Goal: Transaction & Acquisition: Book appointment/travel/reservation

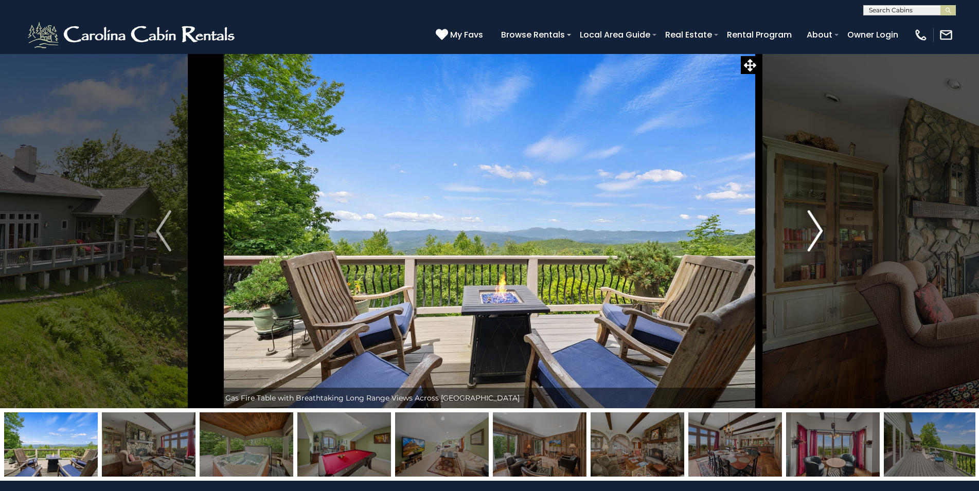
click at [810, 226] on img "Next" at bounding box center [815, 230] width 15 height 41
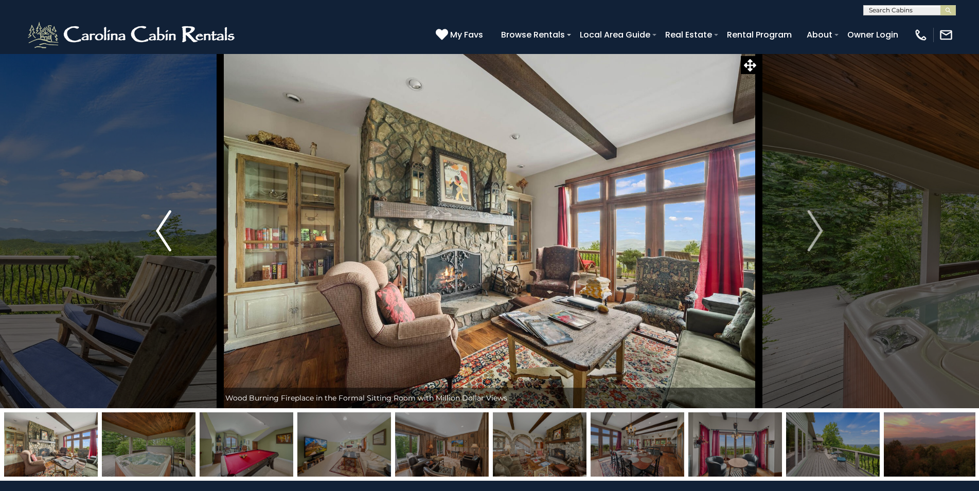
click at [160, 216] on img "Previous" at bounding box center [163, 230] width 15 height 41
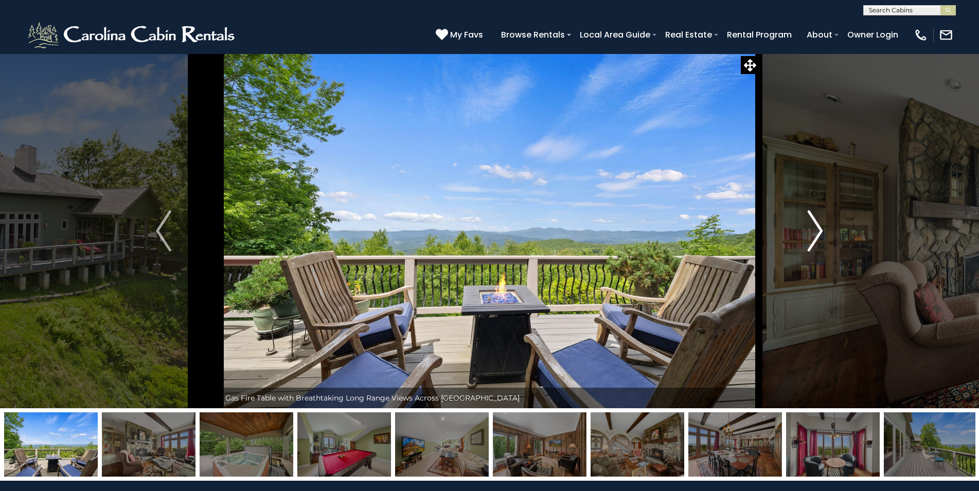
click at [804, 223] on button "Next" at bounding box center [815, 231] width 113 height 355
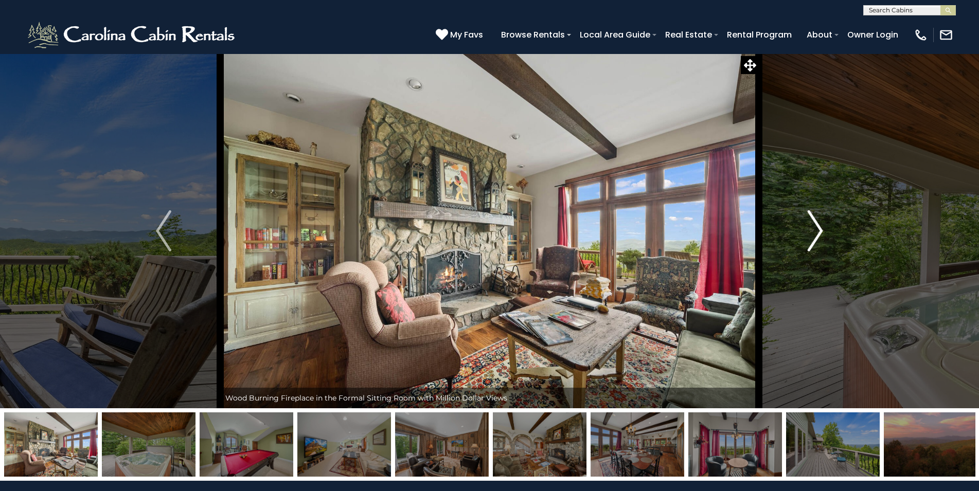
click at [804, 223] on button "Next" at bounding box center [815, 231] width 113 height 355
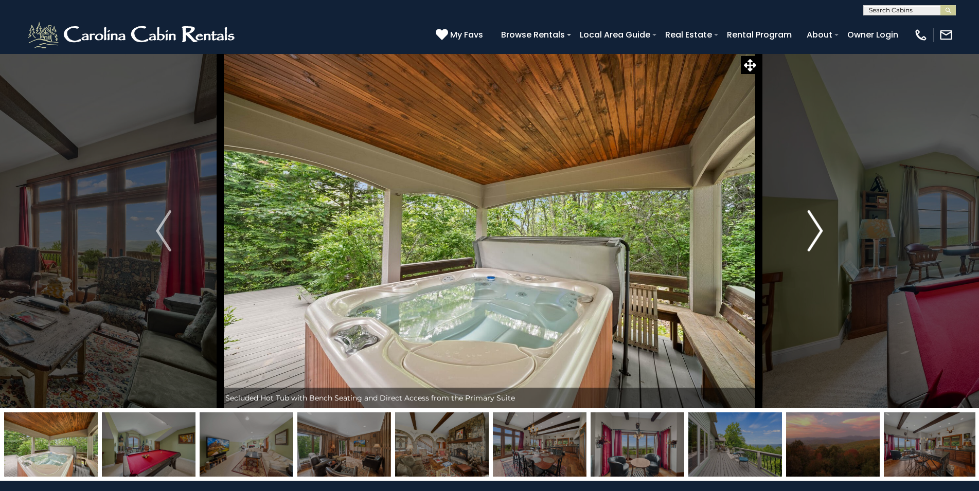
click at [804, 223] on button "Next" at bounding box center [815, 231] width 113 height 355
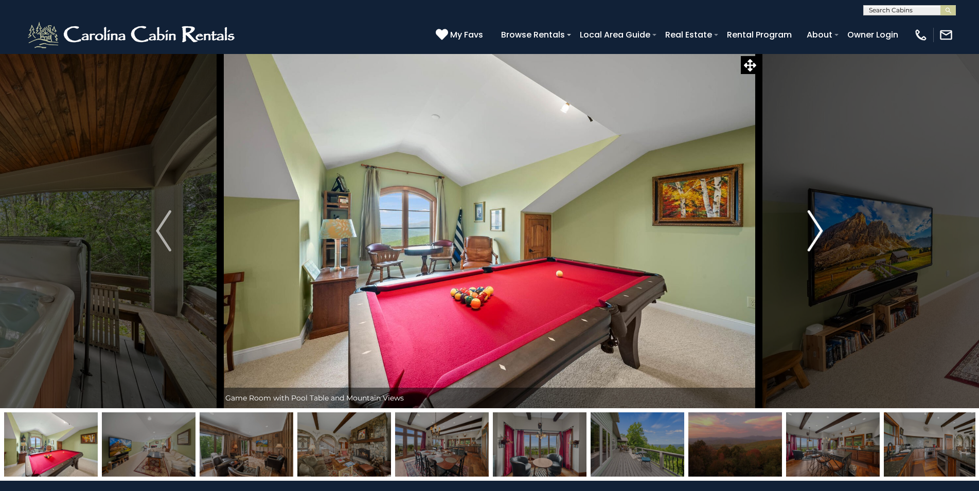
click at [804, 223] on button "Next" at bounding box center [815, 231] width 113 height 355
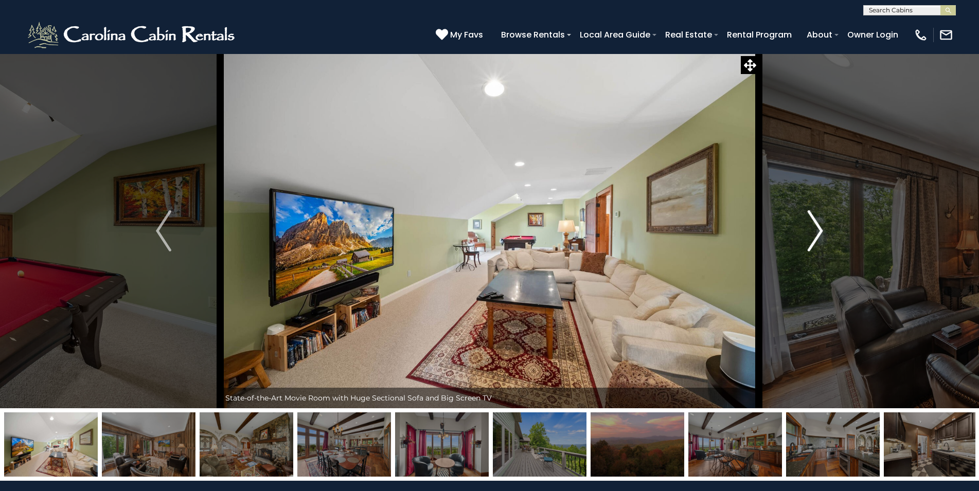
click at [804, 223] on button "Next" at bounding box center [815, 231] width 113 height 355
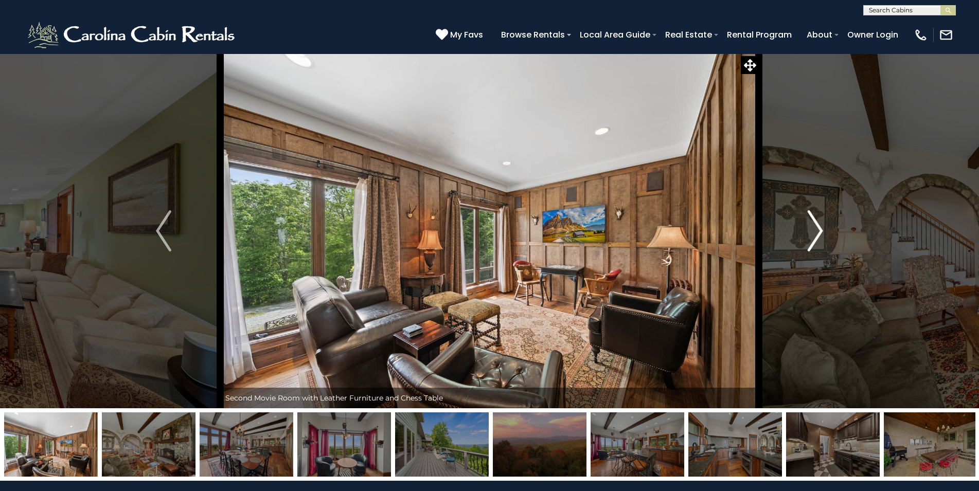
click at [804, 223] on button "Next" at bounding box center [815, 231] width 113 height 355
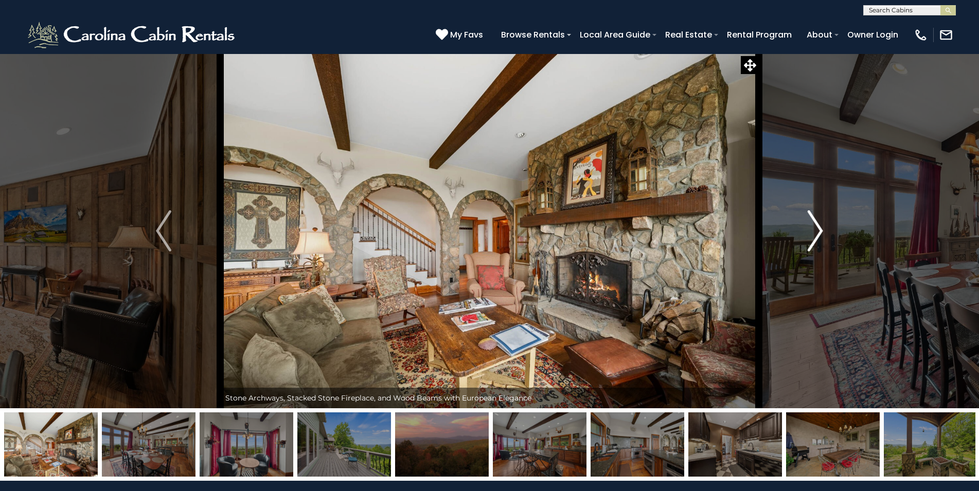
click at [804, 223] on button "Next" at bounding box center [815, 231] width 113 height 355
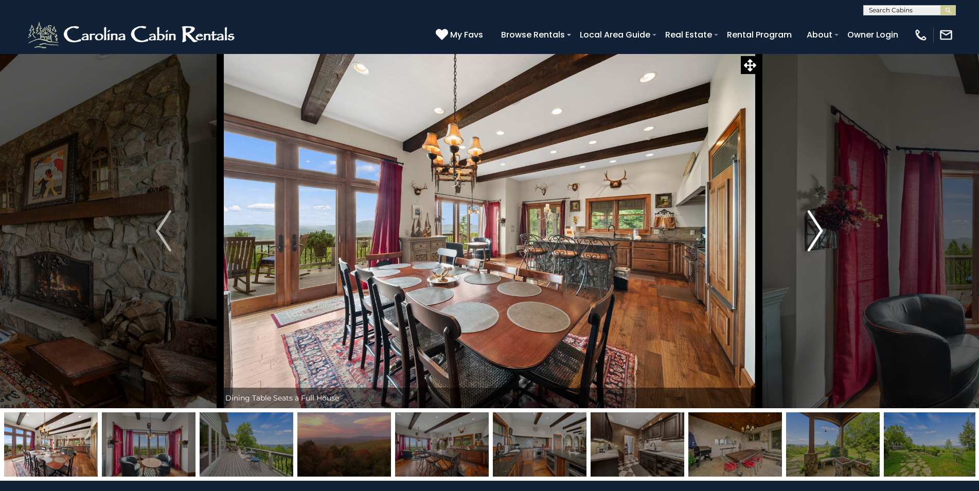
click at [804, 223] on button "Next" at bounding box center [815, 231] width 113 height 355
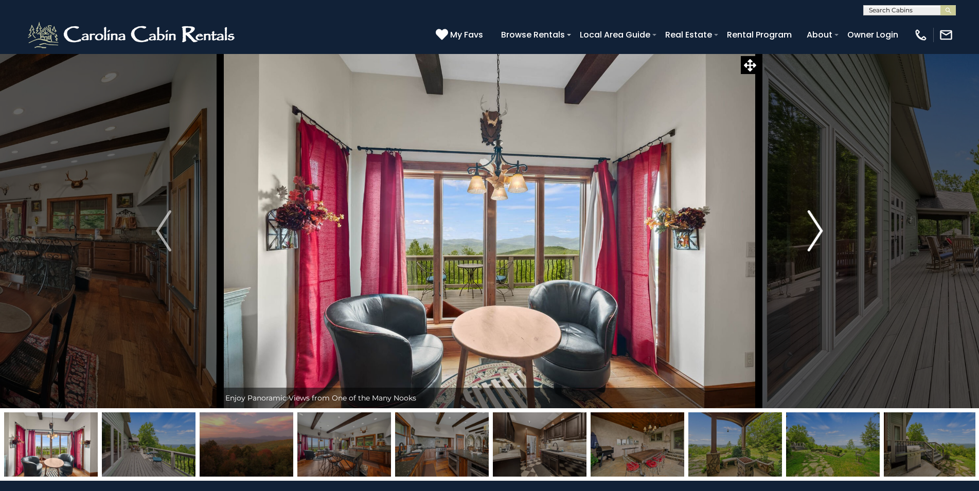
click at [804, 223] on button "Next" at bounding box center [815, 231] width 113 height 355
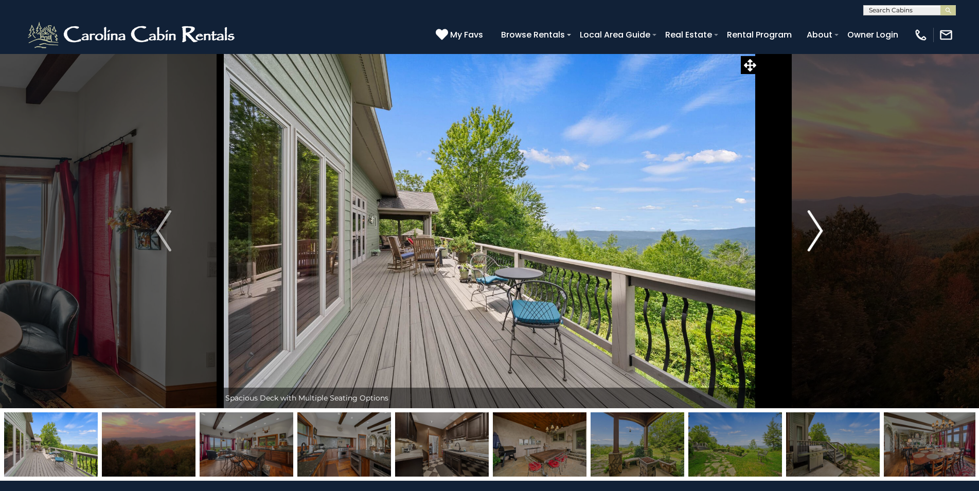
click at [804, 223] on button "Next" at bounding box center [815, 231] width 113 height 355
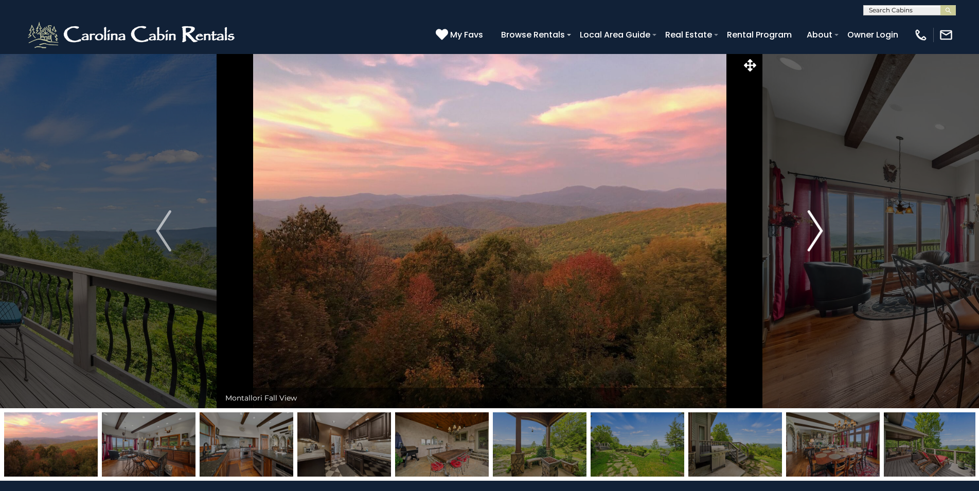
click at [804, 223] on button "Next" at bounding box center [815, 231] width 113 height 355
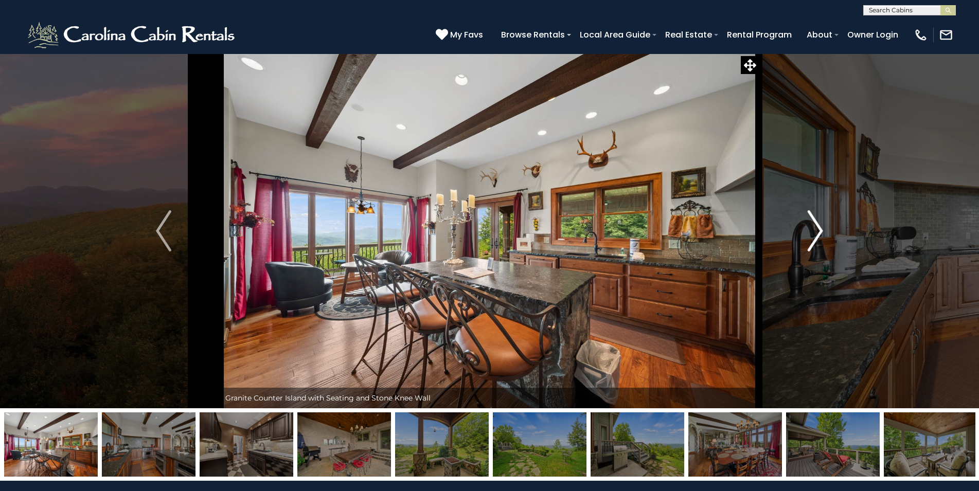
click at [804, 223] on button "Next" at bounding box center [815, 231] width 113 height 355
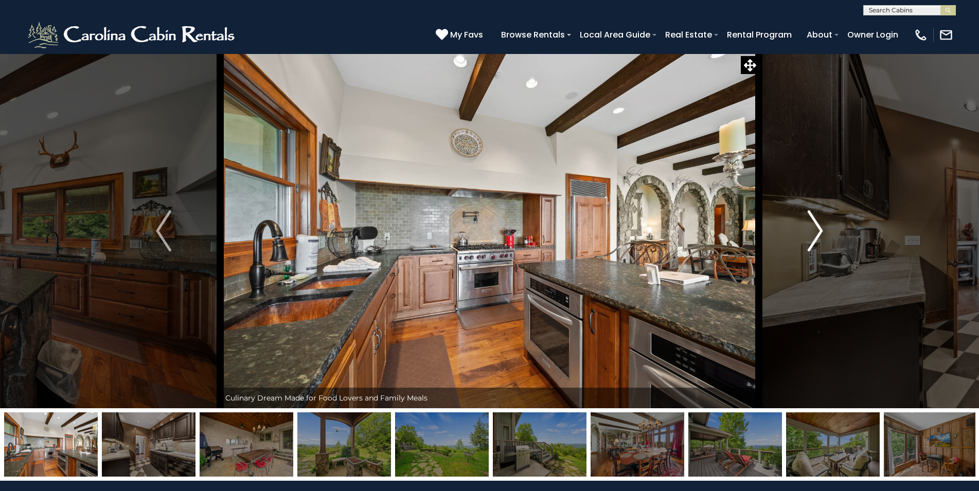
click at [804, 223] on button "Next" at bounding box center [815, 231] width 113 height 355
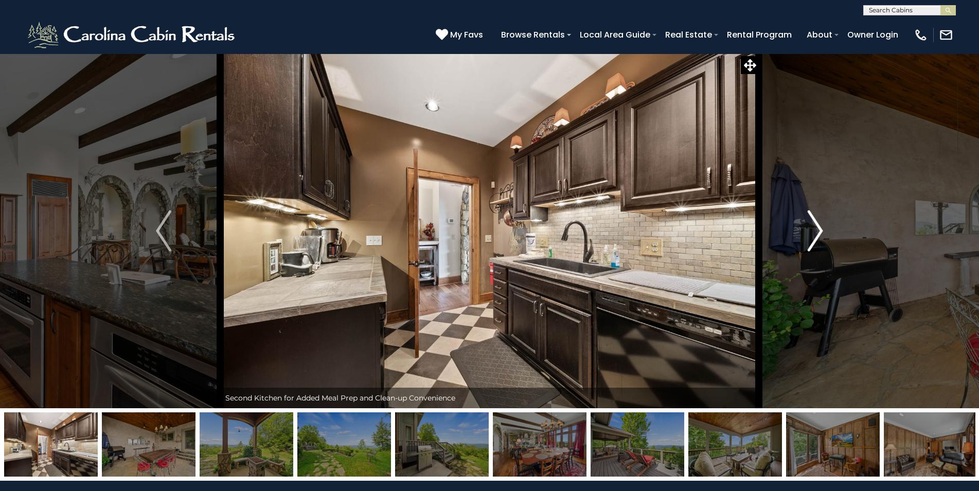
click at [804, 223] on button "Next" at bounding box center [815, 231] width 113 height 355
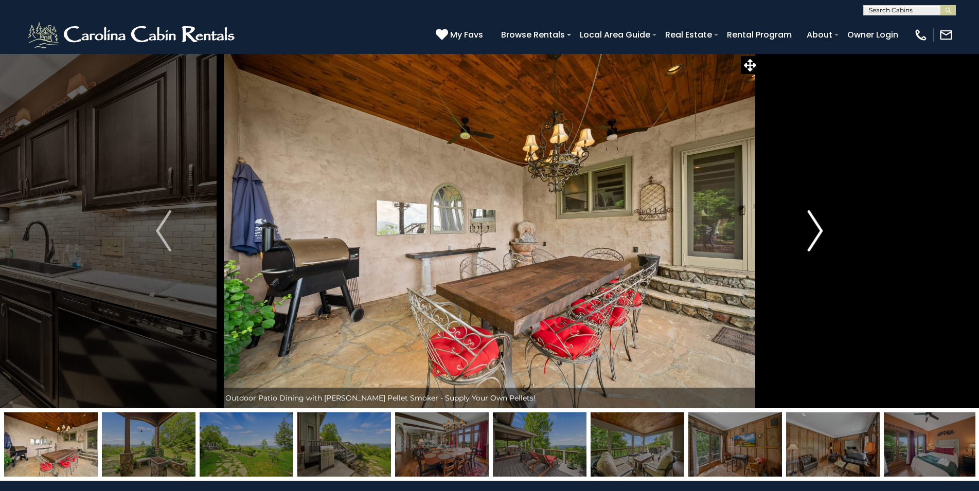
click at [804, 223] on button "Next" at bounding box center [815, 231] width 113 height 355
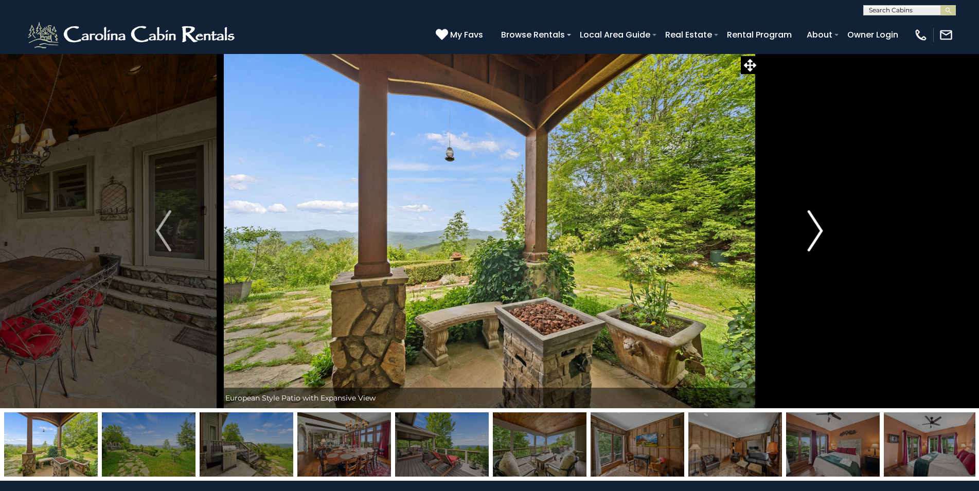
click at [804, 223] on button "Next" at bounding box center [815, 231] width 113 height 355
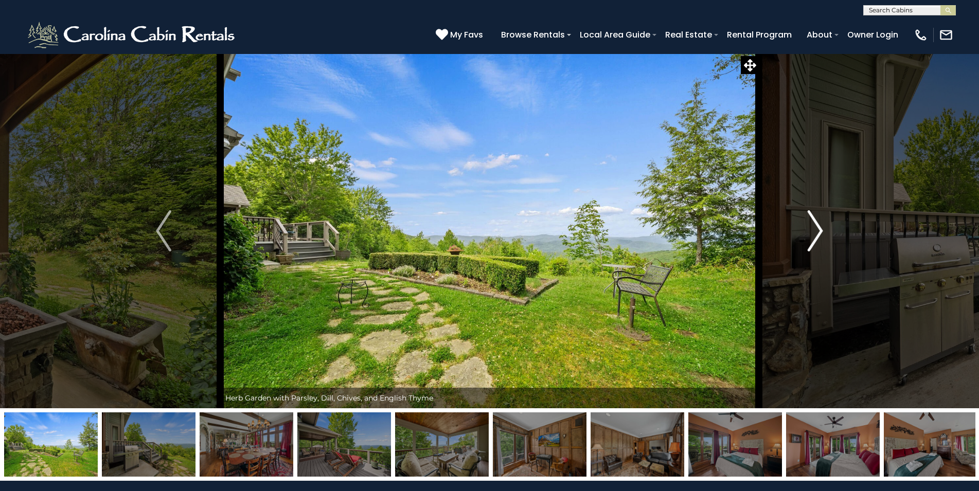
click at [804, 223] on button "Next" at bounding box center [815, 231] width 113 height 355
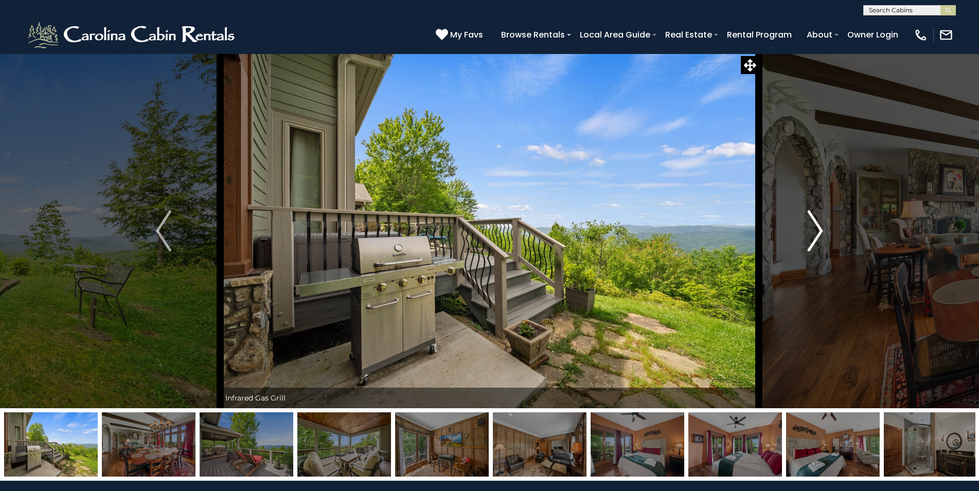
click at [804, 223] on button "Next" at bounding box center [815, 231] width 113 height 355
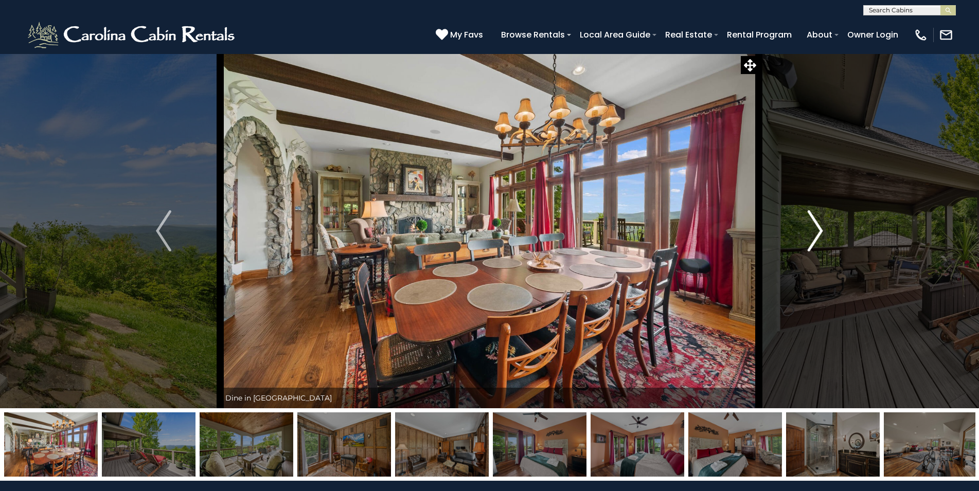
click at [804, 223] on button "Next" at bounding box center [815, 231] width 113 height 355
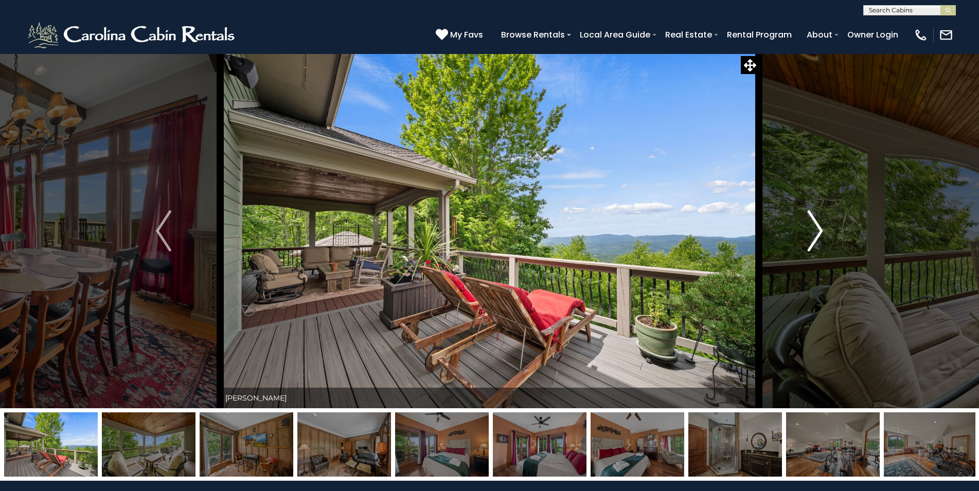
click at [804, 223] on button "Next" at bounding box center [815, 231] width 113 height 355
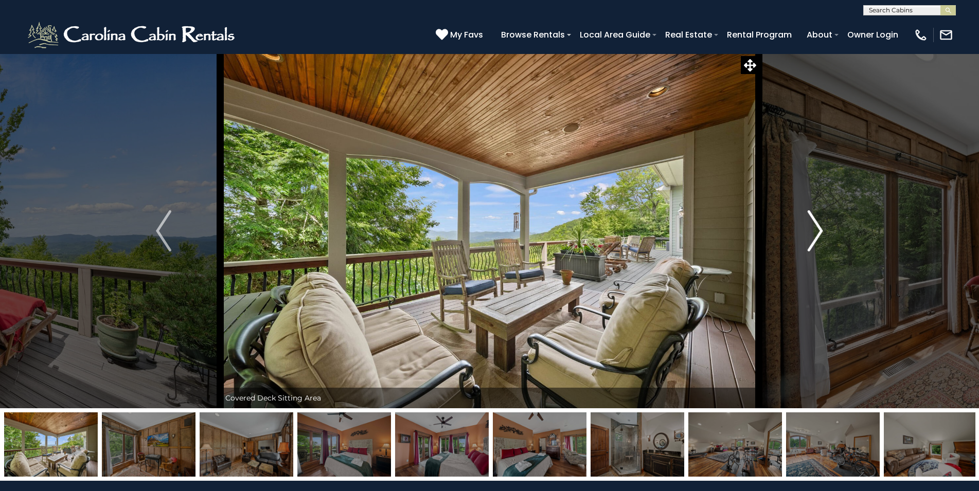
click at [804, 223] on button "Next" at bounding box center [815, 231] width 113 height 355
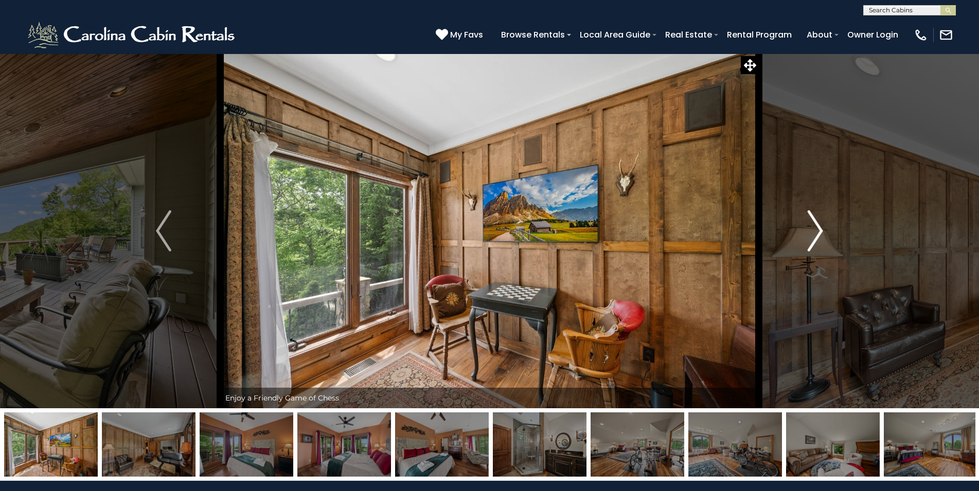
click at [804, 223] on button "Next" at bounding box center [815, 231] width 113 height 355
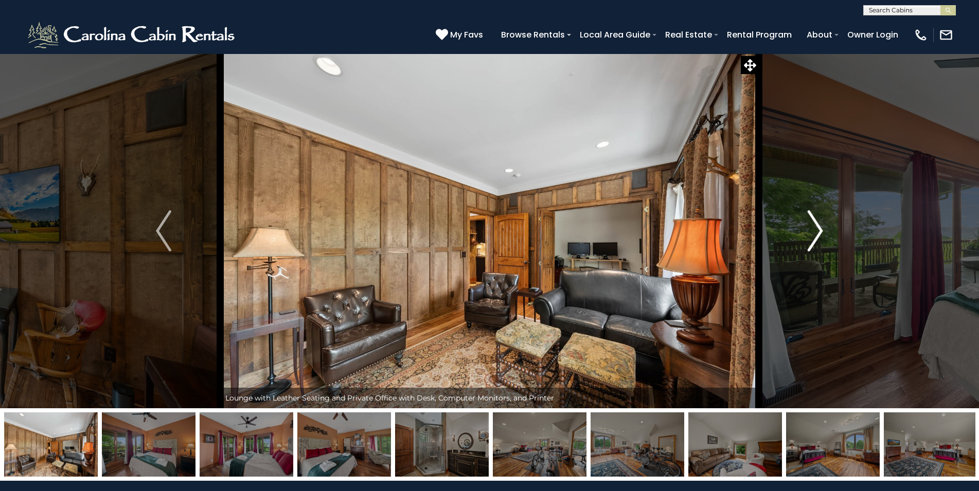
click at [804, 223] on button "Next" at bounding box center [815, 231] width 113 height 355
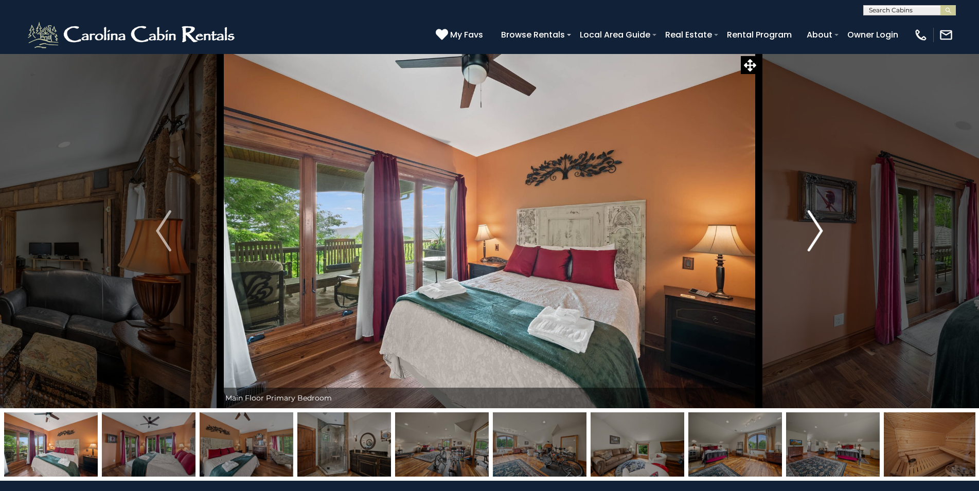
click at [804, 223] on button "Next" at bounding box center [815, 231] width 113 height 355
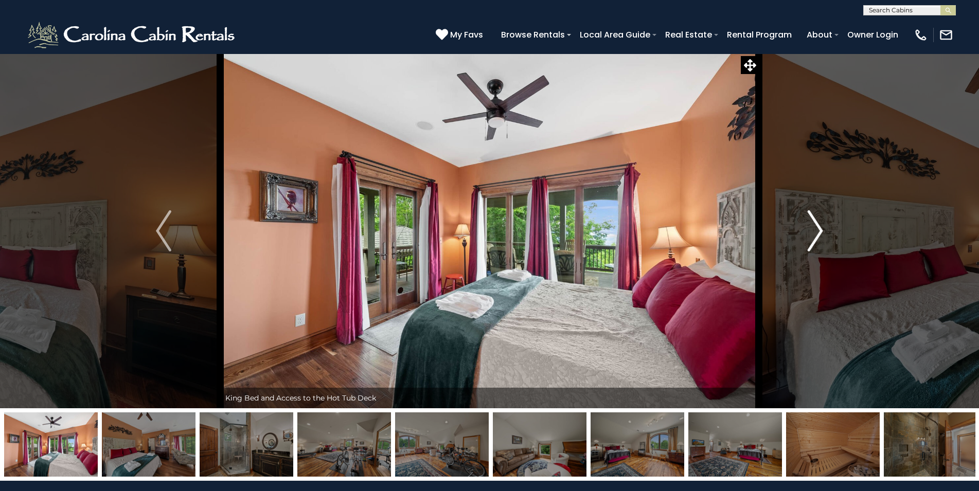
click at [804, 223] on button "Next" at bounding box center [815, 231] width 113 height 355
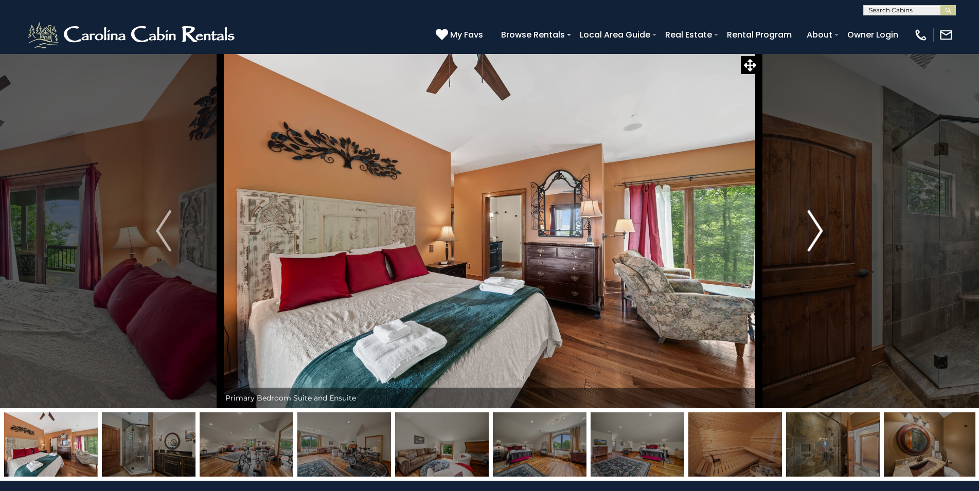
click at [804, 223] on button "Next" at bounding box center [815, 231] width 113 height 355
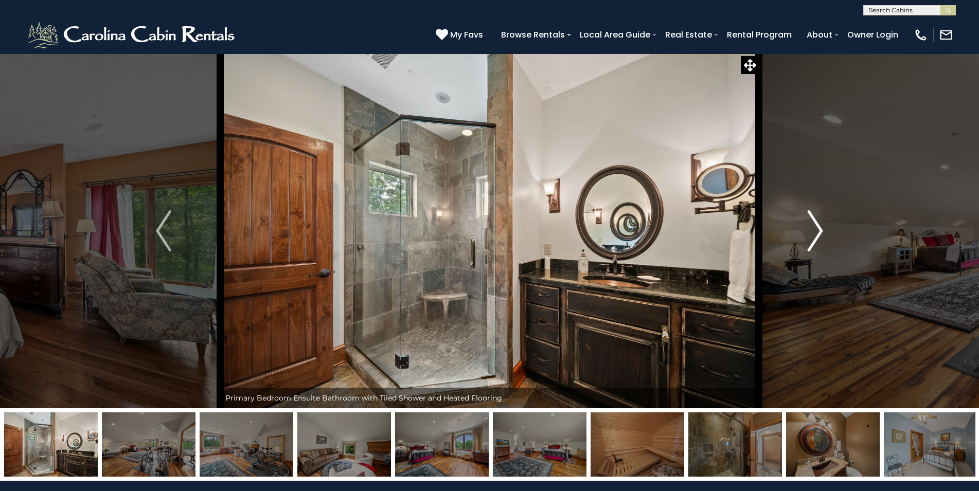
click at [804, 223] on button "Next" at bounding box center [815, 231] width 113 height 355
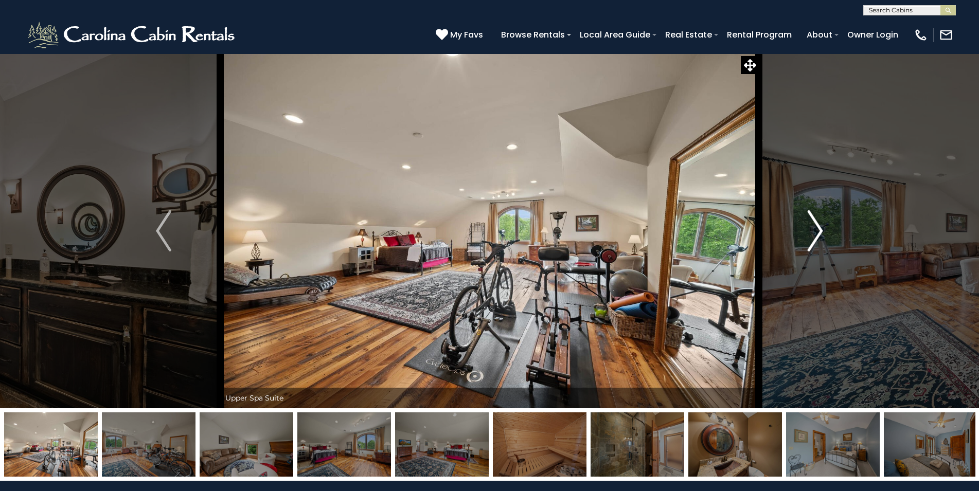
click at [804, 223] on button "Next" at bounding box center [815, 231] width 113 height 355
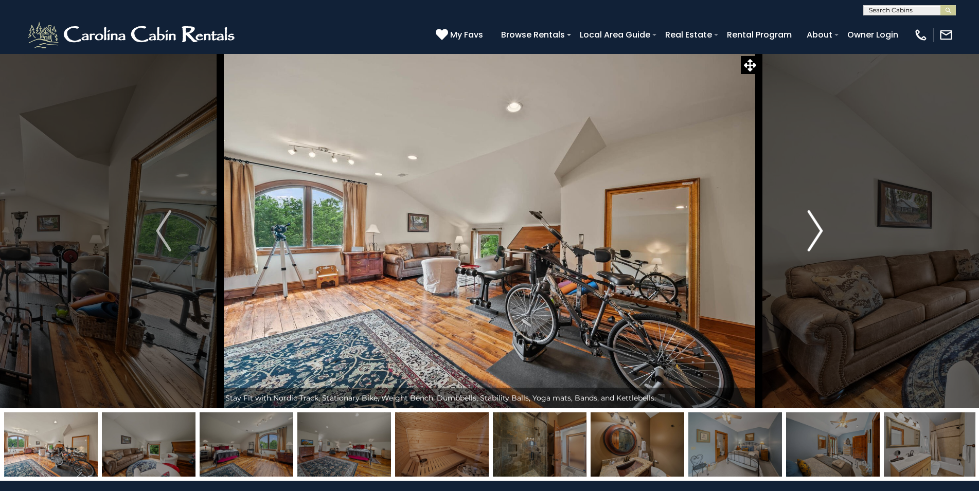
click at [804, 223] on button "Next" at bounding box center [815, 231] width 113 height 355
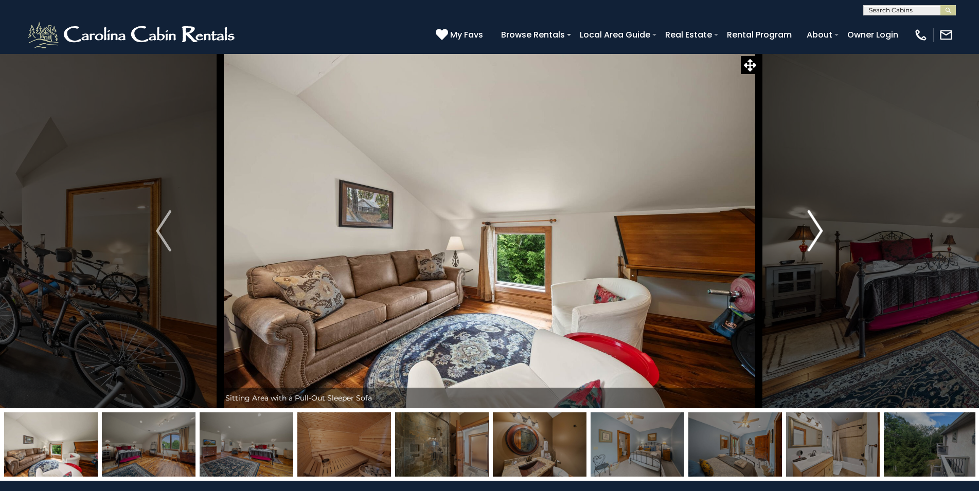
click at [804, 223] on button "Next" at bounding box center [815, 231] width 113 height 355
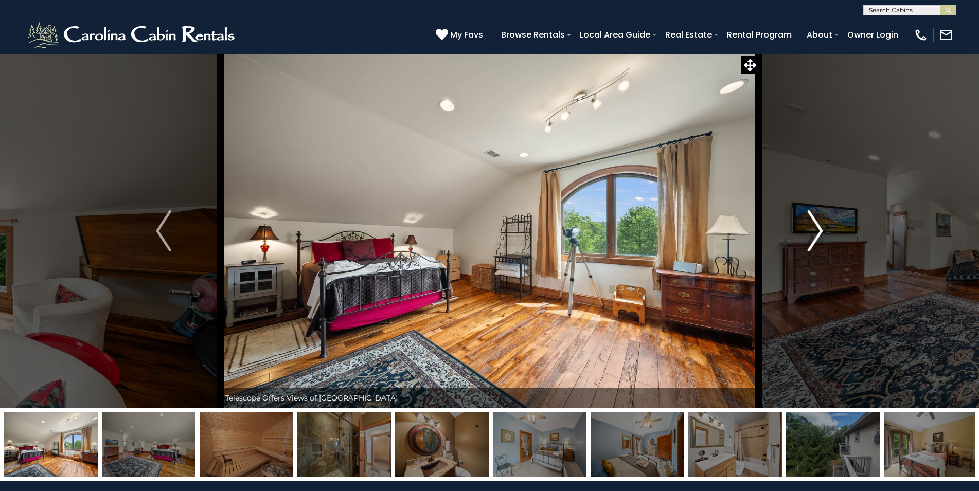
click at [804, 223] on button "Next" at bounding box center [815, 231] width 113 height 355
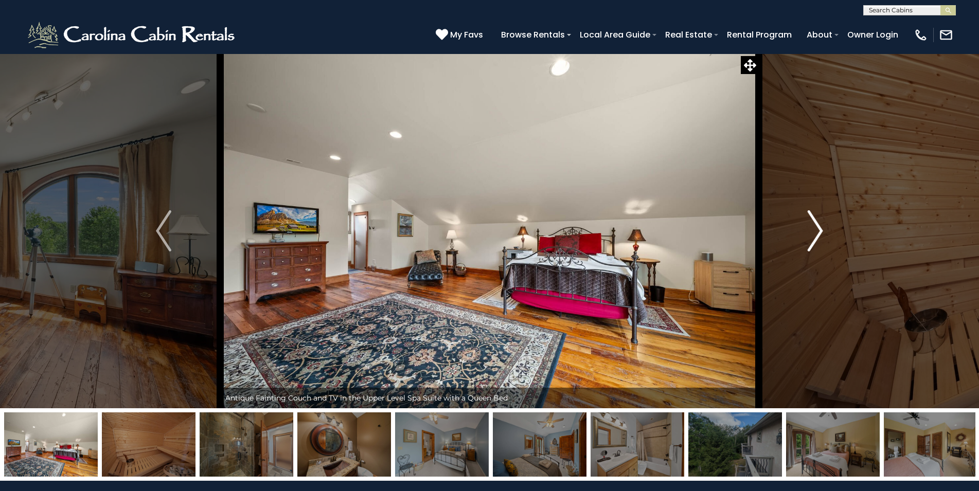
click at [804, 223] on button "Next" at bounding box center [815, 231] width 113 height 355
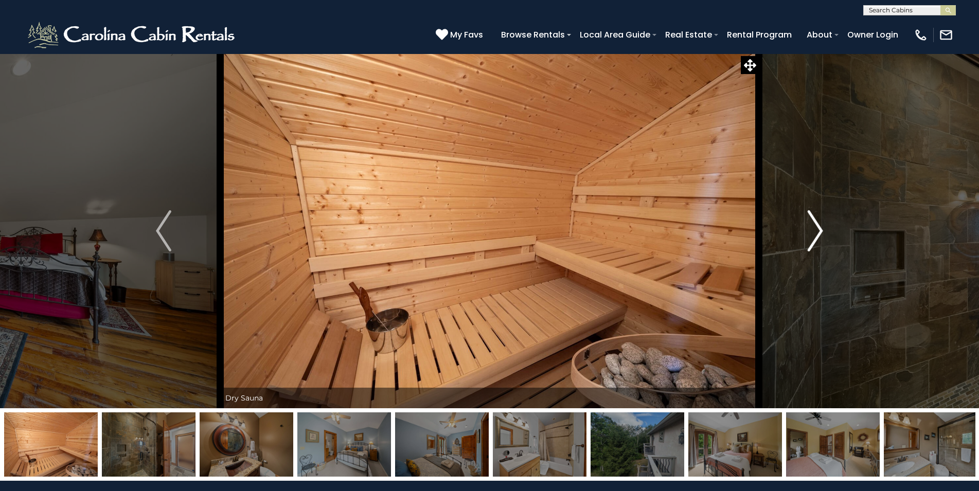
click at [804, 223] on button "Next" at bounding box center [815, 231] width 113 height 355
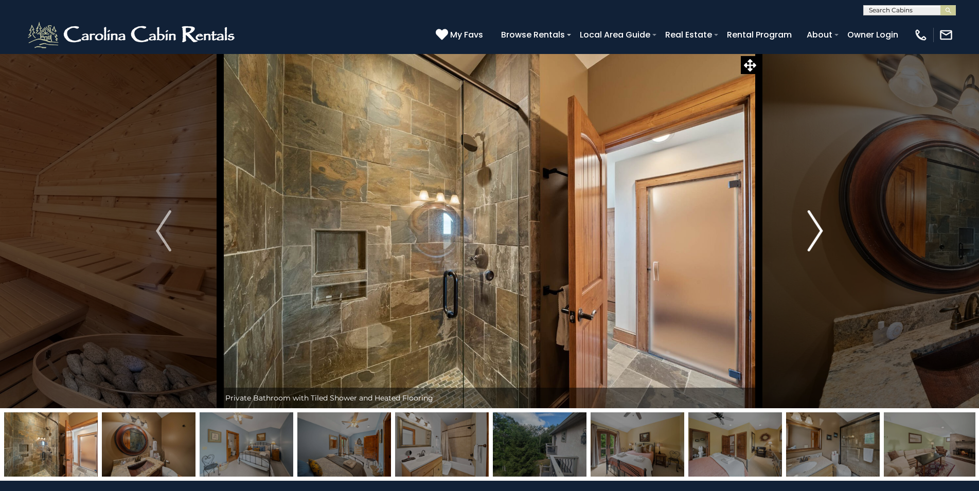
click at [804, 223] on button "Next" at bounding box center [815, 231] width 113 height 355
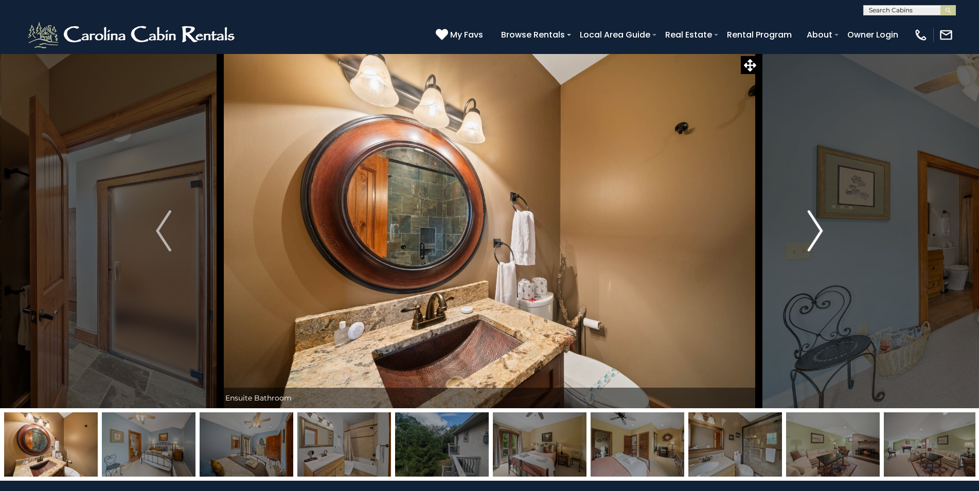
click at [804, 223] on button "Next" at bounding box center [815, 231] width 113 height 355
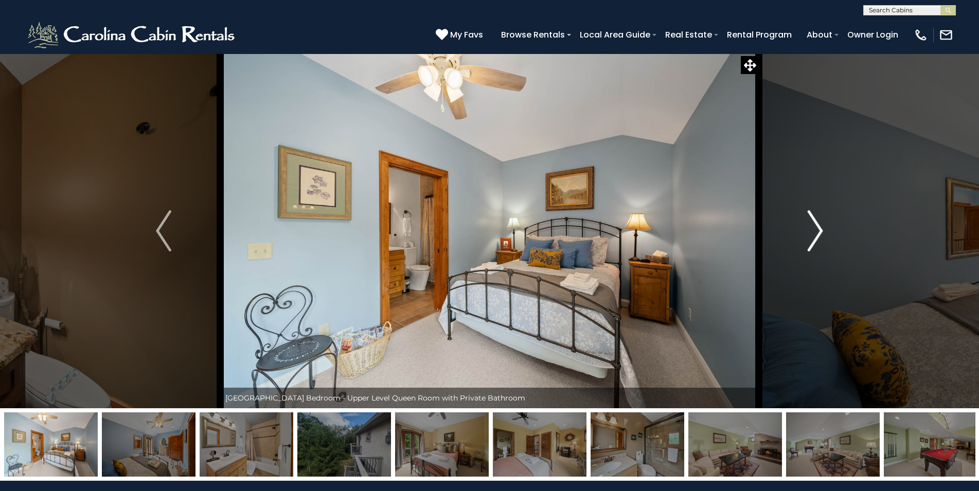
click at [804, 223] on button "Next" at bounding box center [815, 231] width 113 height 355
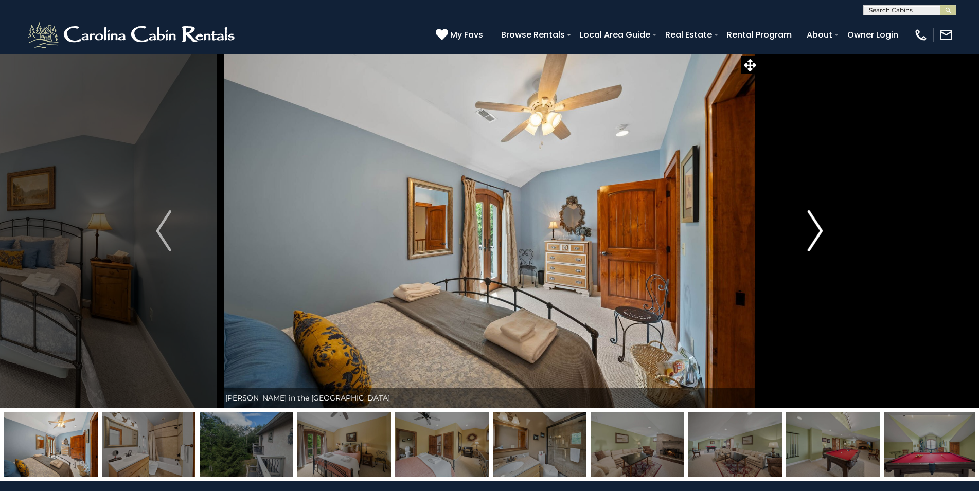
click at [804, 223] on button "Next" at bounding box center [815, 231] width 113 height 355
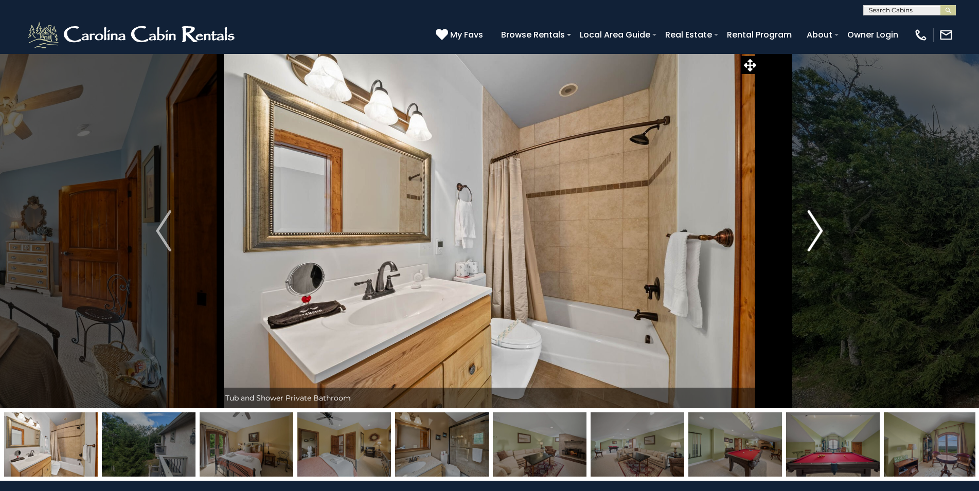
click at [804, 223] on button "Next" at bounding box center [815, 231] width 113 height 355
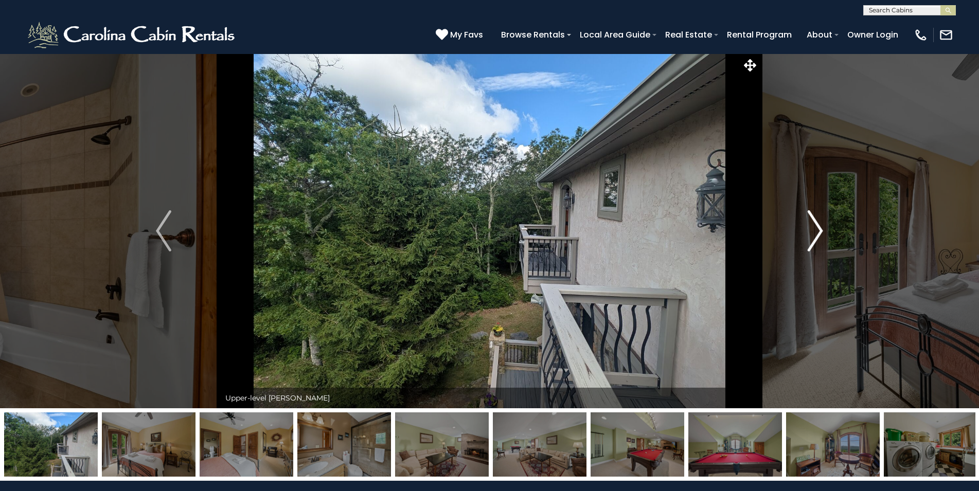
click at [804, 223] on button "Next" at bounding box center [815, 231] width 113 height 355
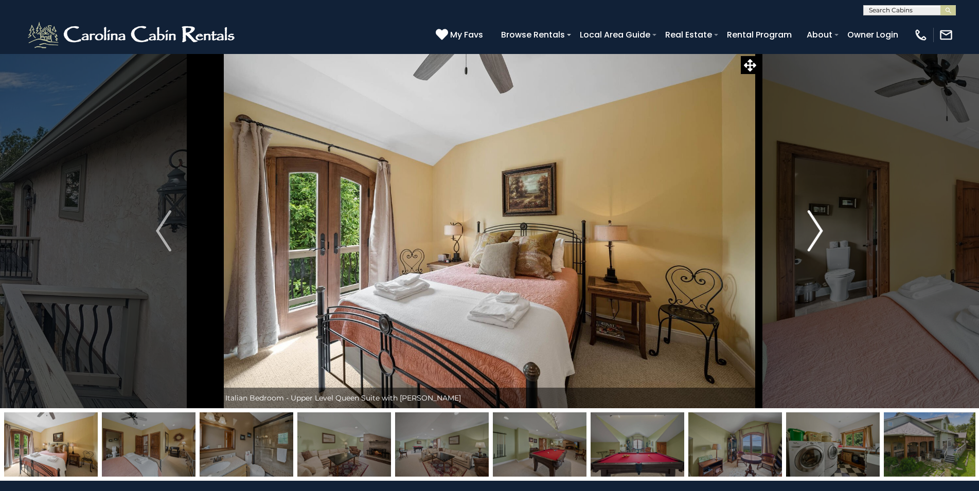
click at [804, 223] on button "Next" at bounding box center [815, 231] width 113 height 355
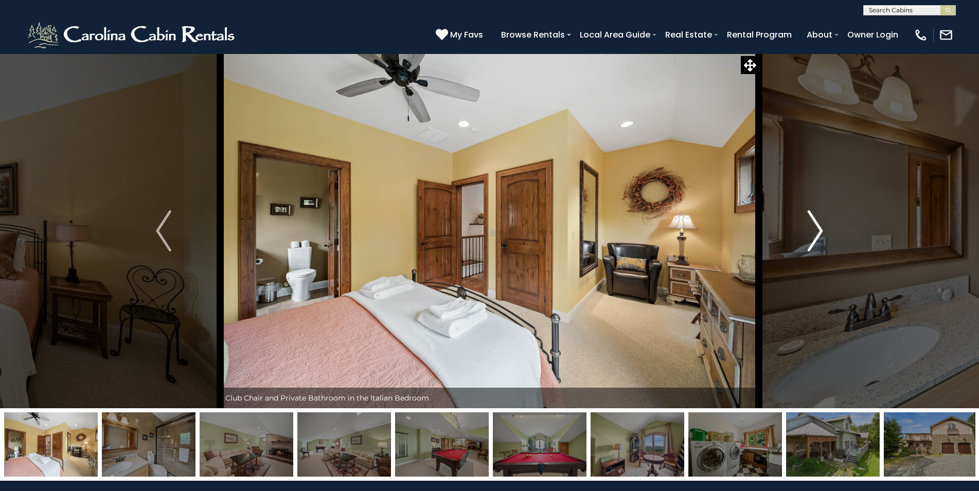
click at [804, 223] on button "Next" at bounding box center [815, 231] width 113 height 355
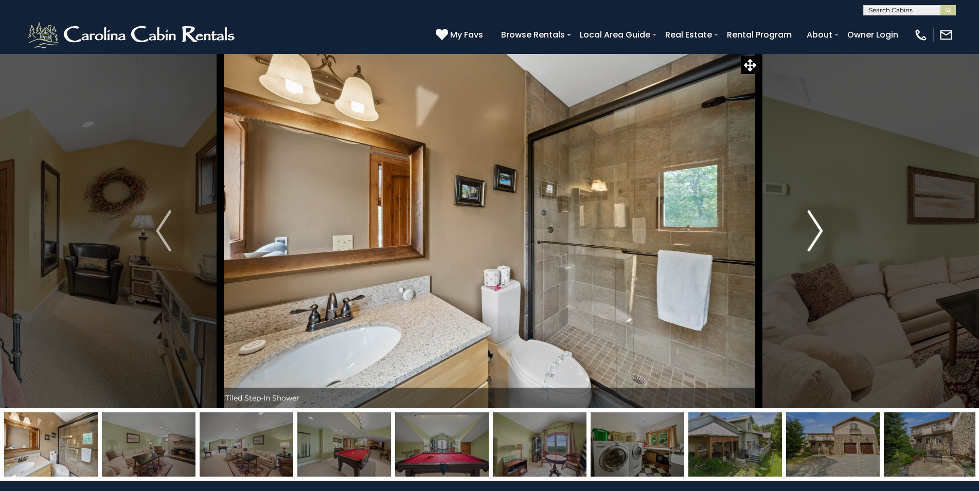
click at [804, 223] on button "Next" at bounding box center [815, 231] width 113 height 355
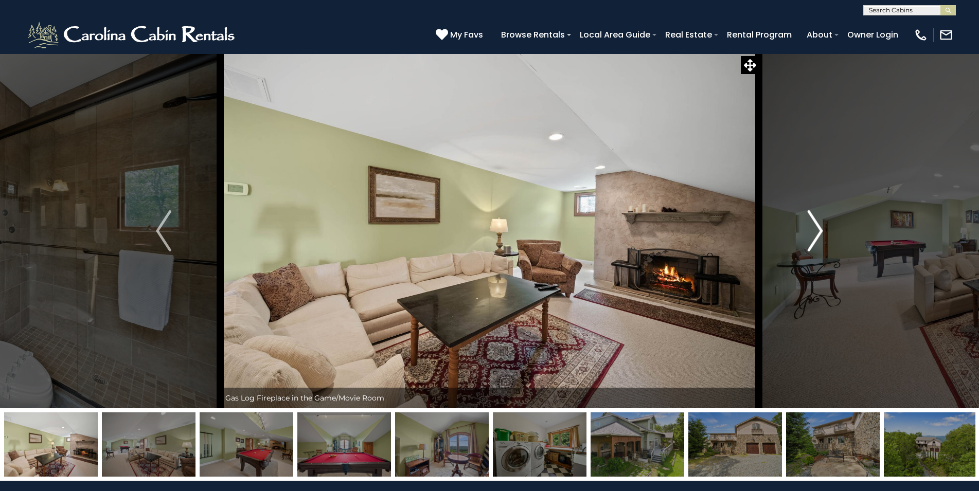
click at [804, 223] on button "Next" at bounding box center [815, 231] width 113 height 355
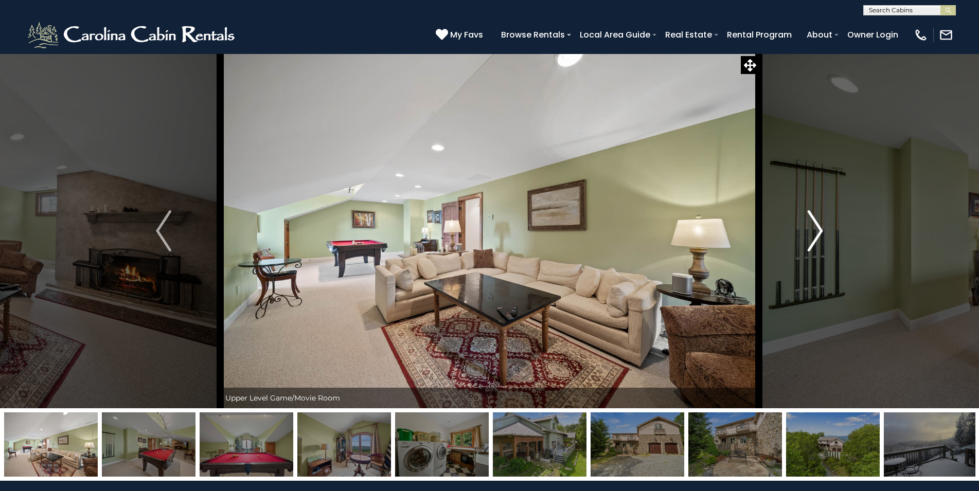
click at [804, 223] on button "Next" at bounding box center [815, 231] width 113 height 355
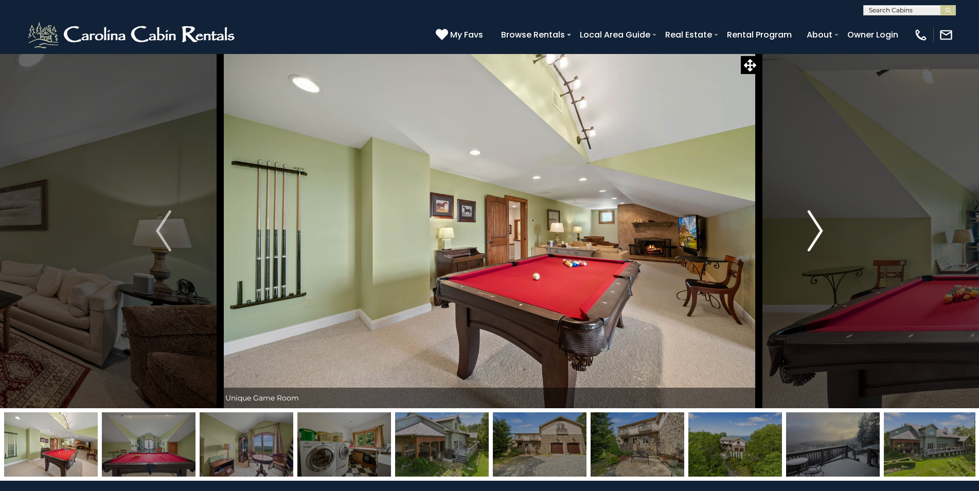
click at [804, 223] on button "Next" at bounding box center [815, 231] width 113 height 355
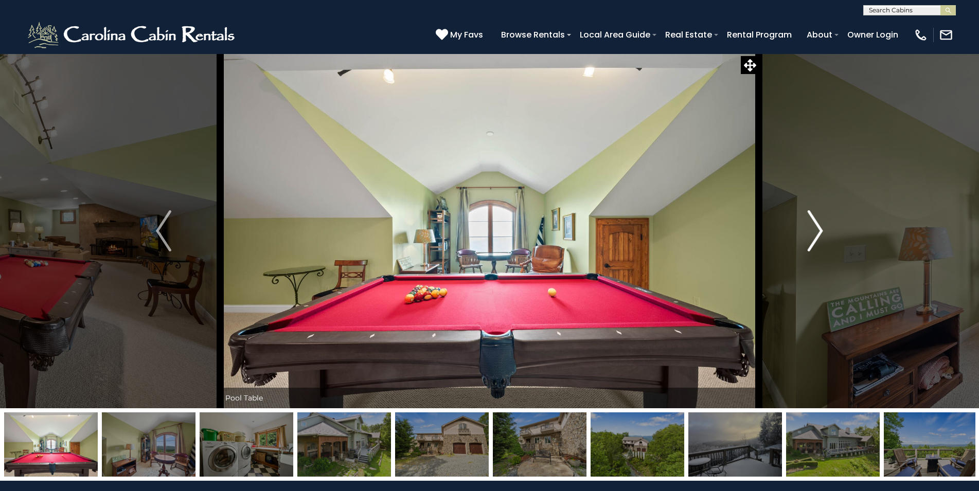
click at [804, 223] on button "Next" at bounding box center [815, 231] width 113 height 355
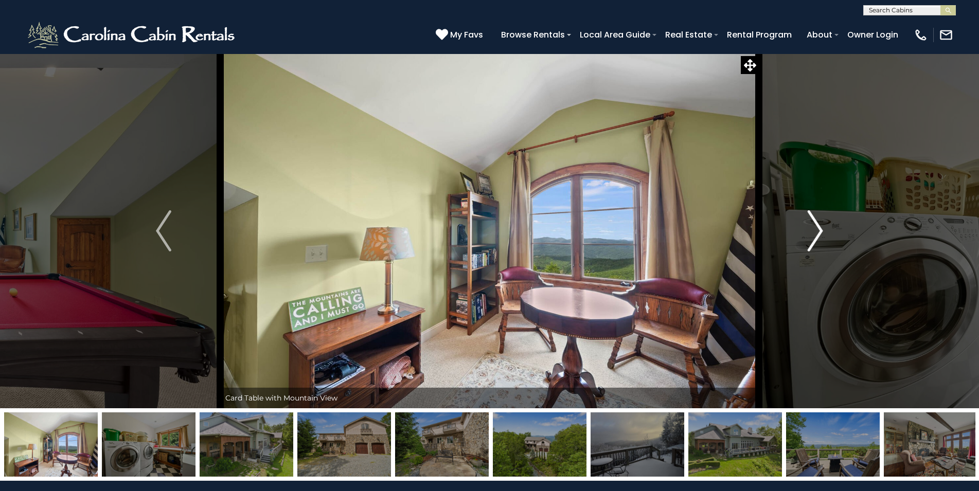
click at [804, 223] on button "Next" at bounding box center [815, 231] width 113 height 355
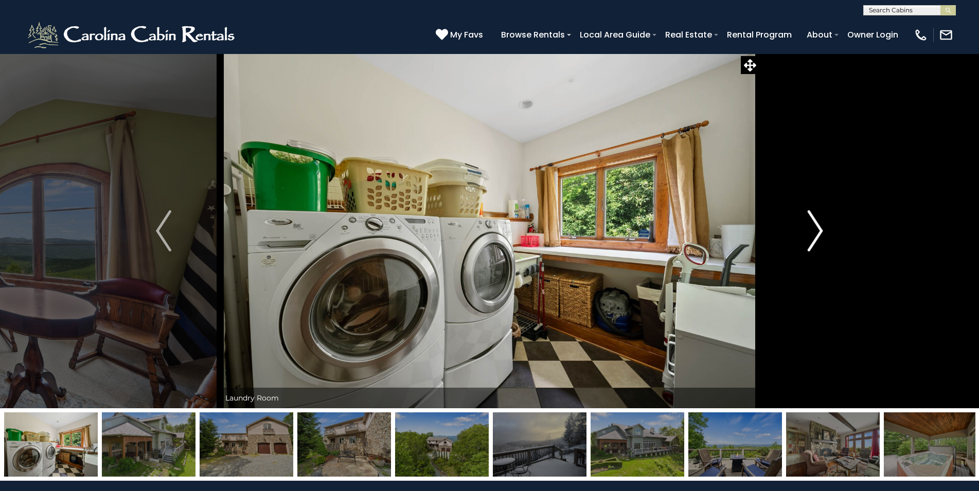
click at [804, 223] on button "Next" at bounding box center [815, 231] width 113 height 355
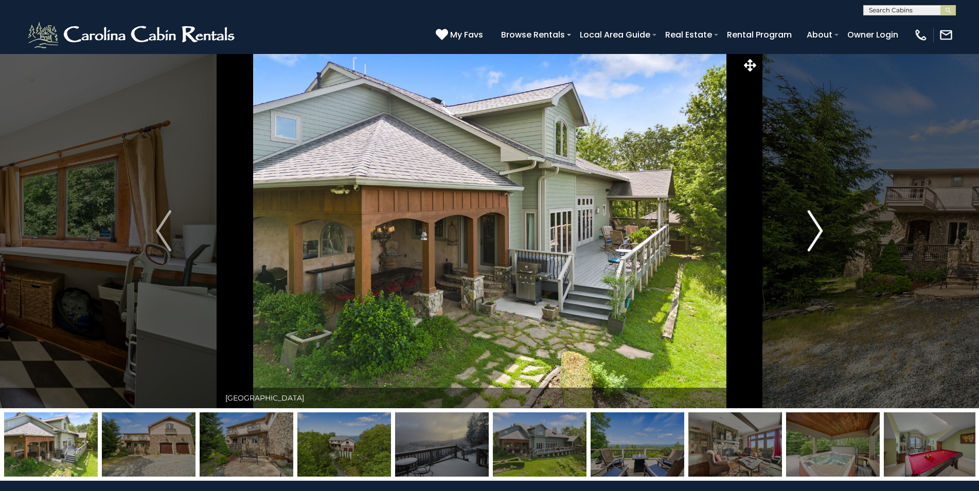
click at [804, 223] on button "Next" at bounding box center [815, 231] width 113 height 355
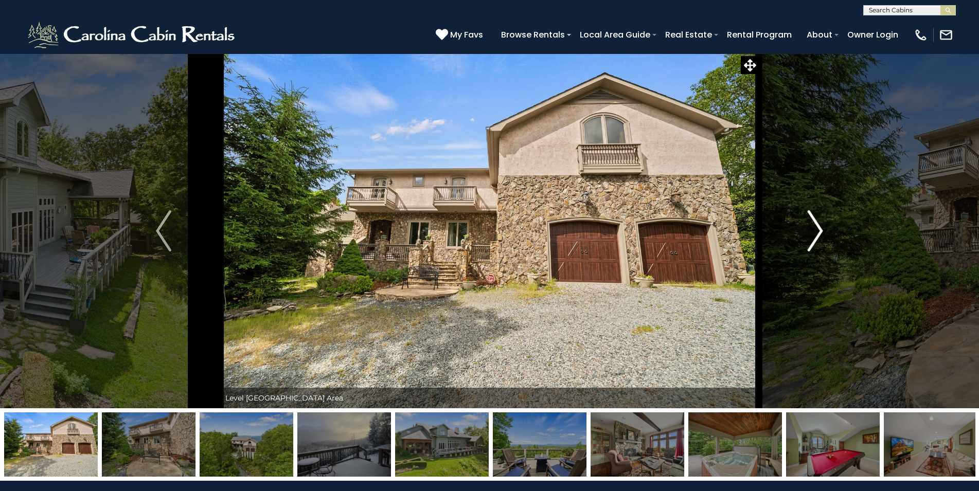
click at [804, 223] on button "Next" at bounding box center [815, 231] width 113 height 355
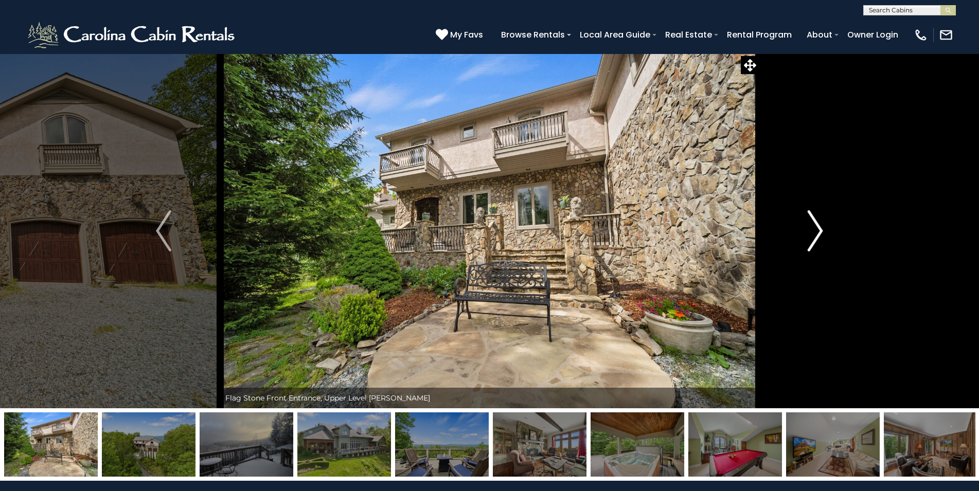
click at [804, 223] on button "Next" at bounding box center [815, 231] width 113 height 355
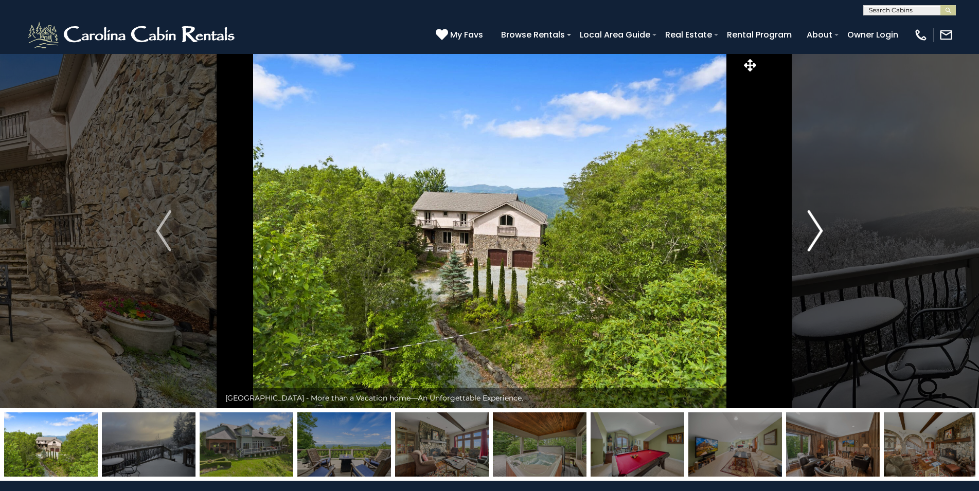
click at [804, 223] on button "Next" at bounding box center [815, 231] width 113 height 355
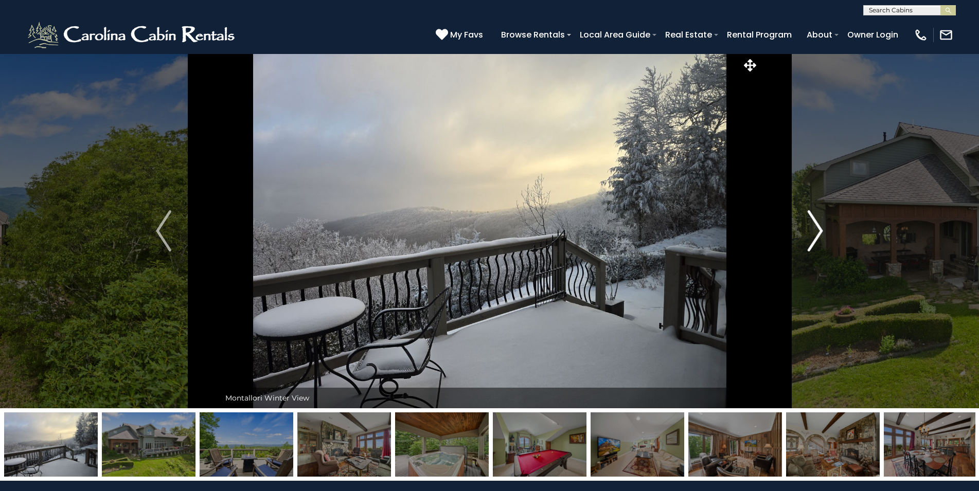
click at [804, 223] on button "Next" at bounding box center [815, 231] width 113 height 355
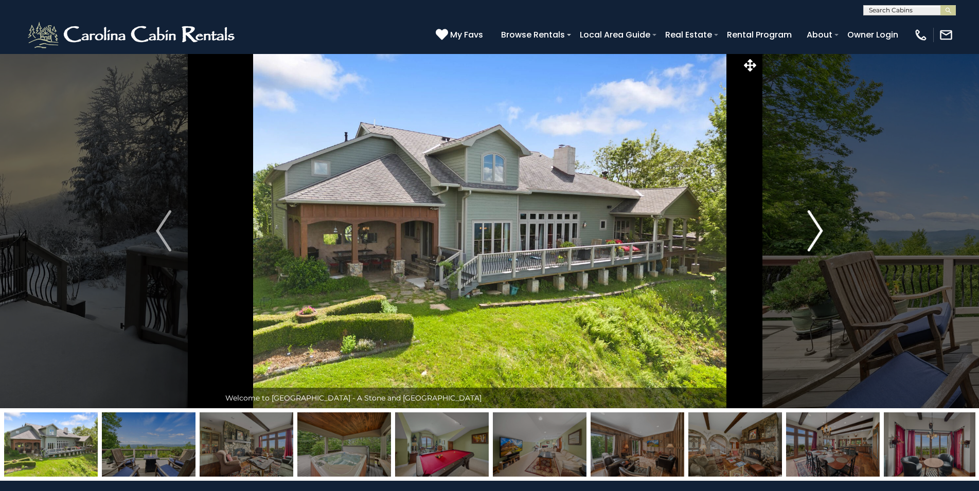
click at [804, 223] on button "Next" at bounding box center [815, 231] width 113 height 355
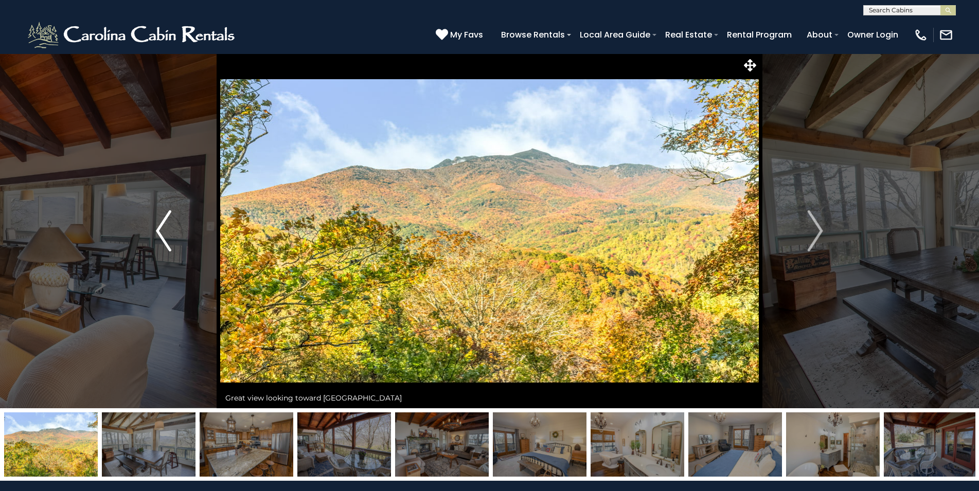
click at [156, 223] on img "Previous" at bounding box center [163, 230] width 15 height 41
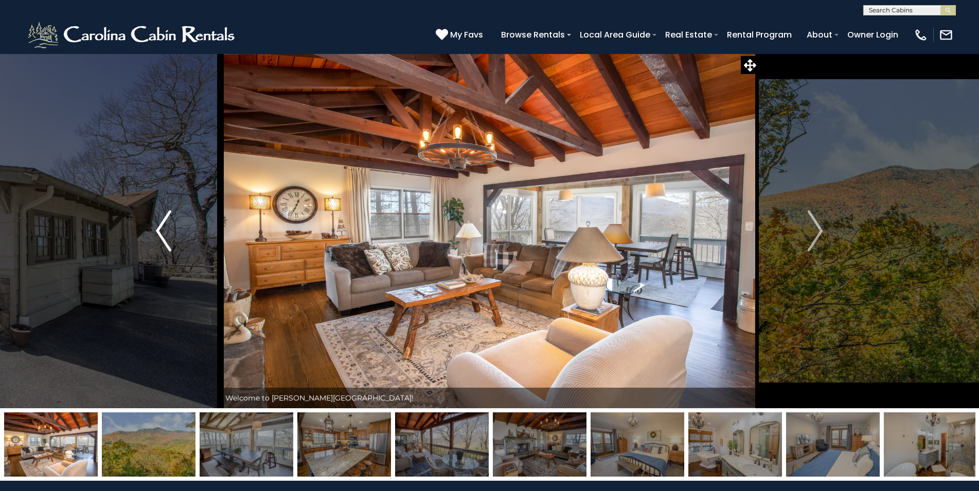
click at [167, 225] on img "Previous" at bounding box center [163, 230] width 15 height 41
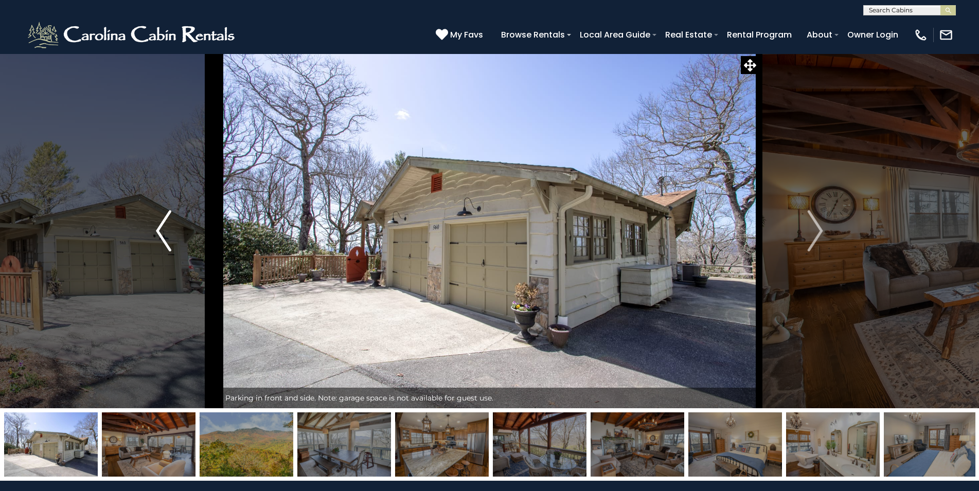
click at [167, 225] on img "Previous" at bounding box center [163, 230] width 15 height 41
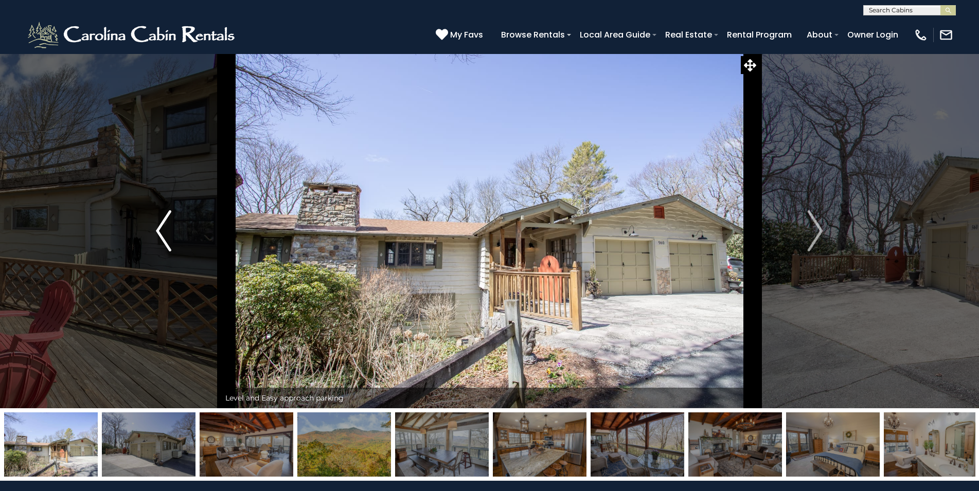
click at [167, 225] on img "Previous" at bounding box center [163, 230] width 15 height 41
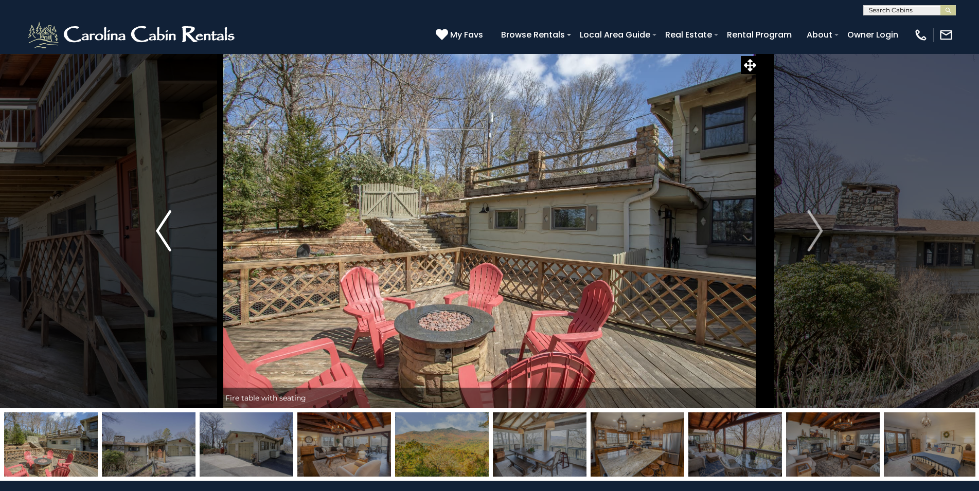
click at [167, 225] on img "Previous" at bounding box center [163, 230] width 15 height 41
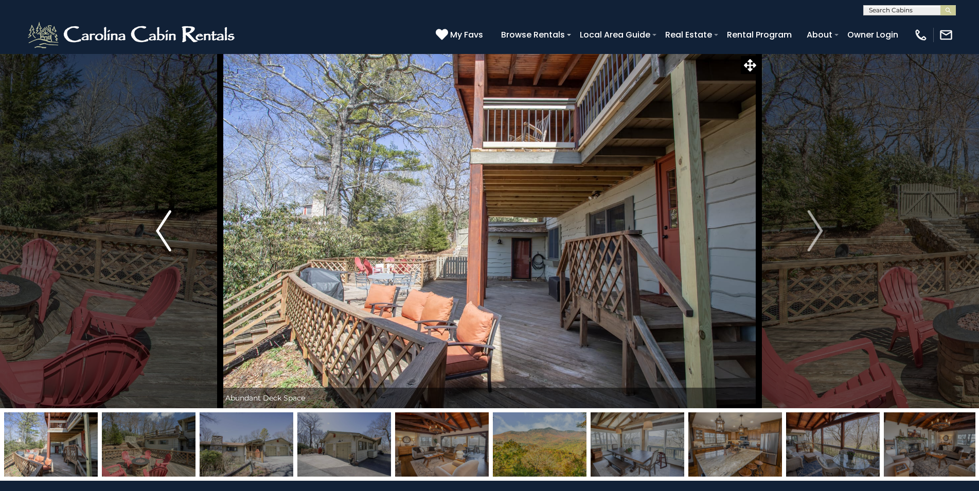
click at [167, 224] on img "Previous" at bounding box center [163, 230] width 15 height 41
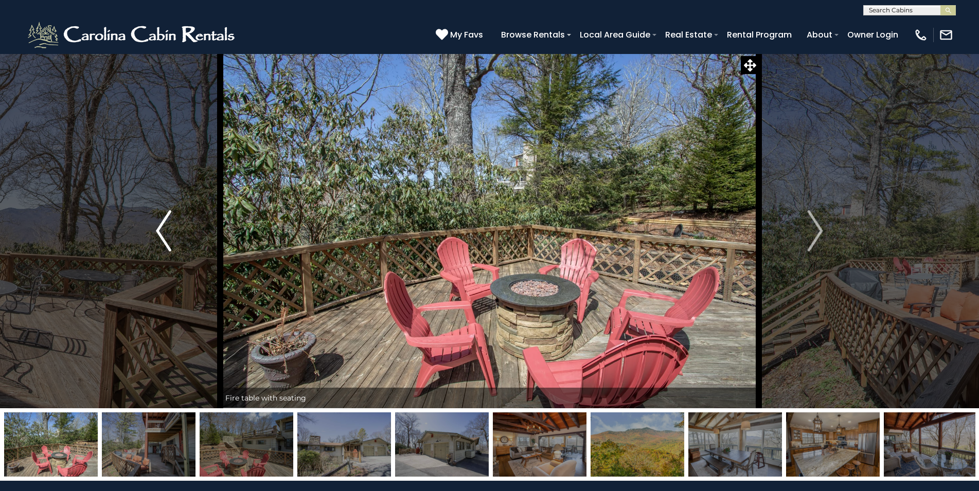
click at [167, 224] on img "Previous" at bounding box center [163, 230] width 15 height 41
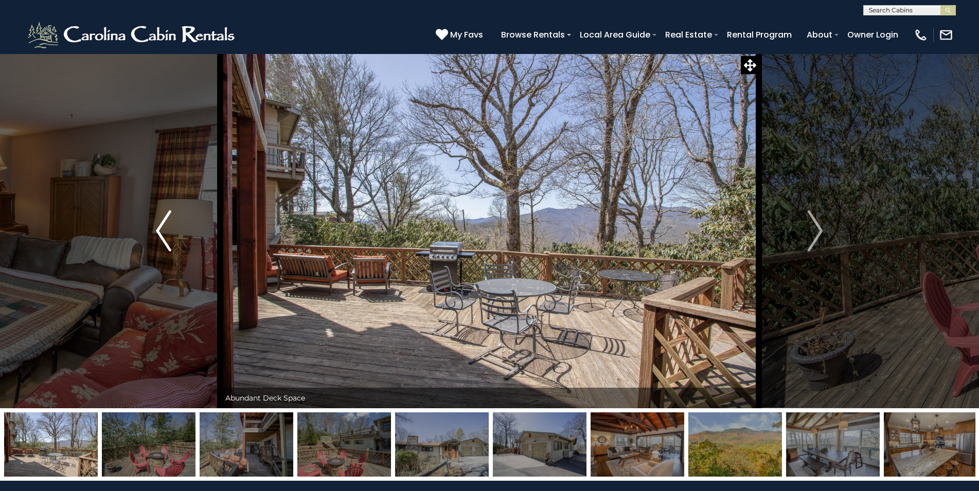
click at [167, 224] on img "Previous" at bounding box center [163, 230] width 15 height 41
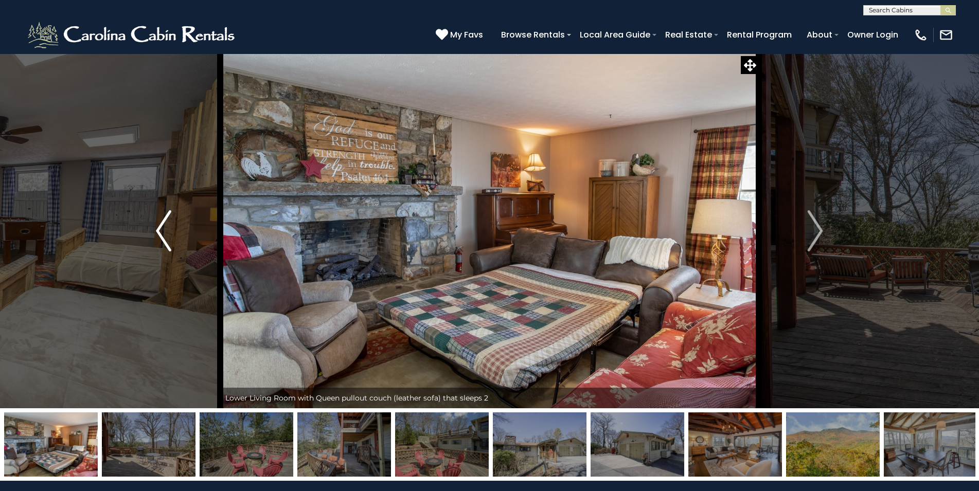
click at [167, 224] on img "Previous" at bounding box center [163, 230] width 15 height 41
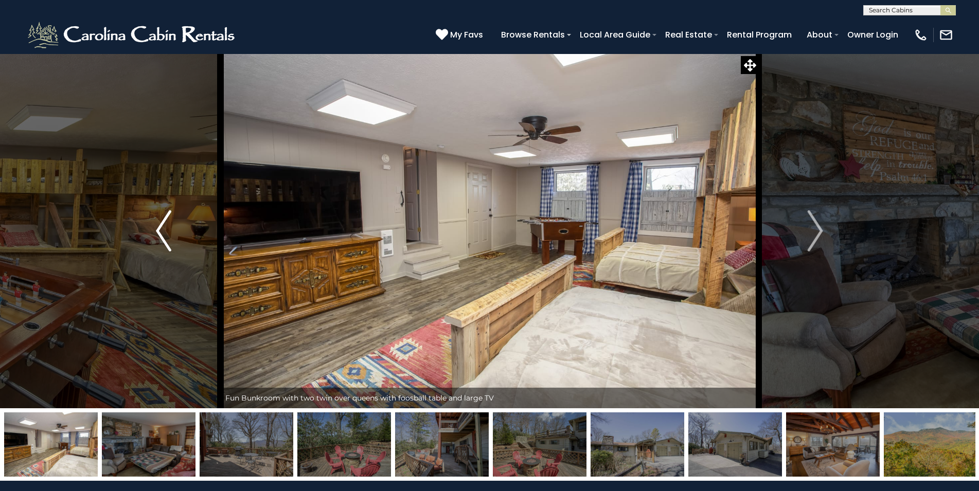
click at [167, 224] on img "Previous" at bounding box center [163, 230] width 15 height 41
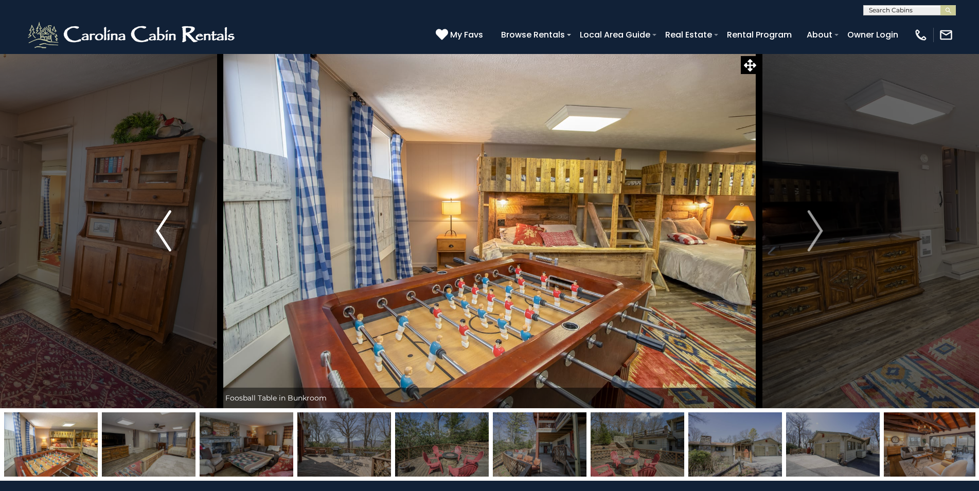
click at [167, 224] on img "Previous" at bounding box center [163, 230] width 15 height 41
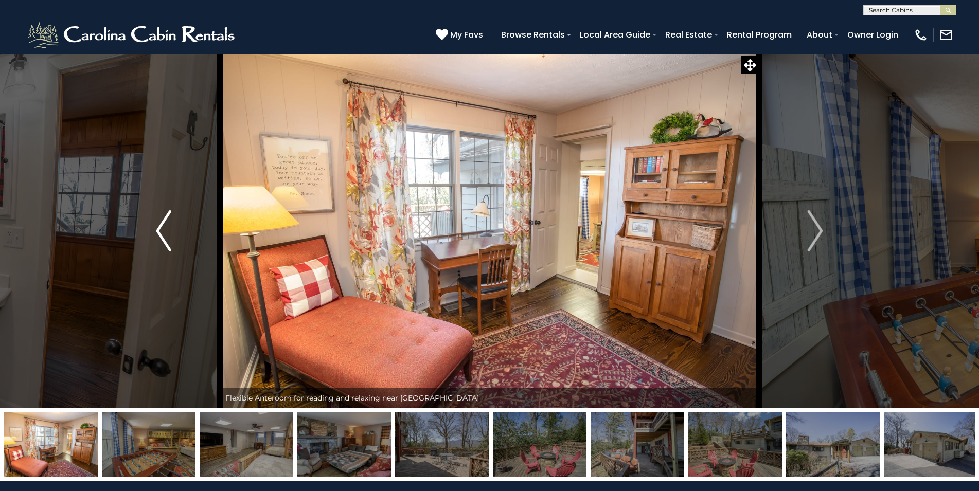
click at [167, 224] on img "Previous" at bounding box center [163, 230] width 15 height 41
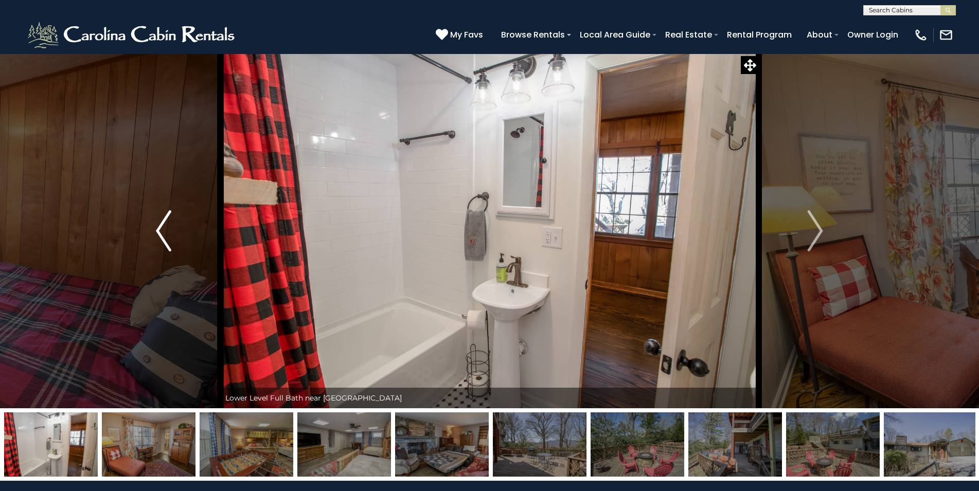
click at [167, 224] on img "Previous" at bounding box center [163, 230] width 15 height 41
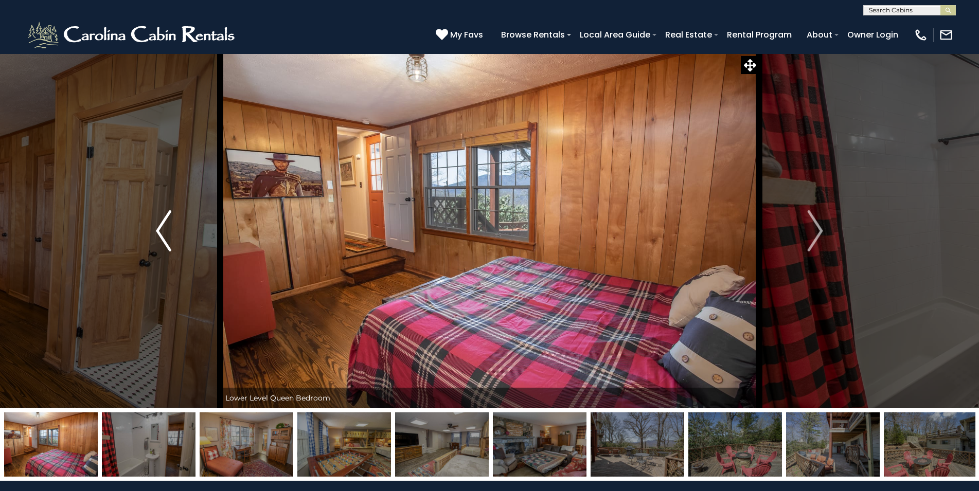
click at [167, 224] on img "Previous" at bounding box center [163, 230] width 15 height 41
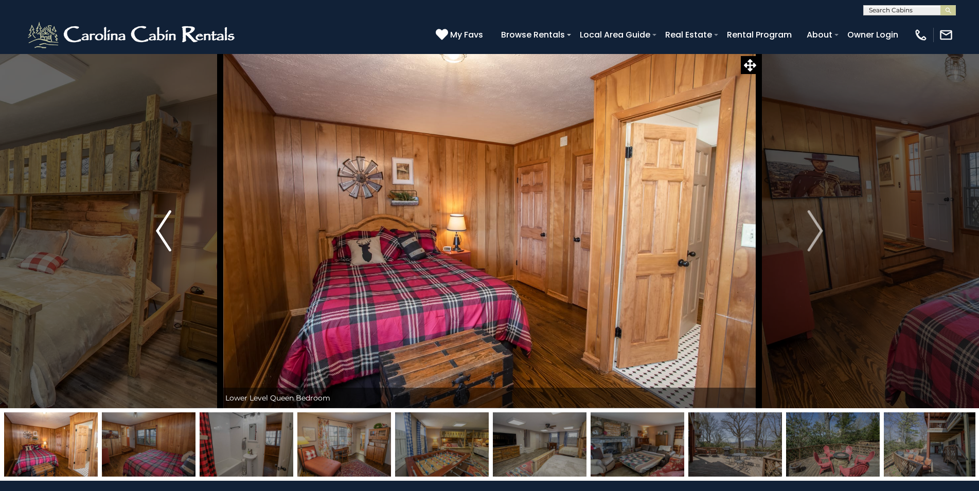
click at [167, 224] on img "Previous" at bounding box center [163, 230] width 15 height 41
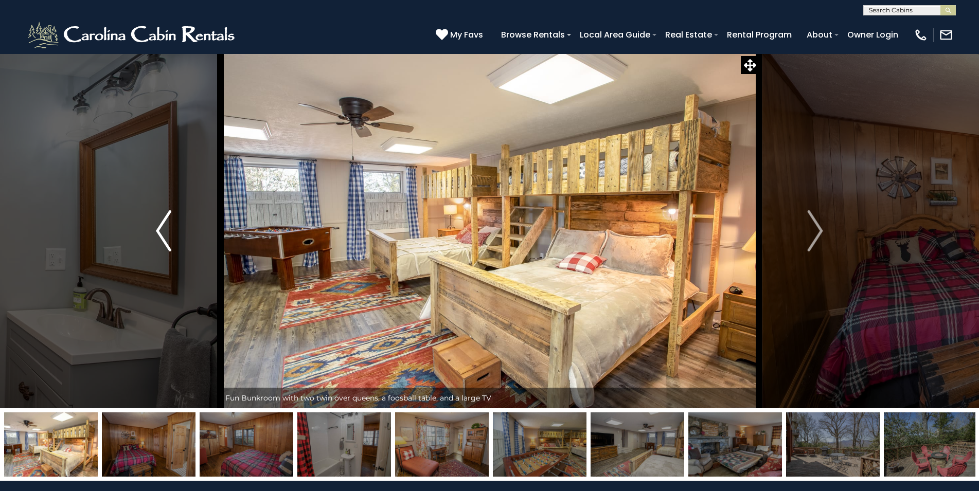
click at [167, 224] on img "Previous" at bounding box center [163, 230] width 15 height 41
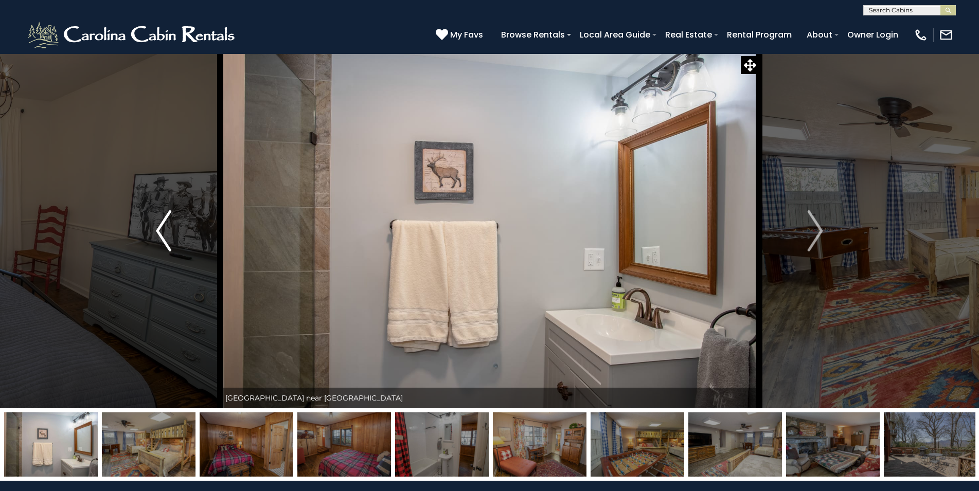
click at [167, 224] on img "Previous" at bounding box center [163, 230] width 15 height 41
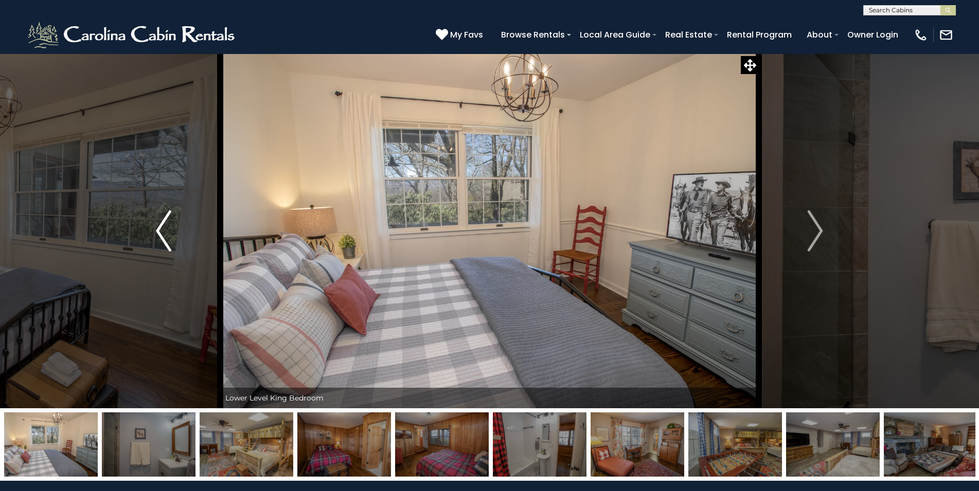
click at [167, 224] on img "Previous" at bounding box center [163, 230] width 15 height 41
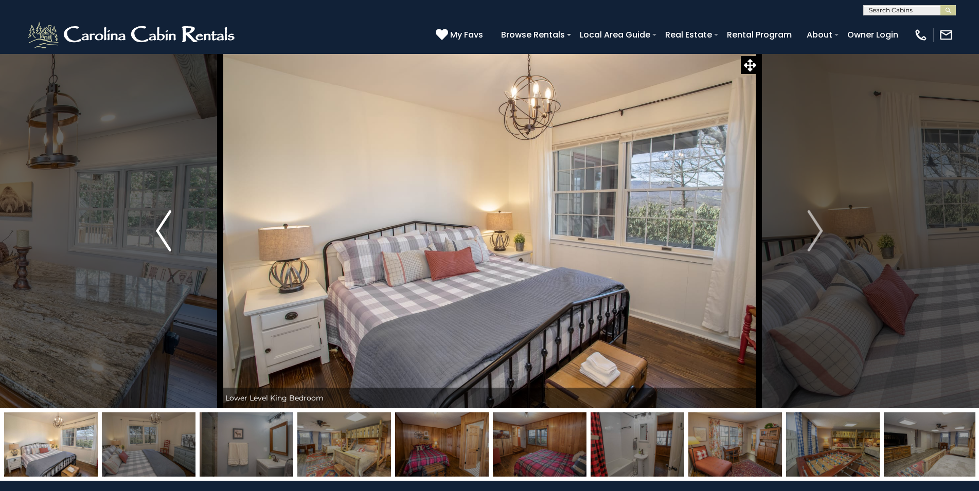
click at [167, 224] on img "Previous" at bounding box center [163, 230] width 15 height 41
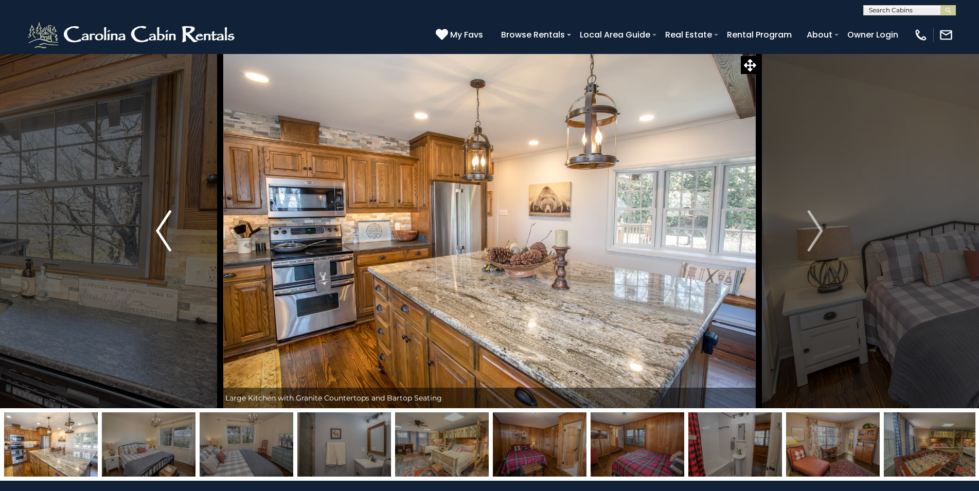
click at [167, 224] on img "Previous" at bounding box center [163, 230] width 15 height 41
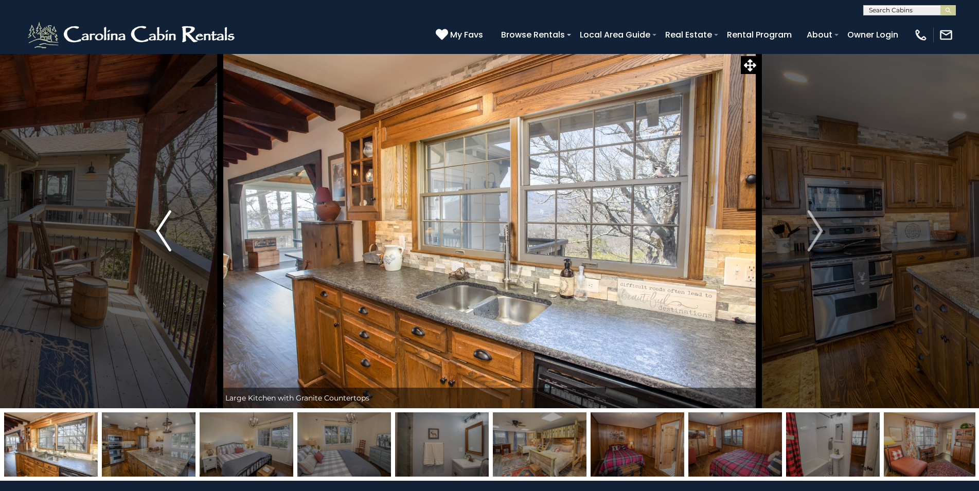
click at [167, 224] on img "Previous" at bounding box center [163, 230] width 15 height 41
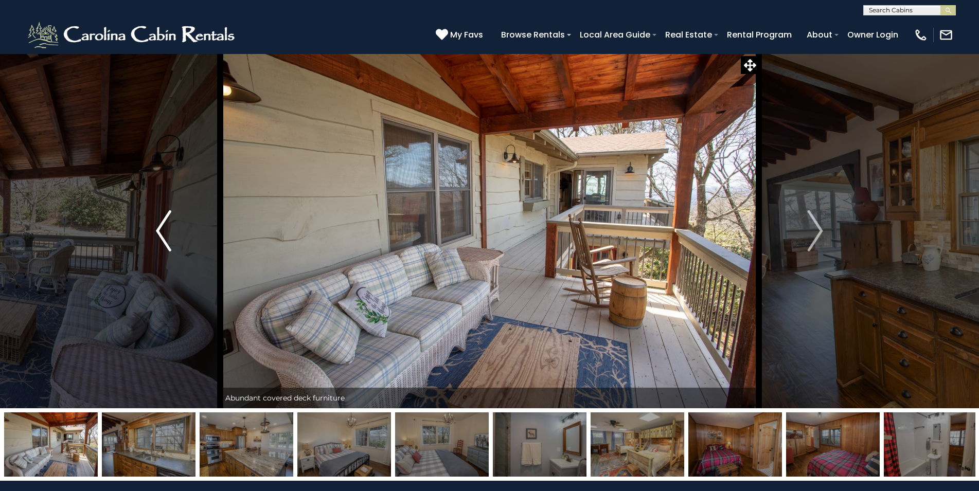
click at [167, 224] on img "Previous" at bounding box center [163, 230] width 15 height 41
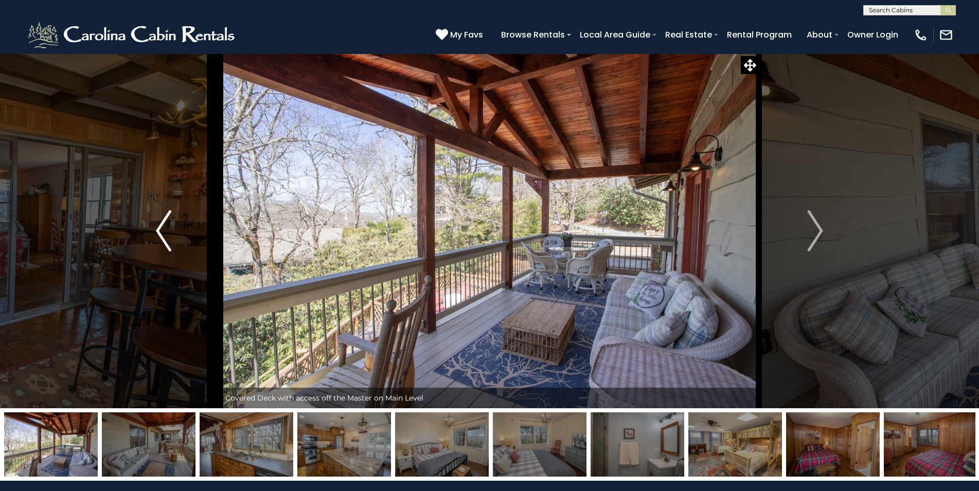
click at [167, 224] on img "Previous" at bounding box center [163, 230] width 15 height 41
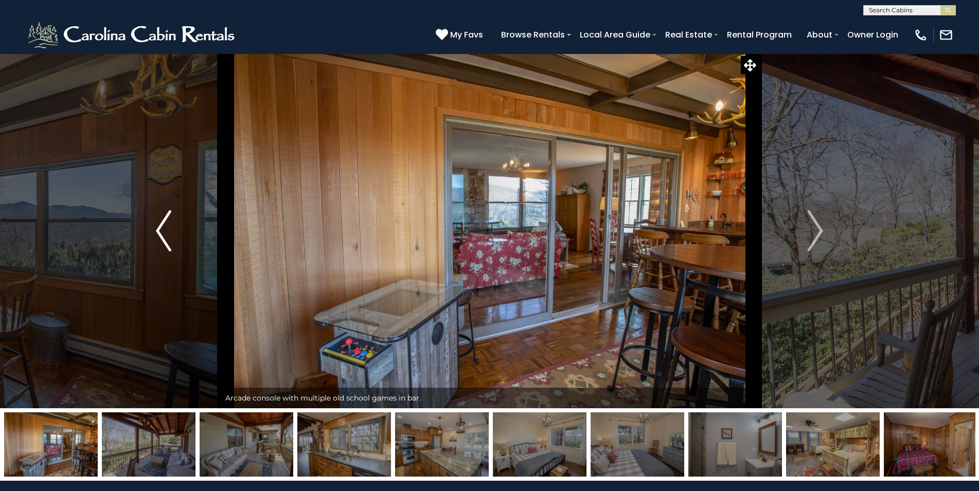
click at [167, 224] on img "Previous" at bounding box center [163, 230] width 15 height 41
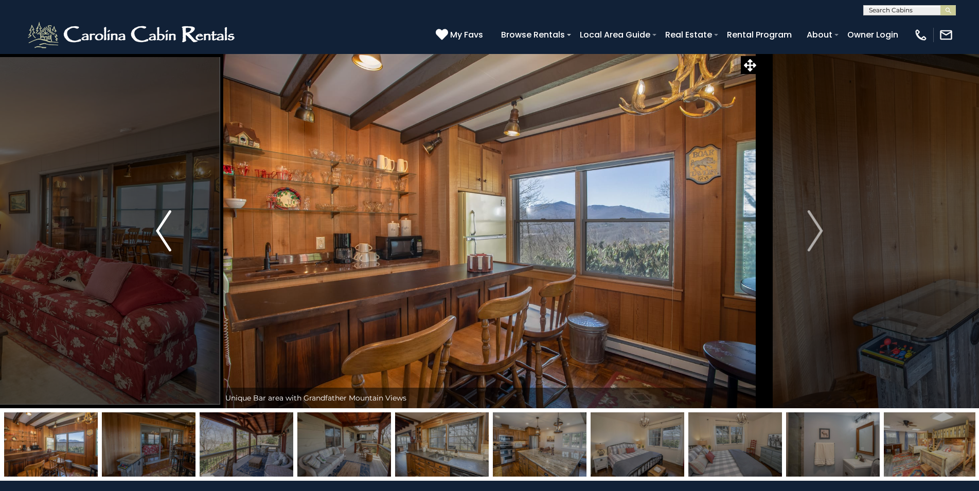
click at [167, 224] on img "Previous" at bounding box center [163, 230] width 15 height 41
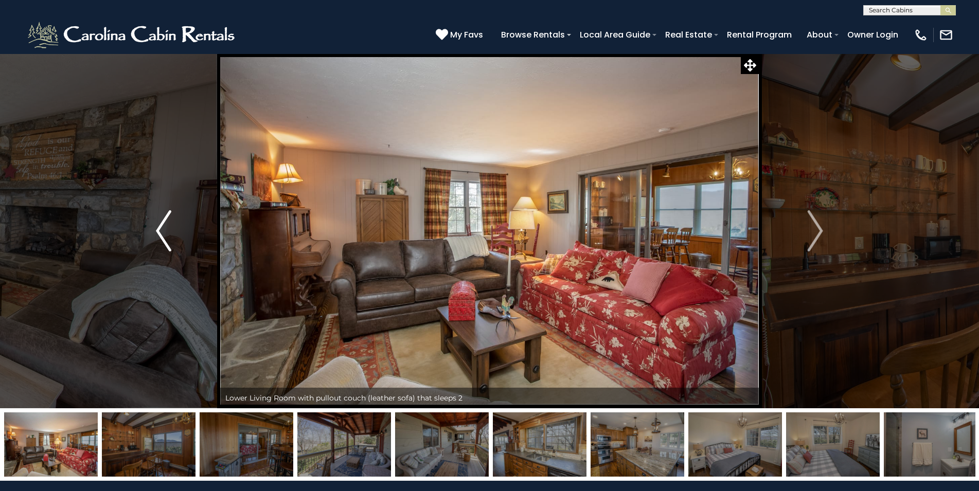
click at [167, 224] on img "Previous" at bounding box center [163, 230] width 15 height 41
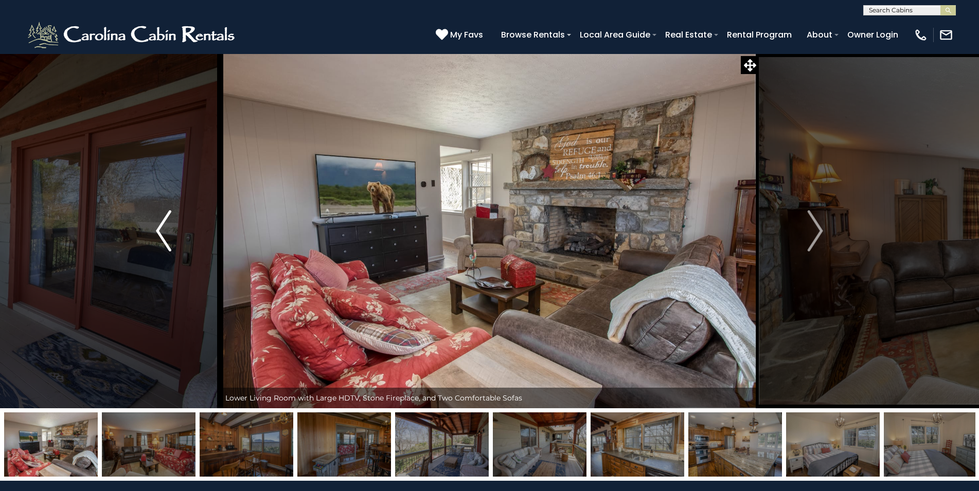
click at [165, 229] on img "Previous" at bounding box center [163, 230] width 15 height 41
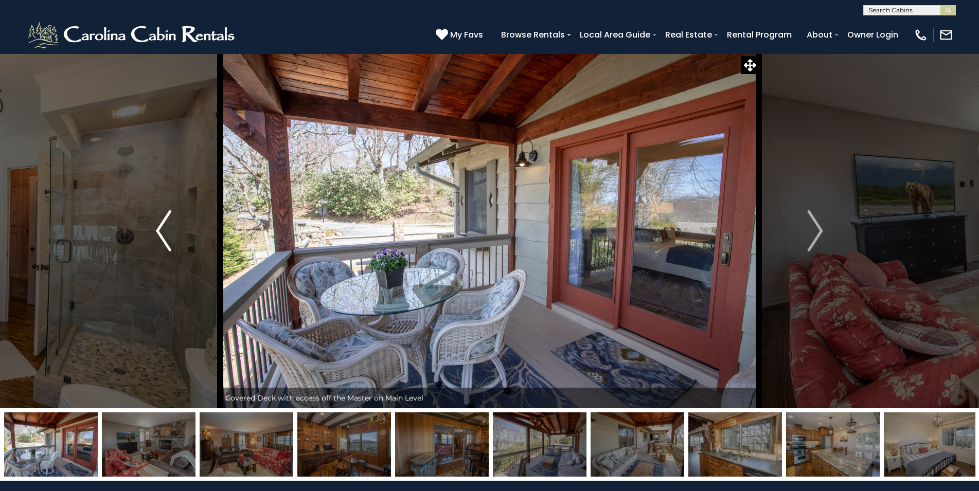
click at [163, 229] on img "Previous" at bounding box center [163, 230] width 15 height 41
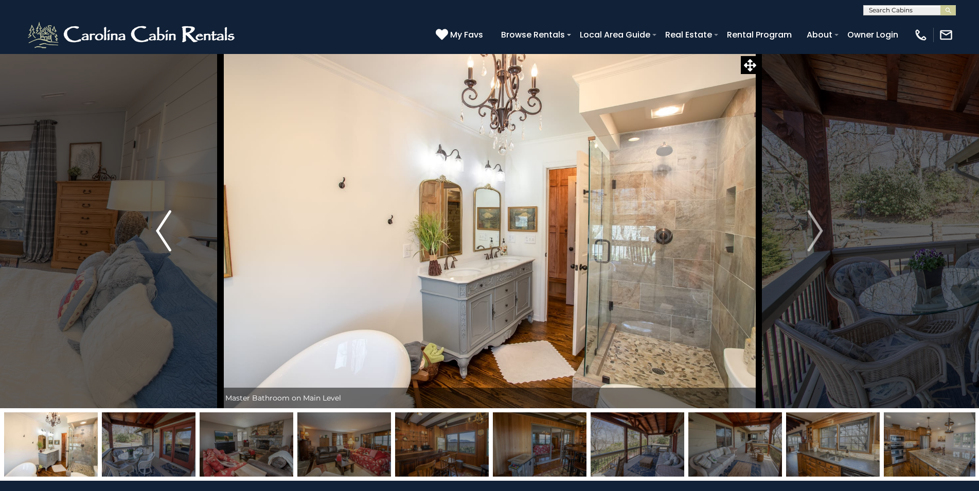
click at [163, 229] on img "Previous" at bounding box center [163, 230] width 15 height 41
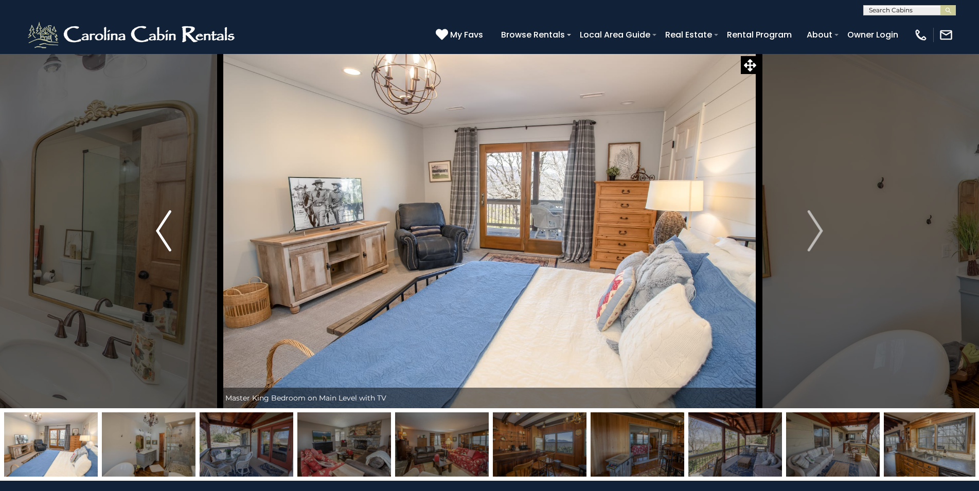
click at [163, 229] on img "Previous" at bounding box center [163, 230] width 15 height 41
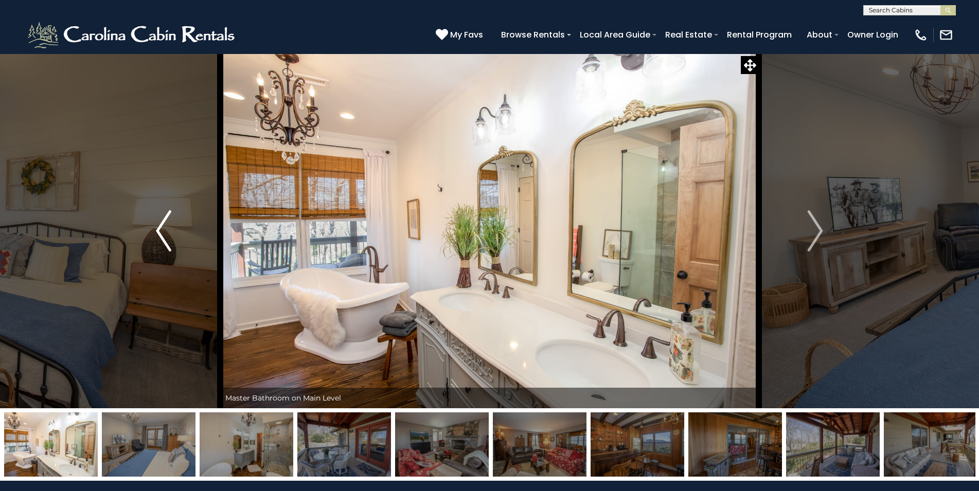
click at [163, 229] on img "Previous" at bounding box center [163, 230] width 15 height 41
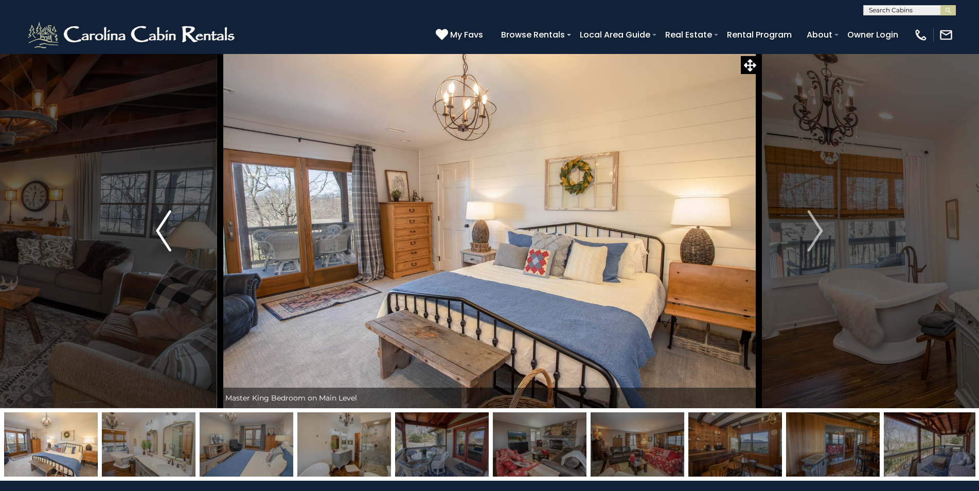
click at [163, 229] on img "Previous" at bounding box center [163, 230] width 15 height 41
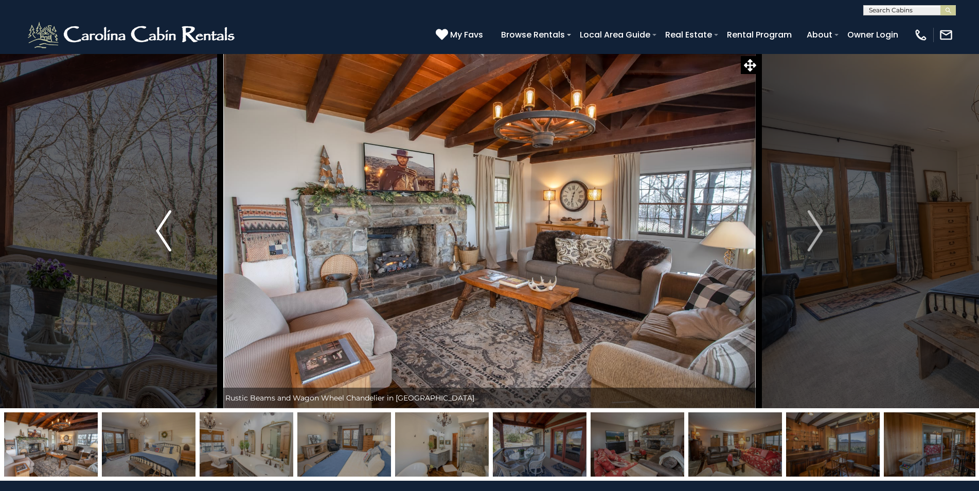
click at [163, 229] on img "Previous" at bounding box center [163, 230] width 15 height 41
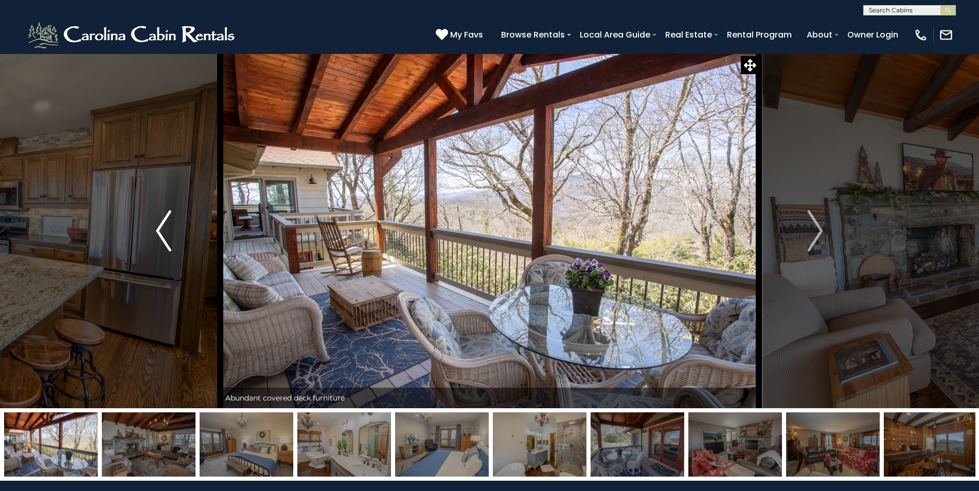
click at [162, 229] on img "Previous" at bounding box center [163, 230] width 15 height 41
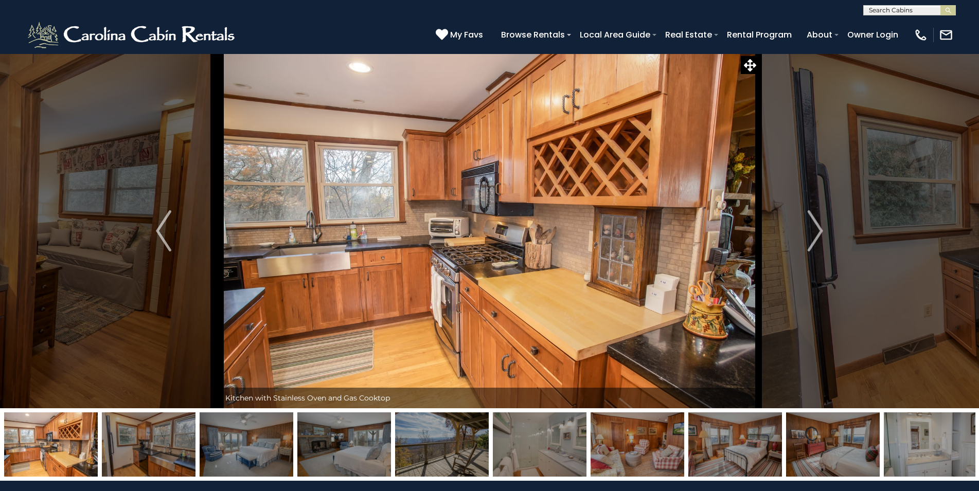
click at [530, 437] on img at bounding box center [540, 445] width 94 height 64
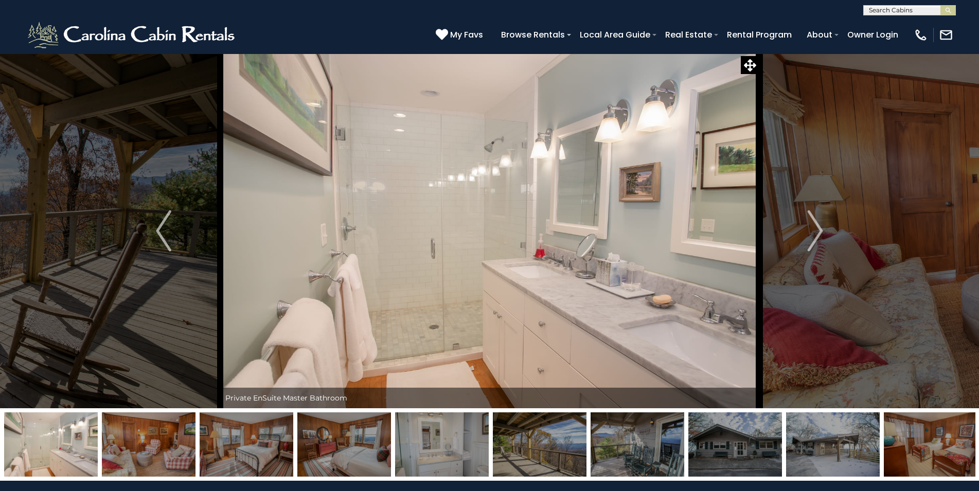
click at [516, 433] on img at bounding box center [540, 445] width 94 height 64
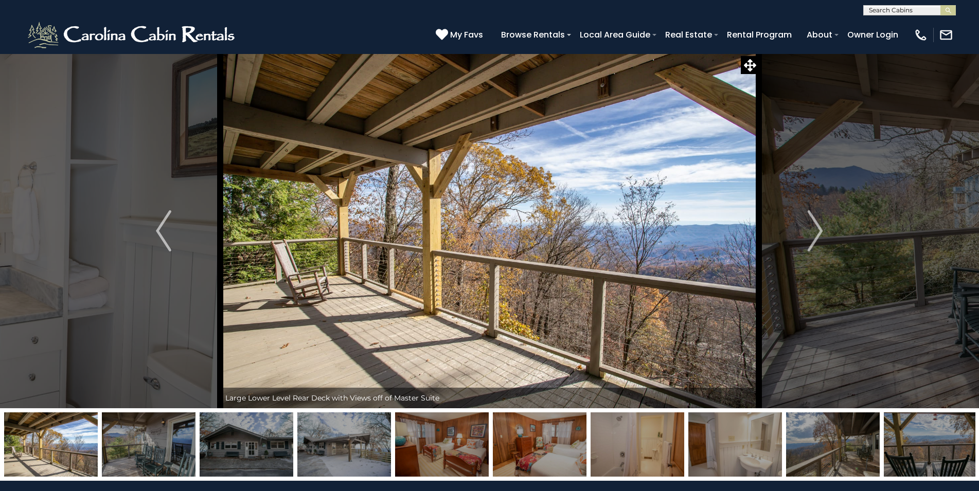
click at [544, 436] on img at bounding box center [540, 445] width 94 height 64
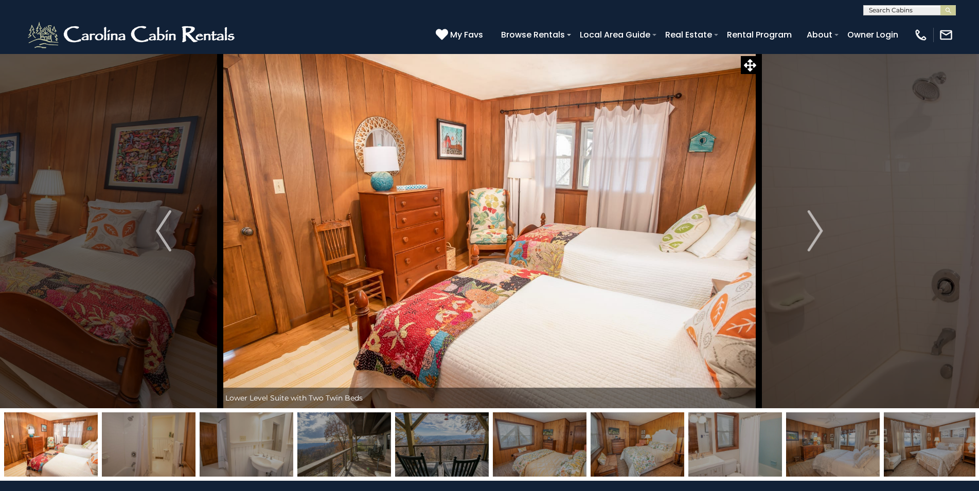
click at [586, 443] on img at bounding box center [540, 445] width 94 height 64
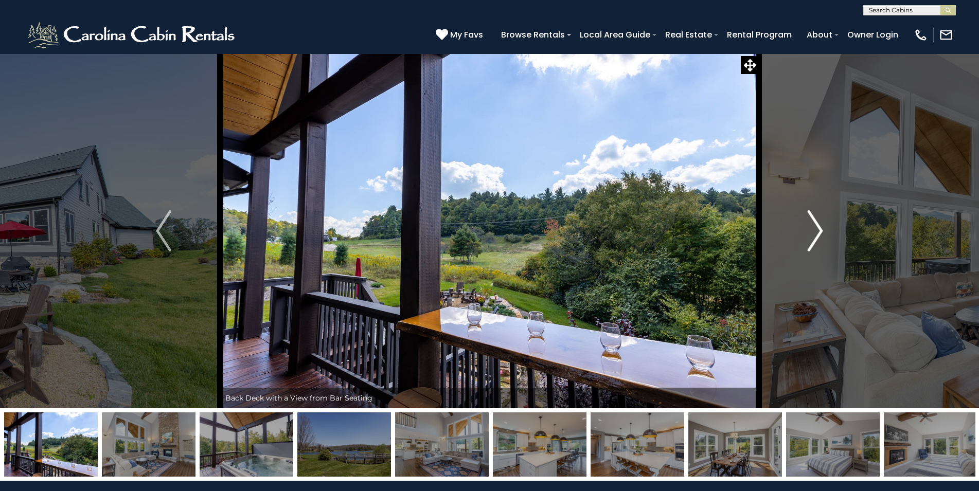
click at [835, 233] on button "Next" at bounding box center [815, 231] width 113 height 355
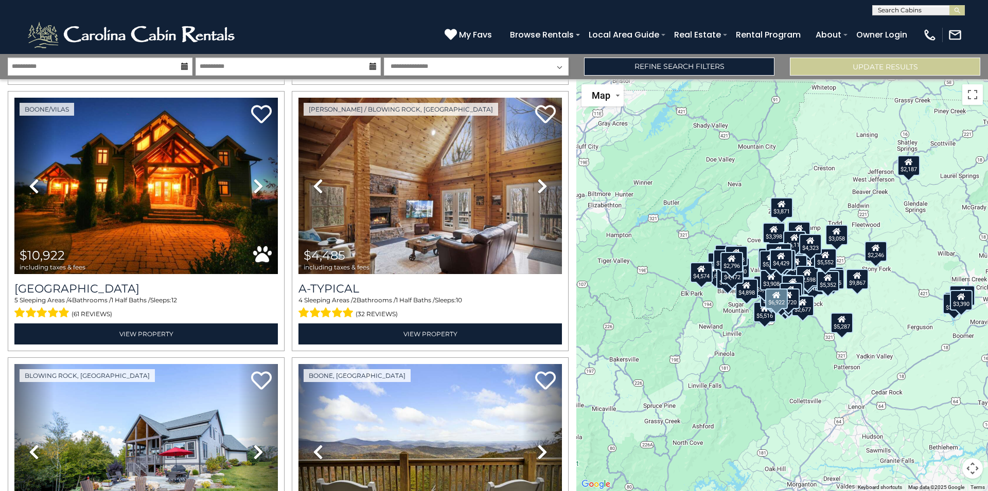
scroll to position [7136, 0]
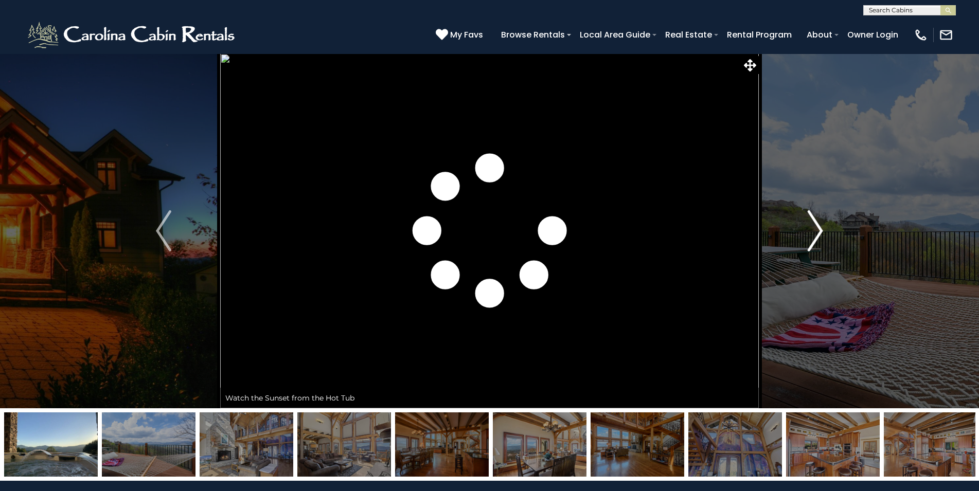
click at [818, 221] on img "Next" at bounding box center [815, 230] width 15 height 41
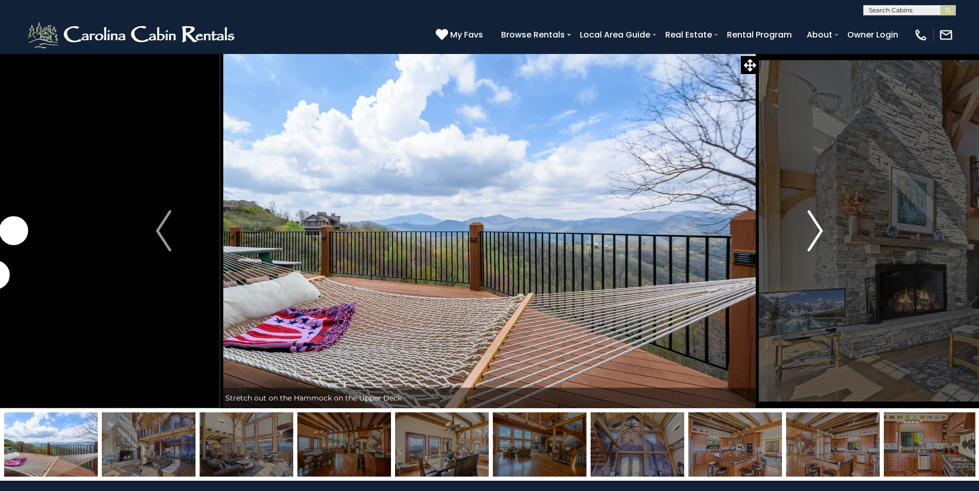
click at [818, 221] on img "Next" at bounding box center [815, 230] width 15 height 41
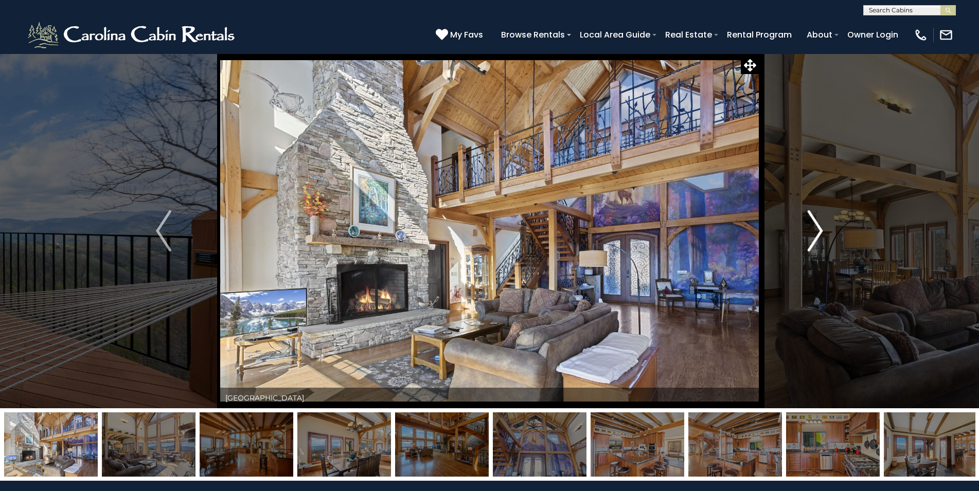
click at [818, 221] on img "Next" at bounding box center [815, 230] width 15 height 41
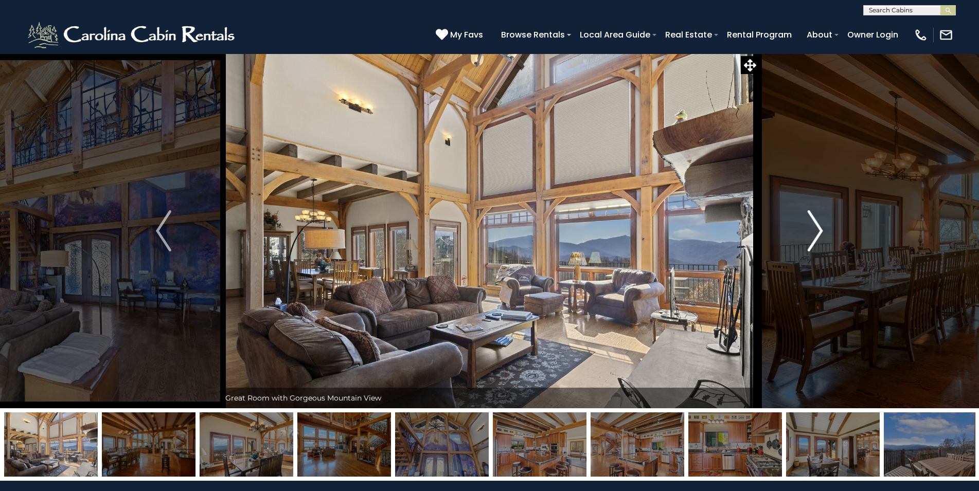
click at [818, 221] on img "Next" at bounding box center [815, 230] width 15 height 41
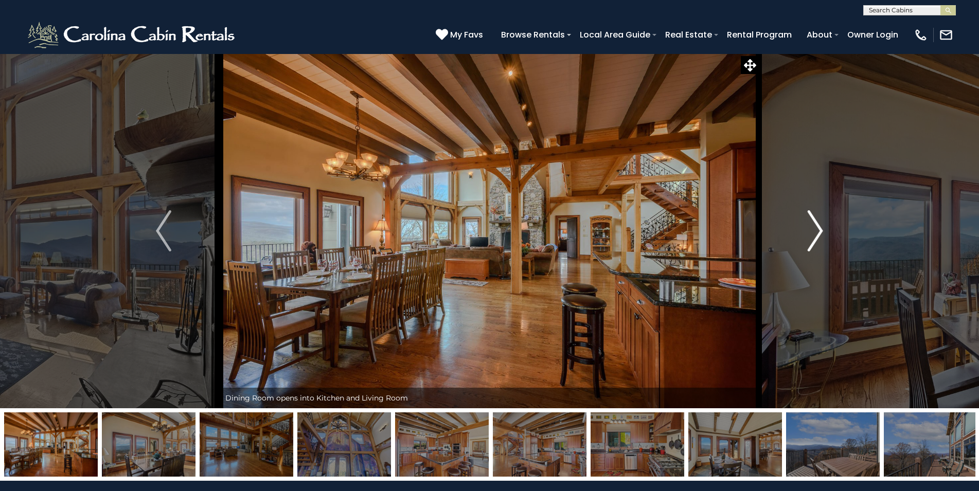
click at [818, 221] on img "Next" at bounding box center [815, 230] width 15 height 41
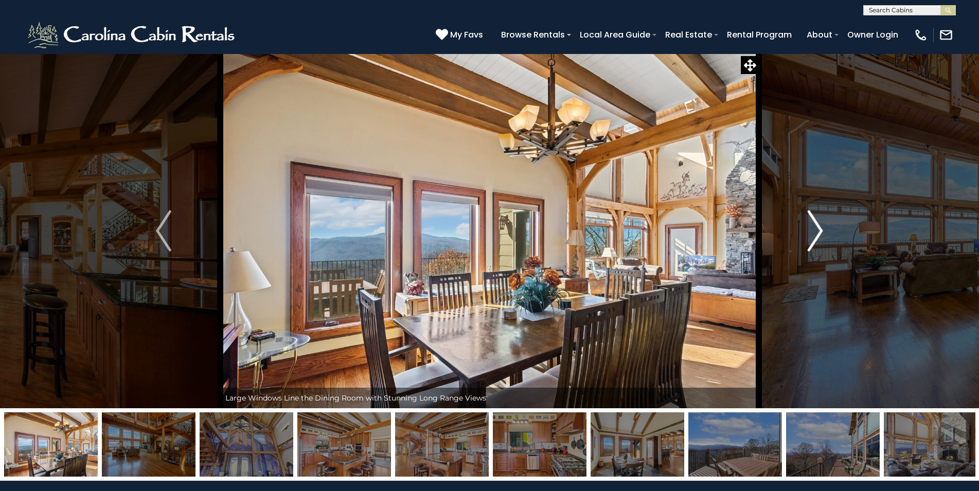
click at [818, 221] on img "Next" at bounding box center [815, 230] width 15 height 41
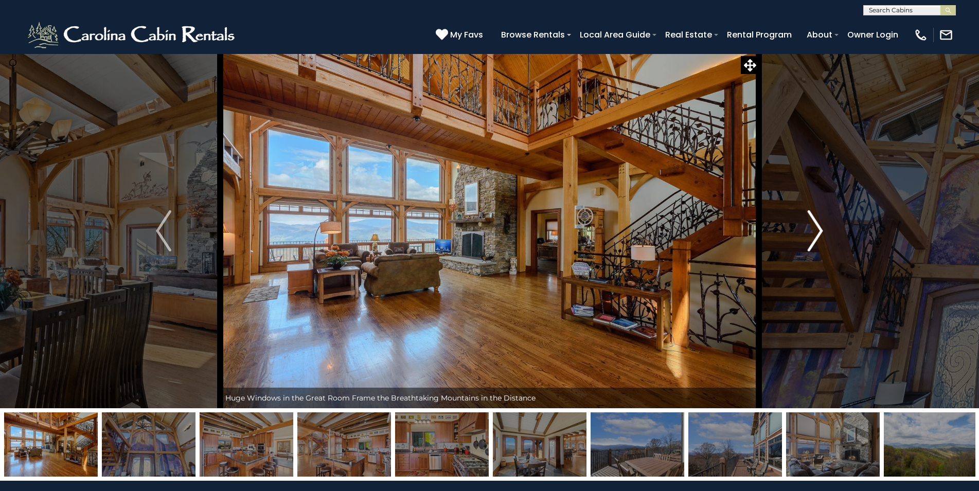
click at [818, 221] on img "Next" at bounding box center [815, 230] width 15 height 41
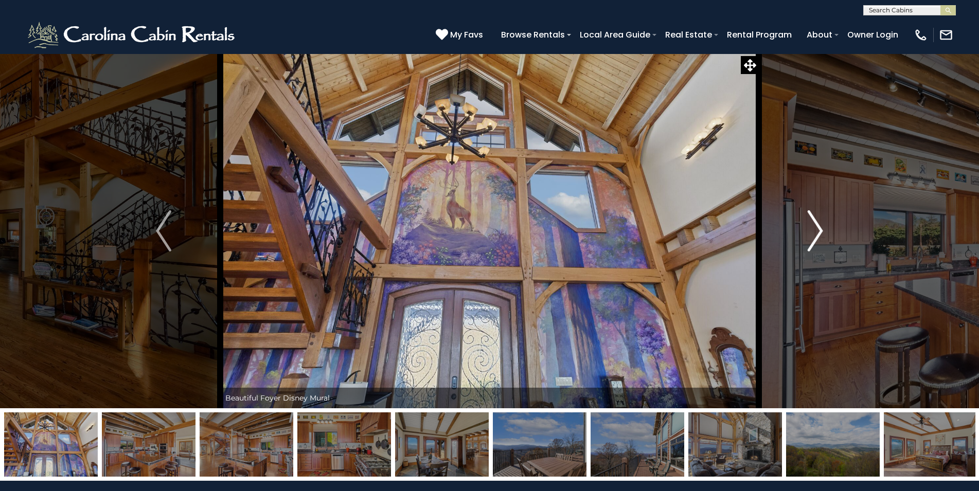
click at [818, 221] on img "Next" at bounding box center [815, 230] width 15 height 41
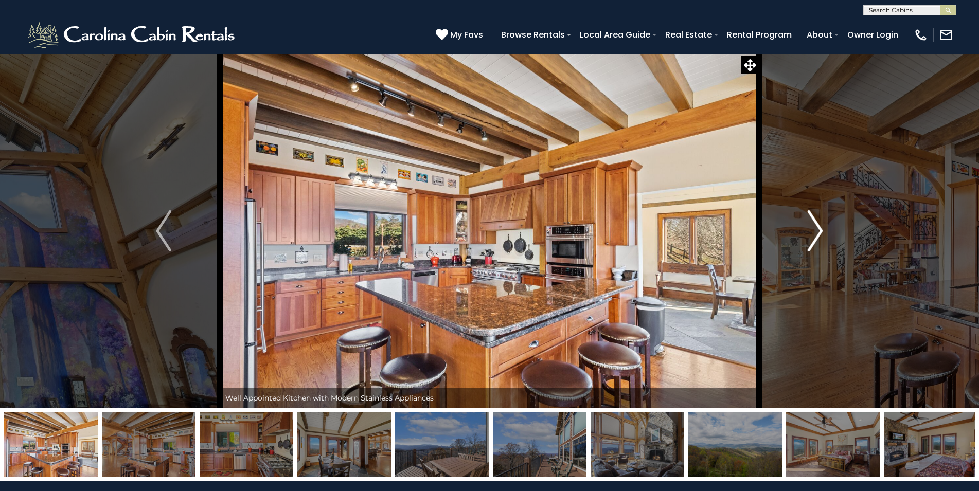
click at [818, 221] on img "Next" at bounding box center [815, 230] width 15 height 41
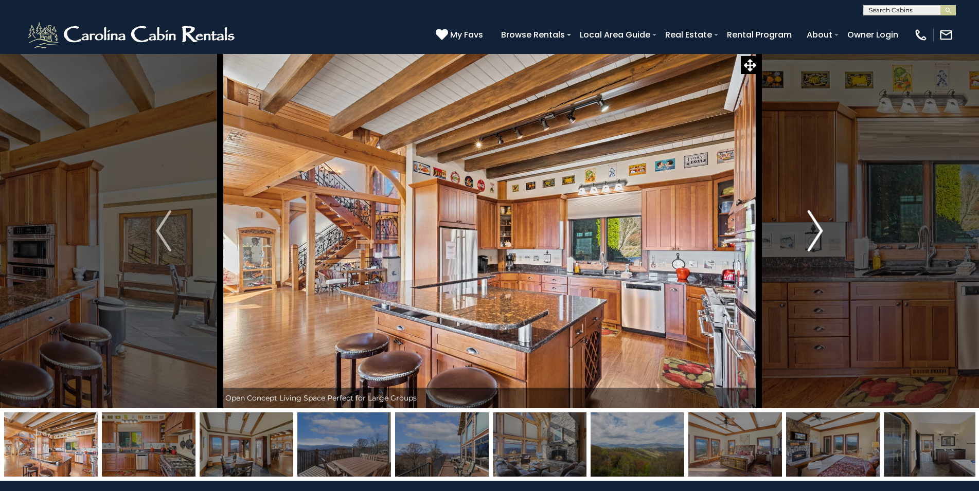
click at [818, 221] on img "Next" at bounding box center [815, 230] width 15 height 41
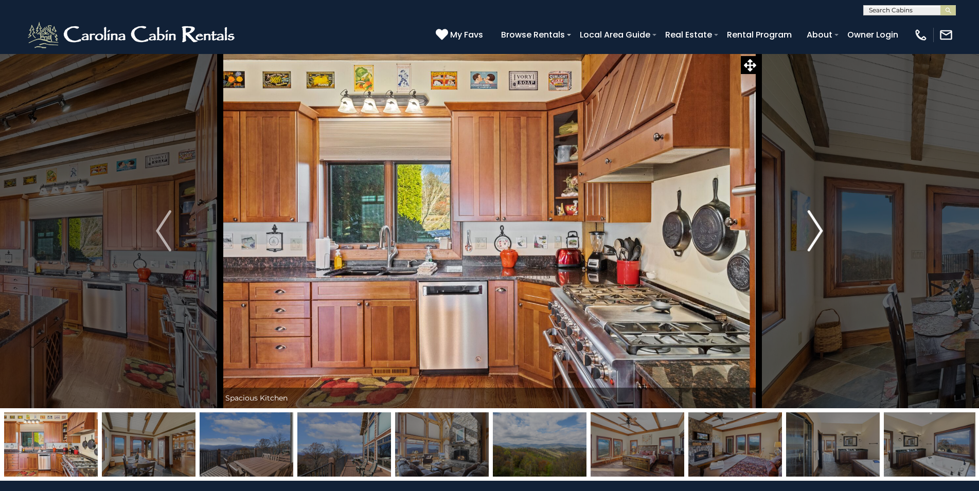
click at [818, 221] on img "Next" at bounding box center [815, 230] width 15 height 41
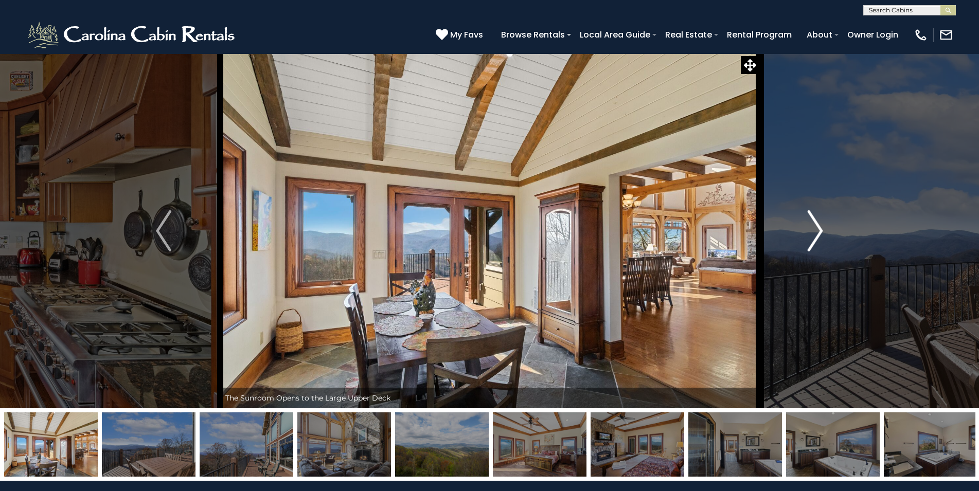
click at [818, 221] on img "Next" at bounding box center [815, 230] width 15 height 41
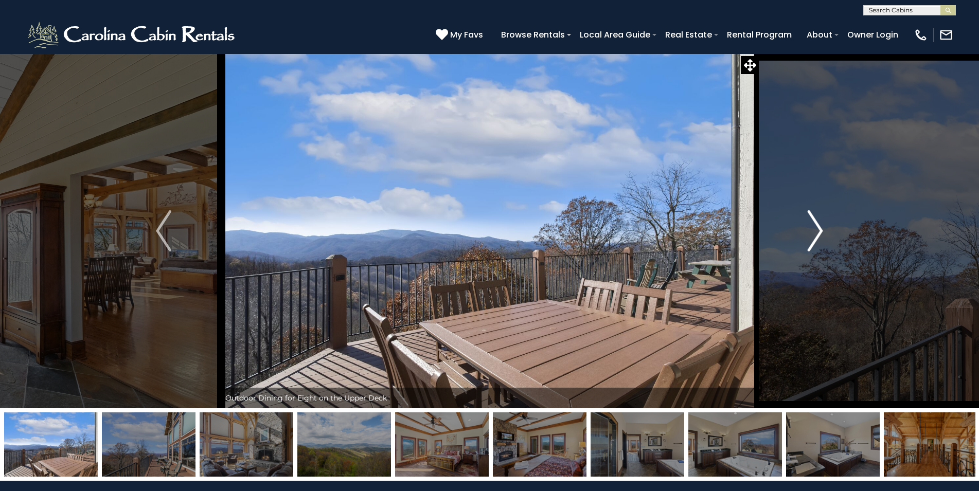
click at [818, 221] on img "Next" at bounding box center [815, 230] width 15 height 41
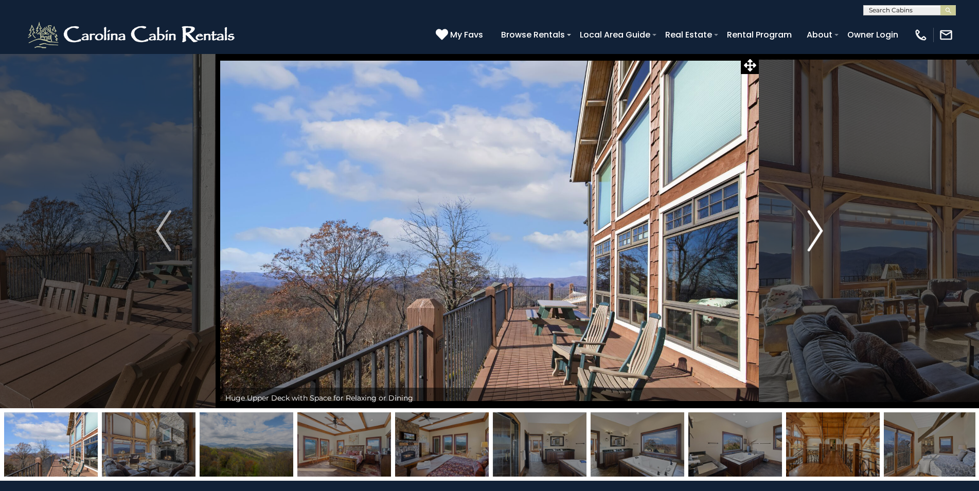
click at [818, 221] on img "Next" at bounding box center [815, 230] width 15 height 41
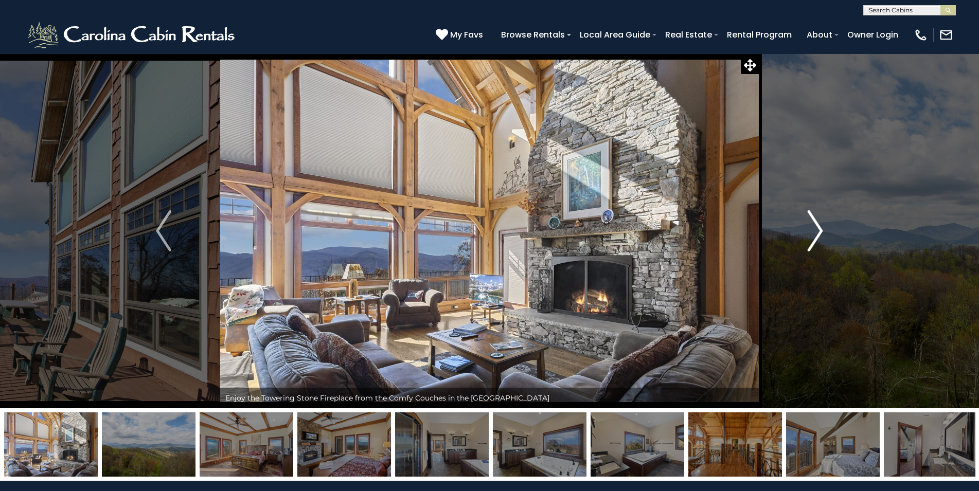
click at [818, 221] on img "Next" at bounding box center [815, 230] width 15 height 41
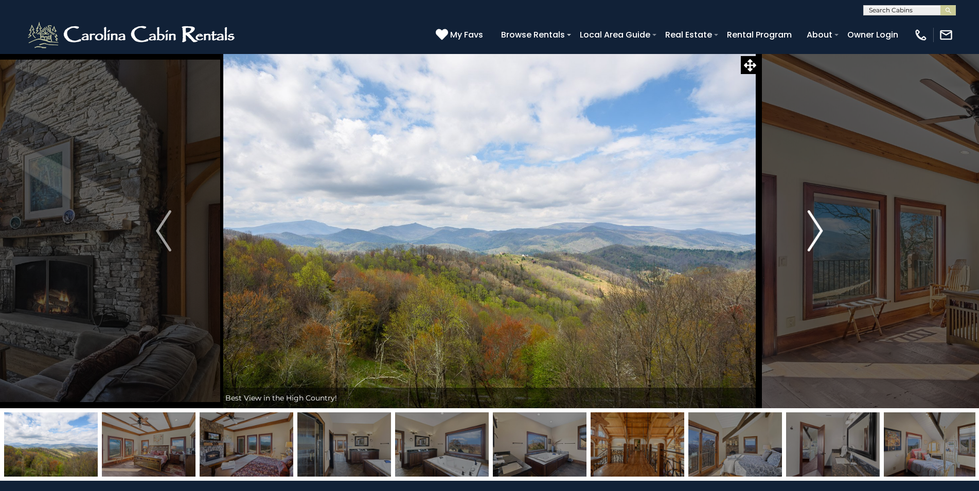
click at [818, 221] on img "Next" at bounding box center [815, 230] width 15 height 41
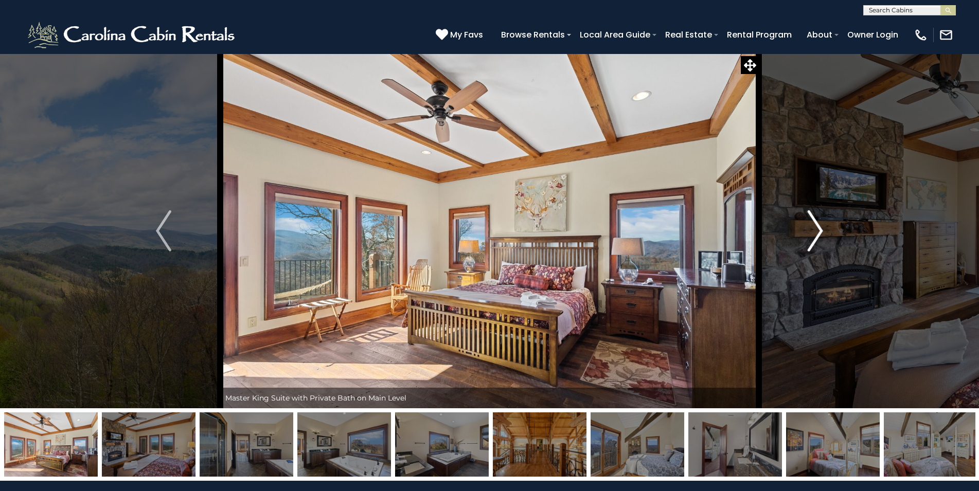
click at [818, 221] on img "Next" at bounding box center [815, 230] width 15 height 41
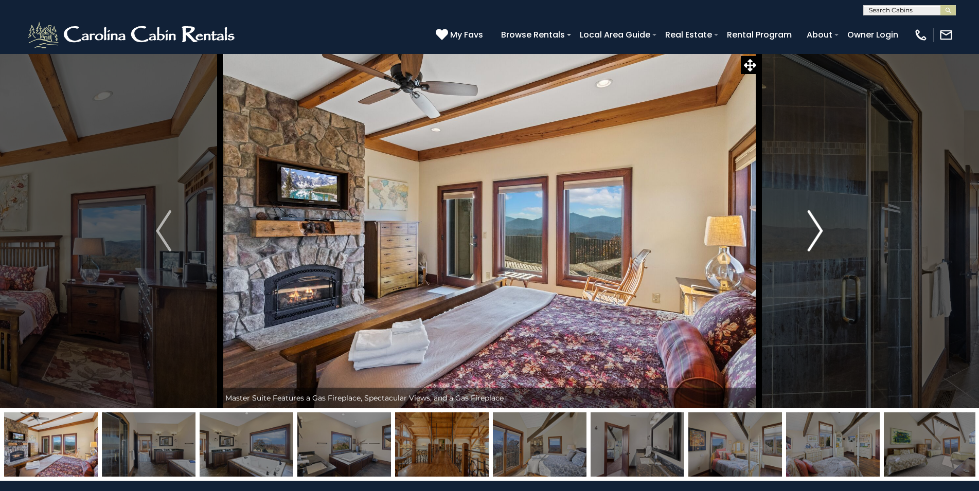
click at [818, 221] on img "Next" at bounding box center [815, 230] width 15 height 41
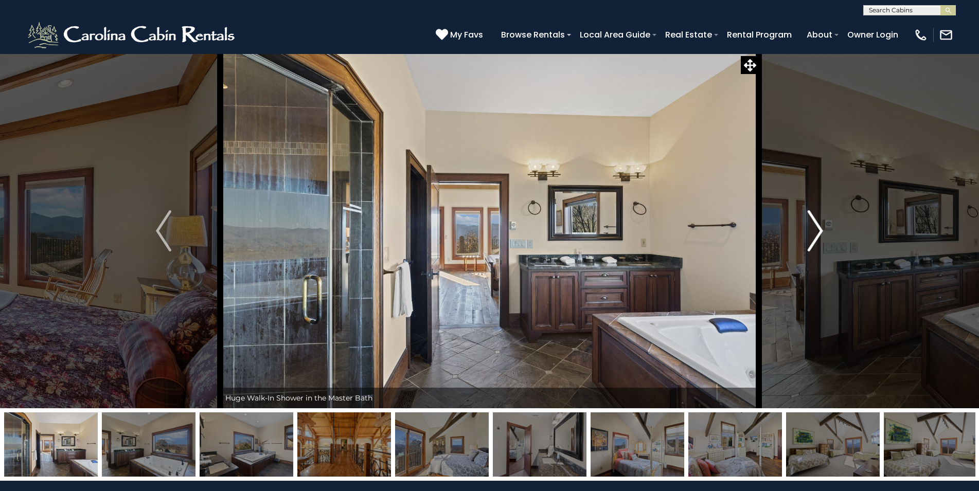
click at [818, 221] on img "Next" at bounding box center [815, 230] width 15 height 41
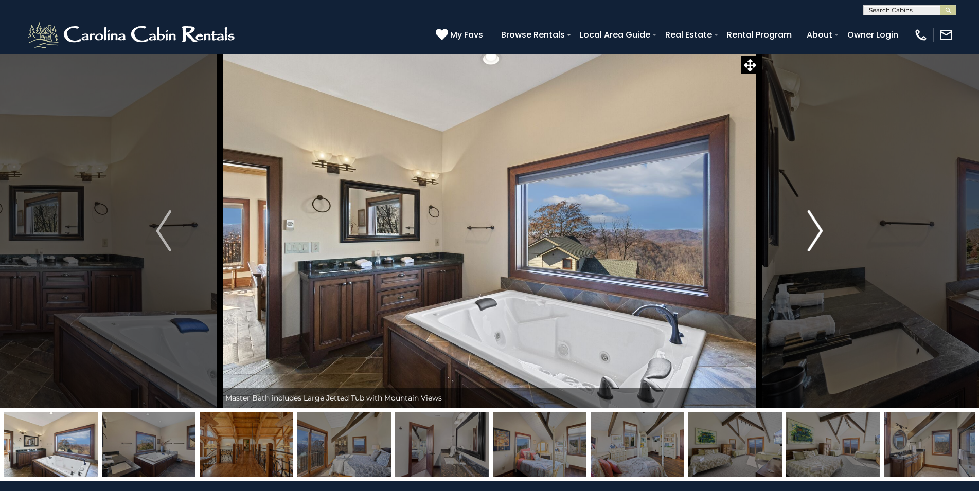
click at [818, 221] on img "Next" at bounding box center [815, 230] width 15 height 41
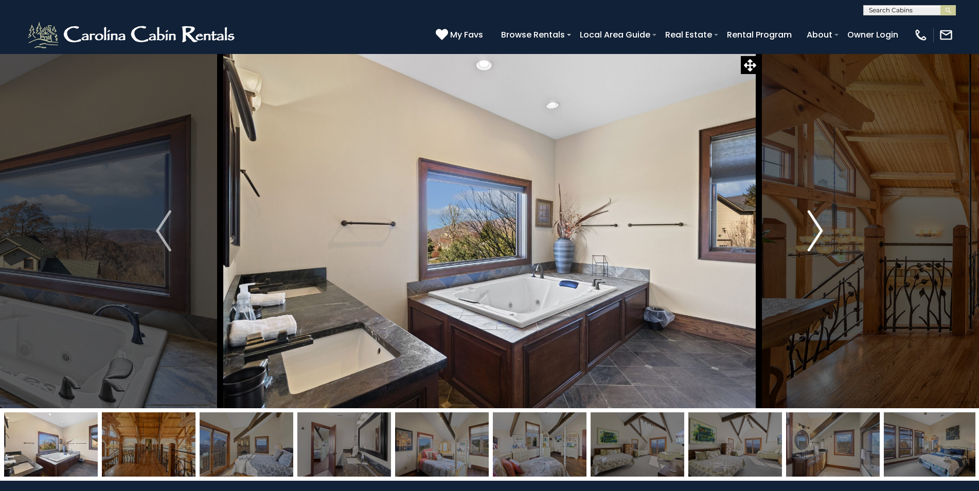
click at [818, 221] on img "Next" at bounding box center [815, 230] width 15 height 41
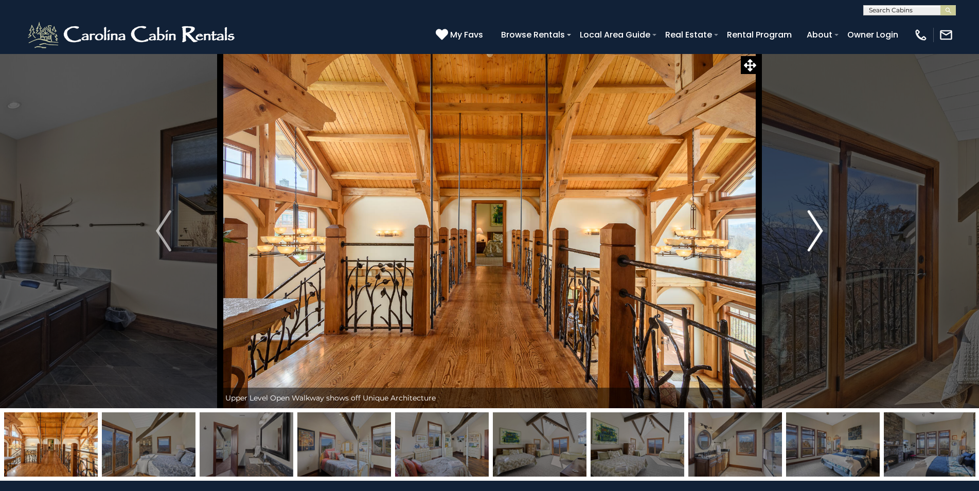
click at [818, 221] on img "Next" at bounding box center [815, 230] width 15 height 41
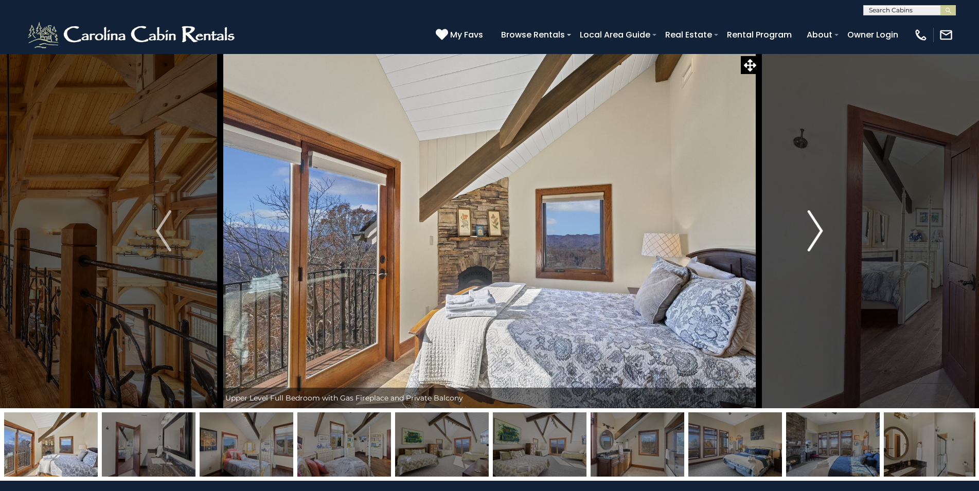
click at [818, 221] on img "Next" at bounding box center [815, 230] width 15 height 41
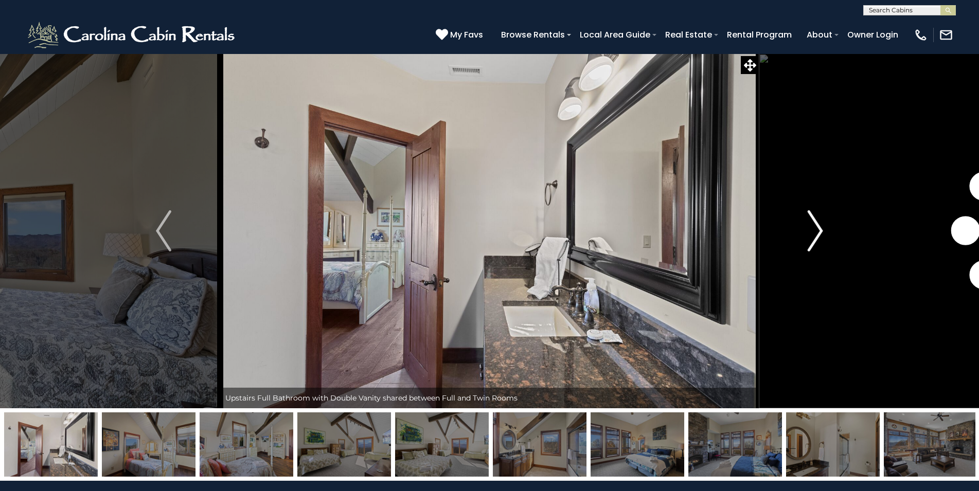
click at [818, 221] on img "Next" at bounding box center [815, 230] width 15 height 41
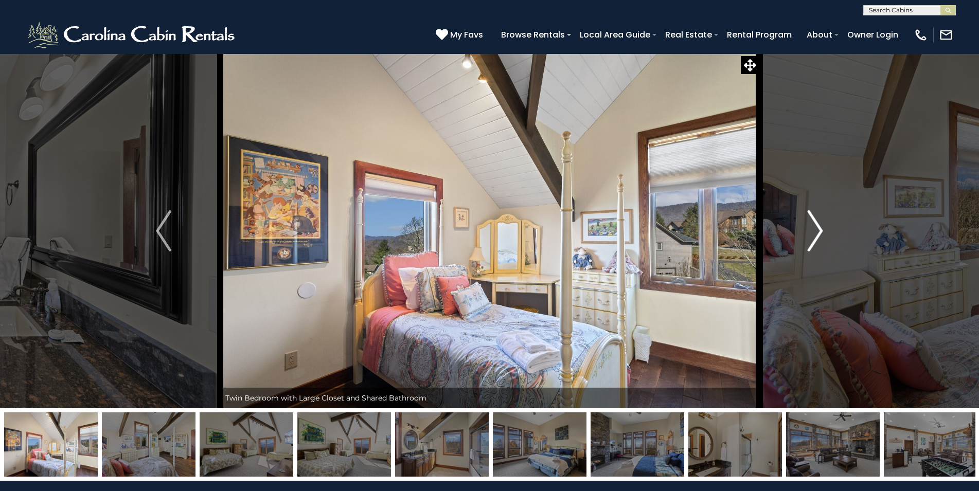
click at [818, 221] on img "Next" at bounding box center [815, 230] width 15 height 41
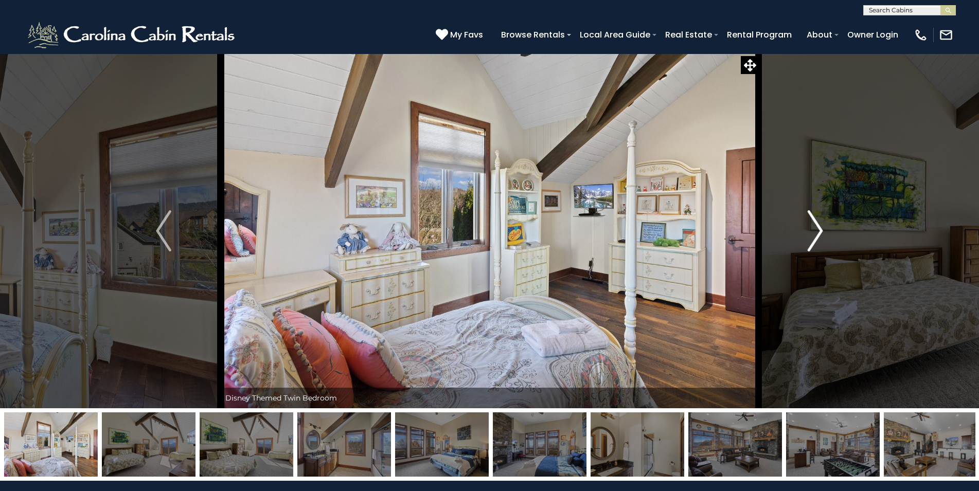
click at [818, 221] on img "Next" at bounding box center [815, 230] width 15 height 41
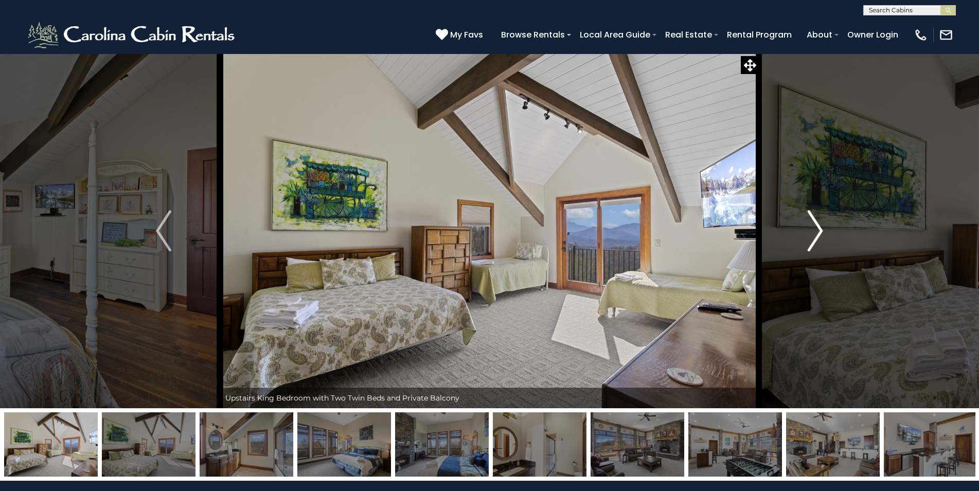
click at [818, 221] on img "Next" at bounding box center [815, 230] width 15 height 41
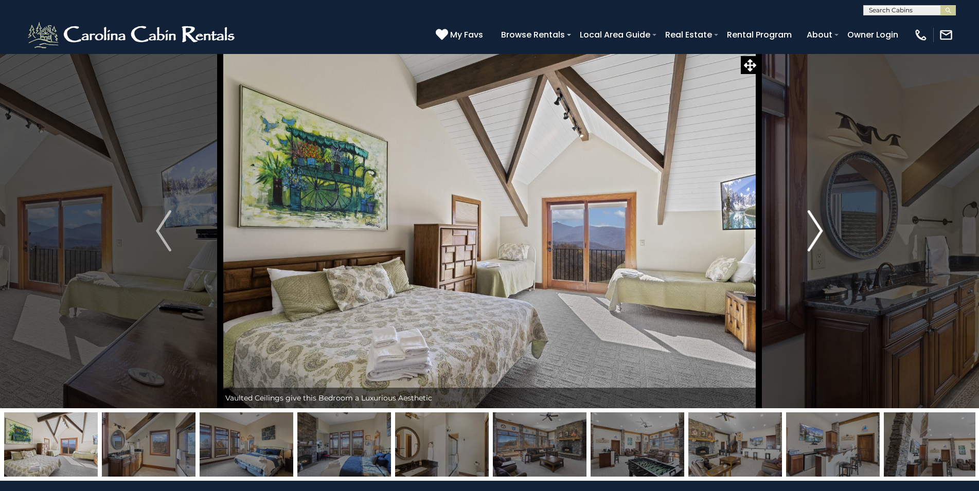
click at [818, 221] on img "Next" at bounding box center [815, 230] width 15 height 41
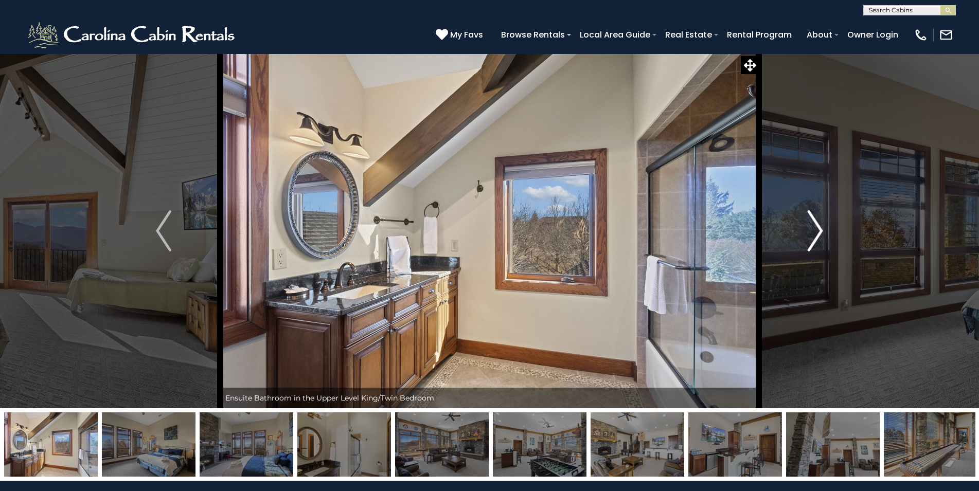
click at [818, 221] on img "Next" at bounding box center [815, 230] width 15 height 41
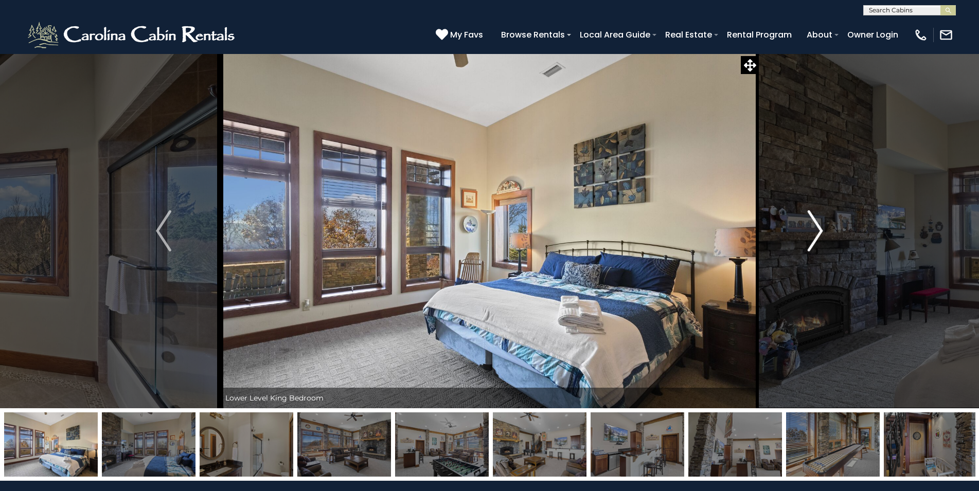
click at [818, 221] on img "Next" at bounding box center [815, 230] width 15 height 41
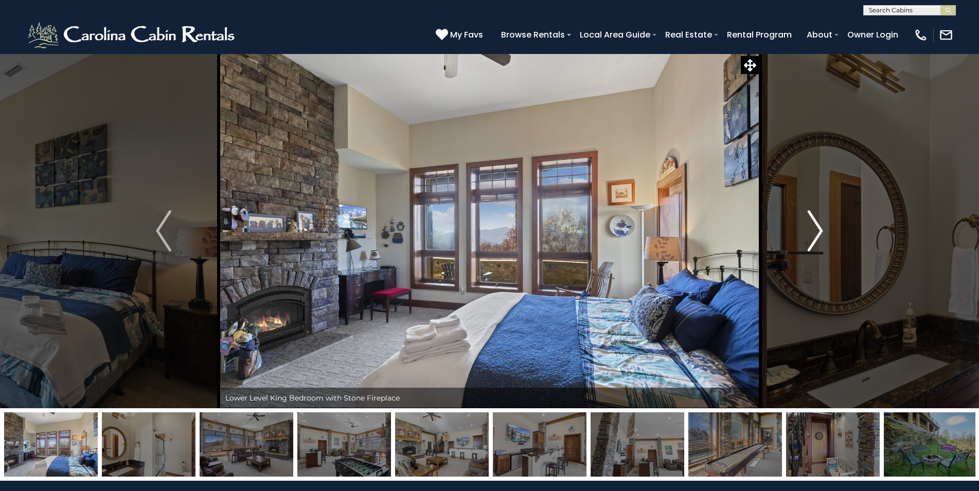
click at [818, 221] on img "Next" at bounding box center [815, 230] width 15 height 41
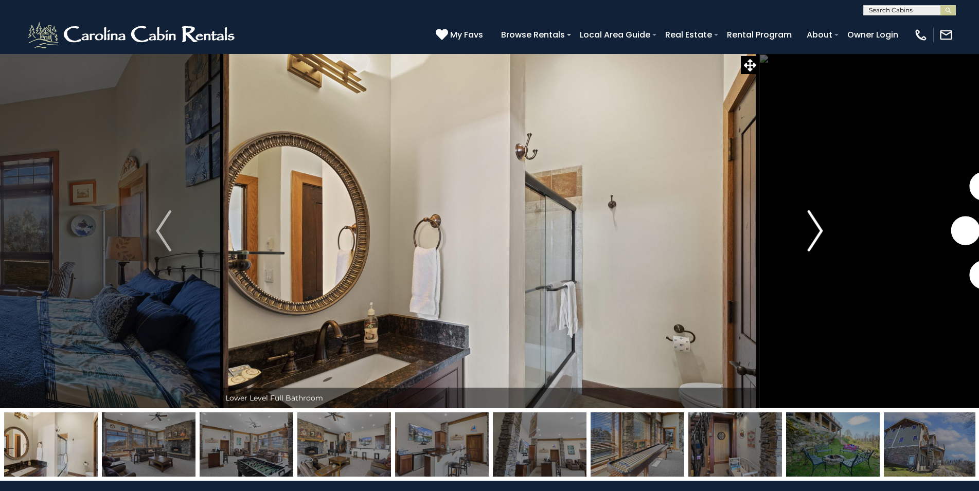
click at [818, 221] on img "Next" at bounding box center [815, 230] width 15 height 41
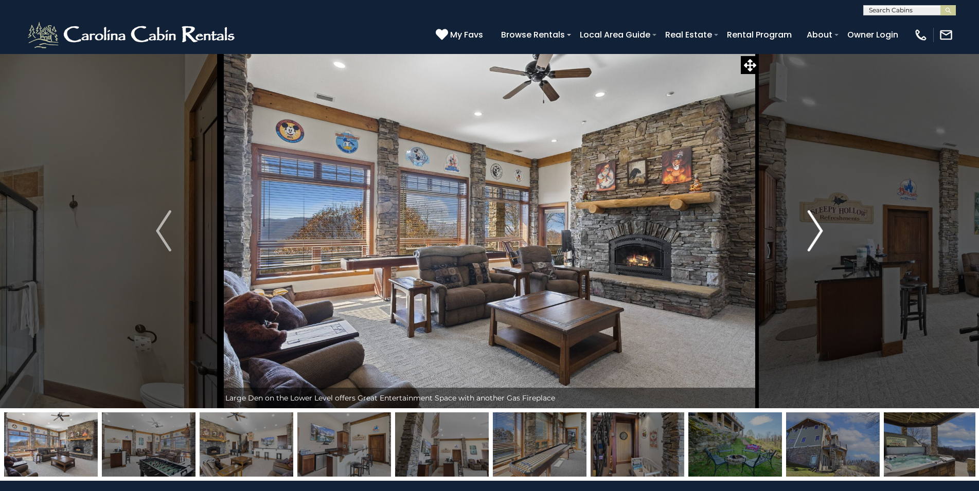
click at [818, 221] on img "Next" at bounding box center [815, 230] width 15 height 41
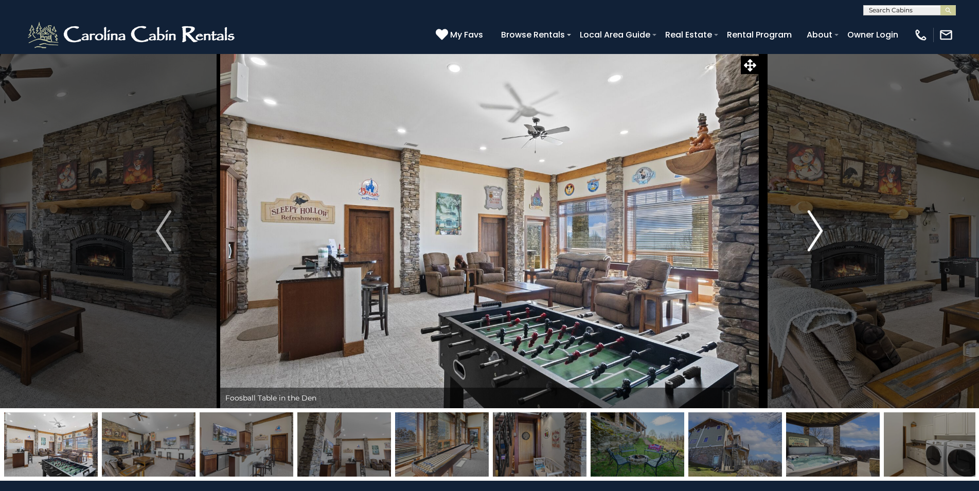
click at [818, 221] on img "Next" at bounding box center [815, 230] width 15 height 41
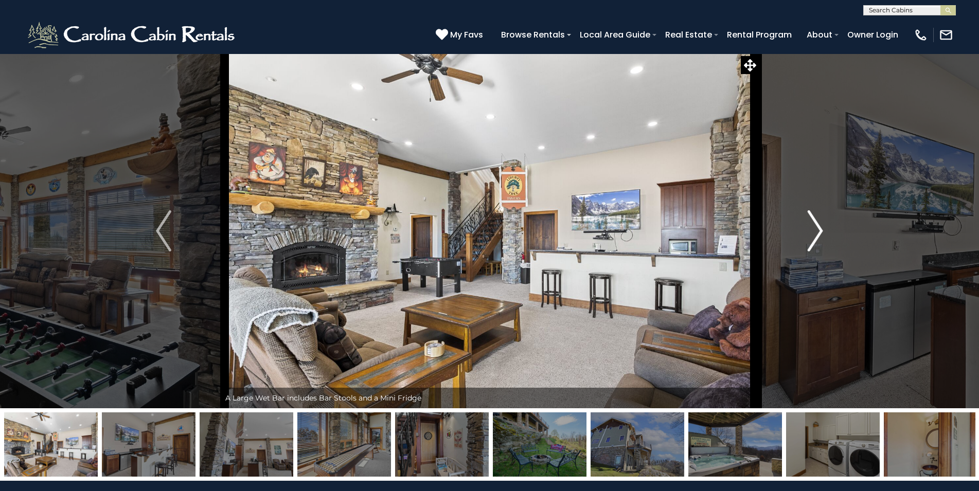
click at [818, 221] on img "Next" at bounding box center [815, 230] width 15 height 41
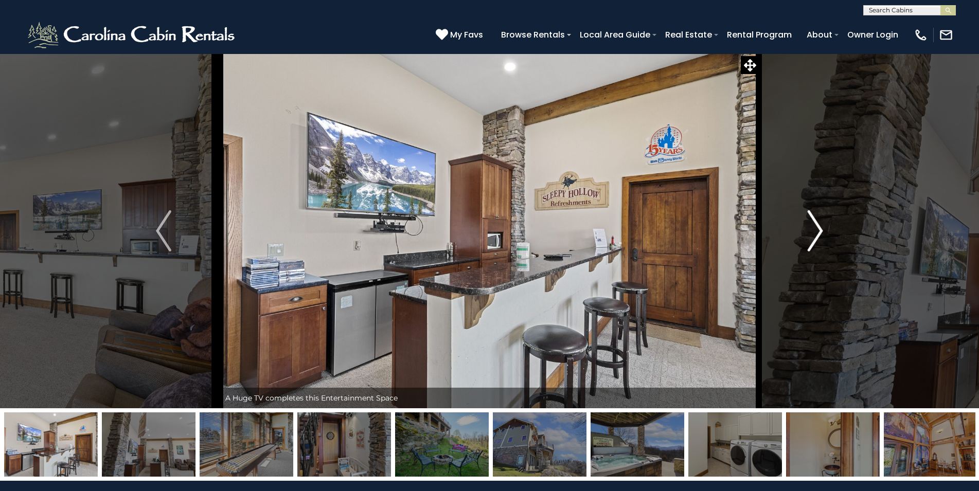
click at [818, 221] on img "Next" at bounding box center [815, 230] width 15 height 41
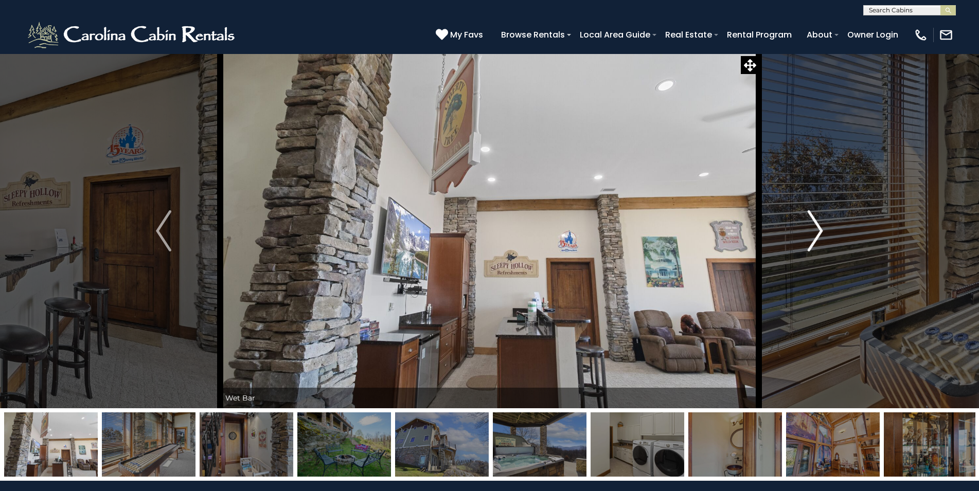
click at [818, 221] on img "Next" at bounding box center [815, 230] width 15 height 41
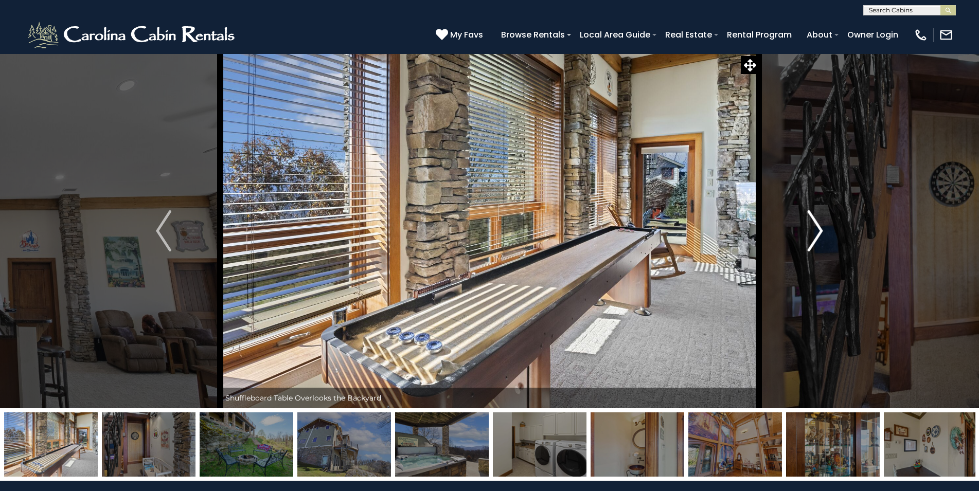
click at [818, 221] on img "Next" at bounding box center [815, 230] width 15 height 41
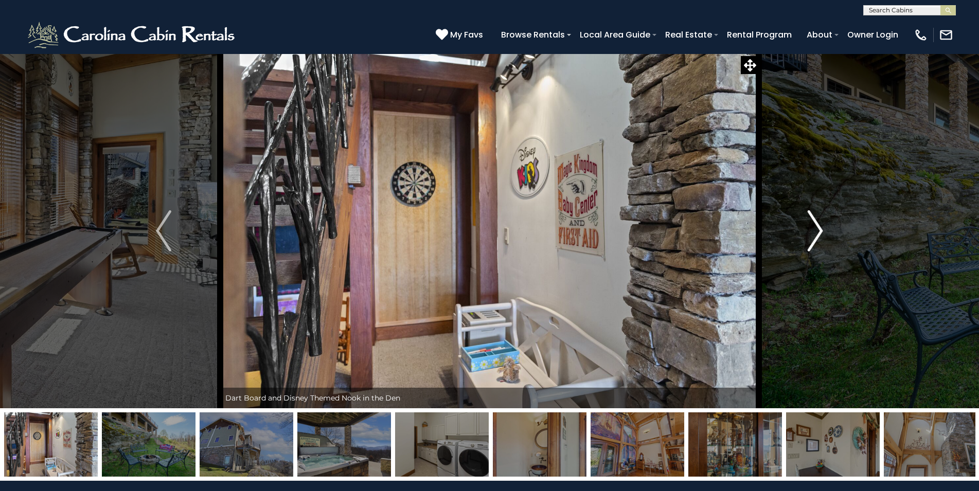
click at [818, 221] on img "Next" at bounding box center [815, 230] width 15 height 41
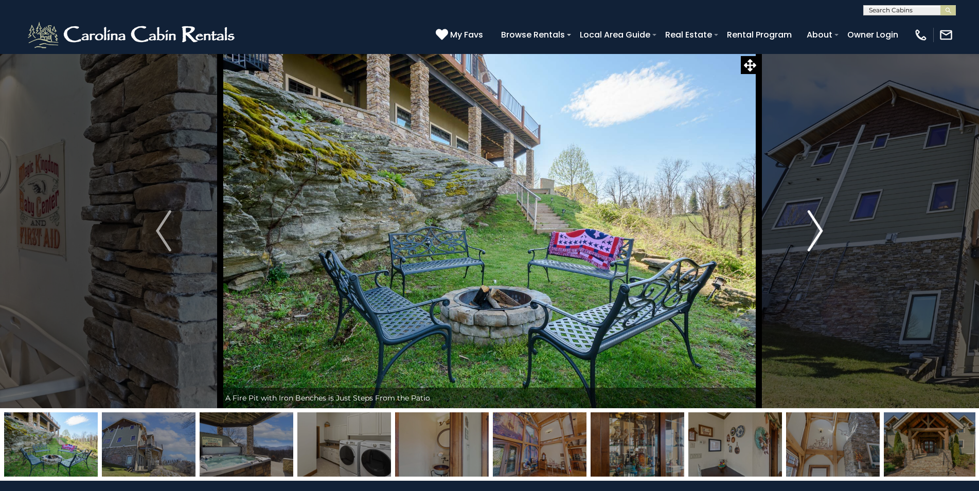
click at [818, 221] on img "Next" at bounding box center [815, 230] width 15 height 41
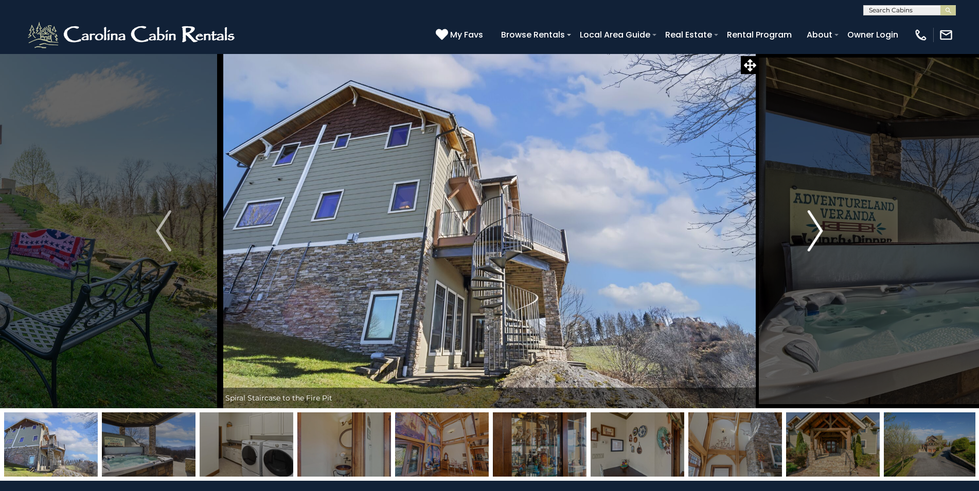
click at [818, 221] on img "Next" at bounding box center [815, 230] width 15 height 41
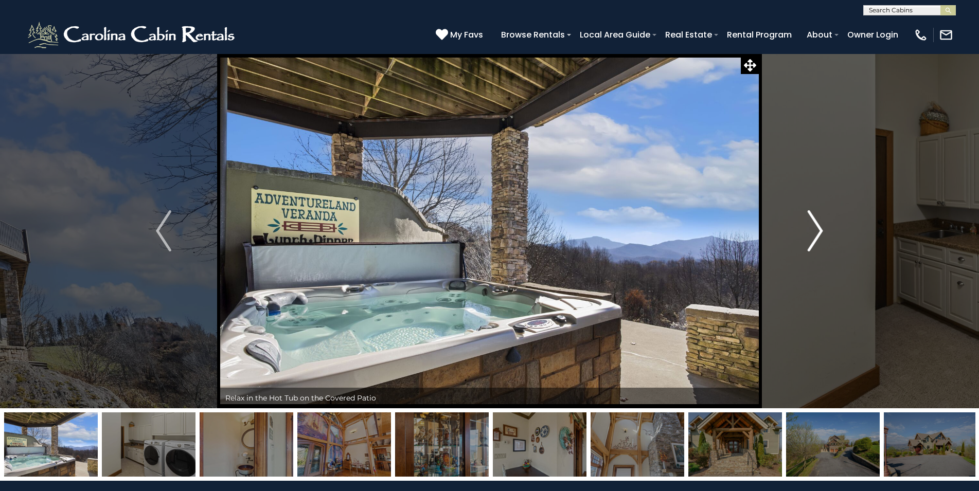
click at [818, 221] on img "Next" at bounding box center [815, 230] width 15 height 41
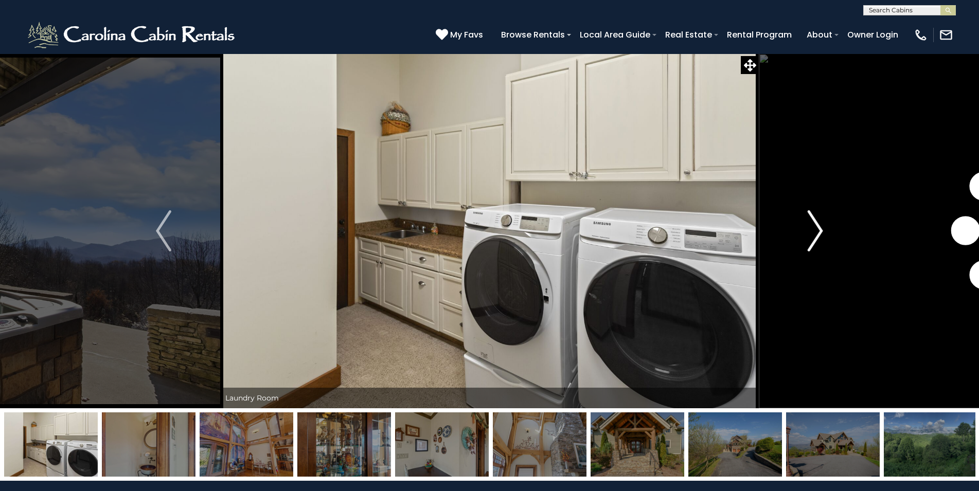
click at [818, 221] on img "Next" at bounding box center [815, 230] width 15 height 41
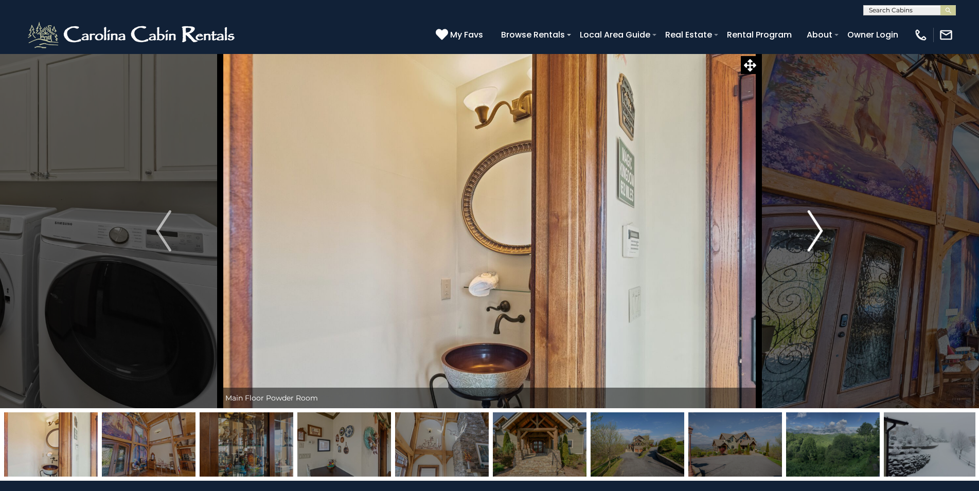
click at [818, 221] on img "Next" at bounding box center [815, 230] width 15 height 41
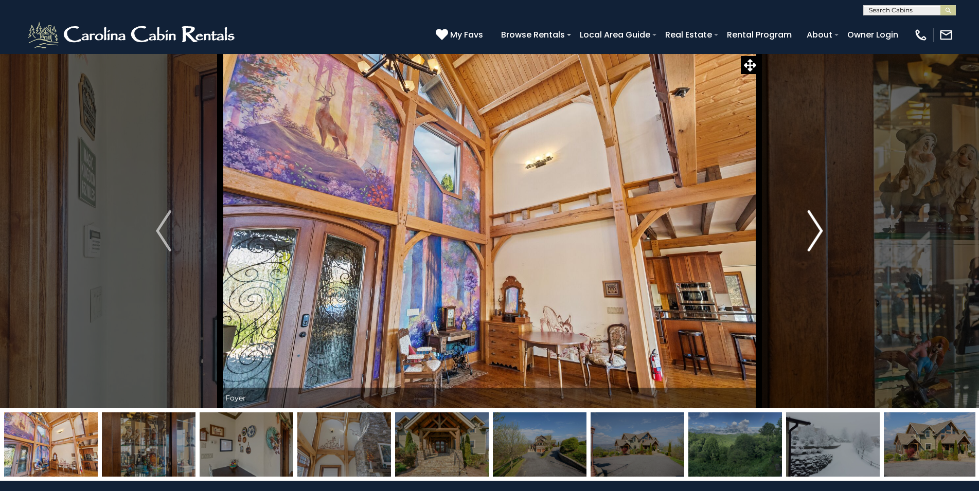
click at [818, 221] on img "Next" at bounding box center [815, 230] width 15 height 41
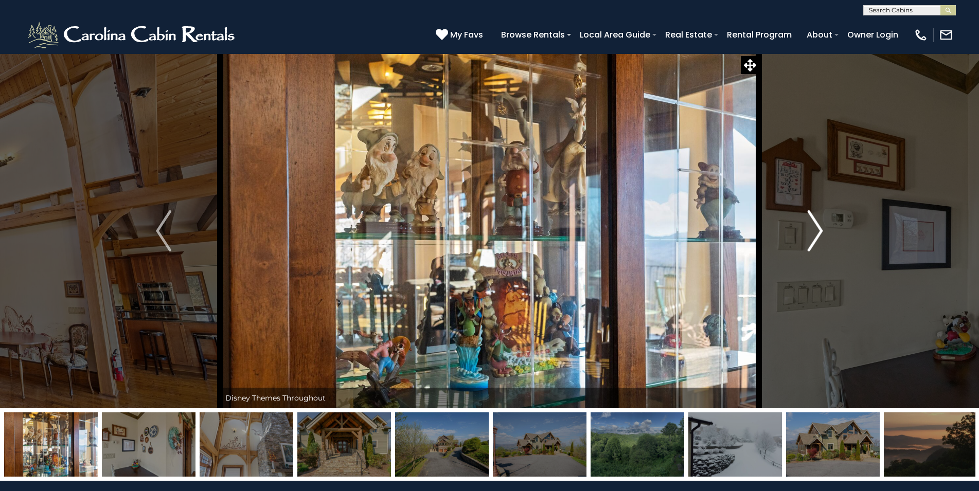
click at [818, 221] on img "Next" at bounding box center [815, 230] width 15 height 41
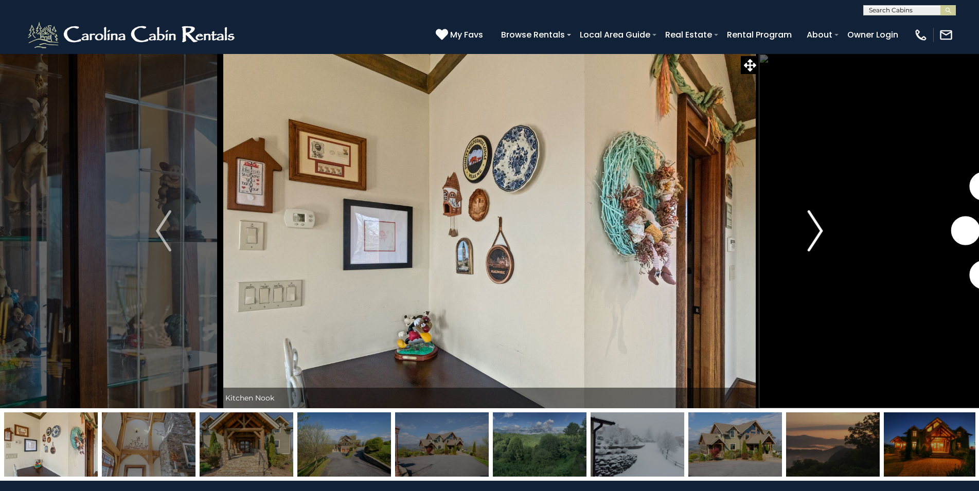
click at [818, 221] on img "Next" at bounding box center [815, 230] width 15 height 41
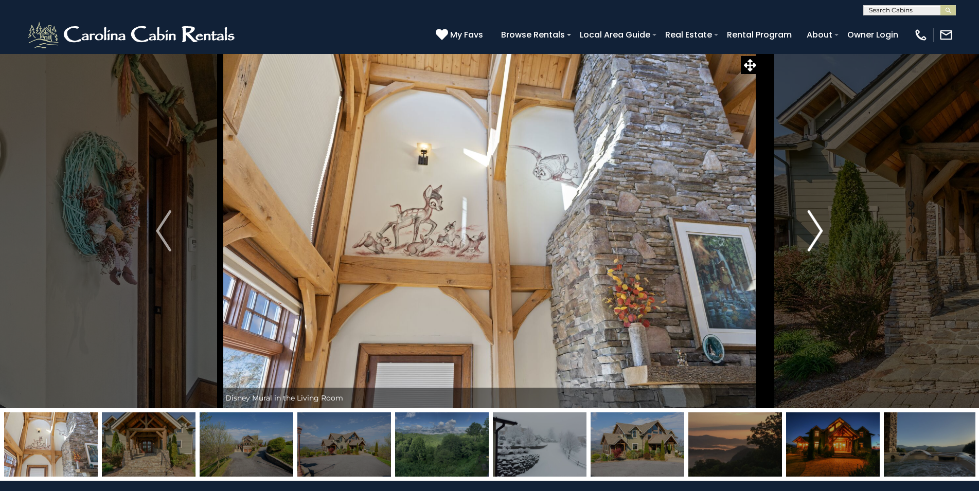
click at [818, 221] on img "Next" at bounding box center [815, 230] width 15 height 41
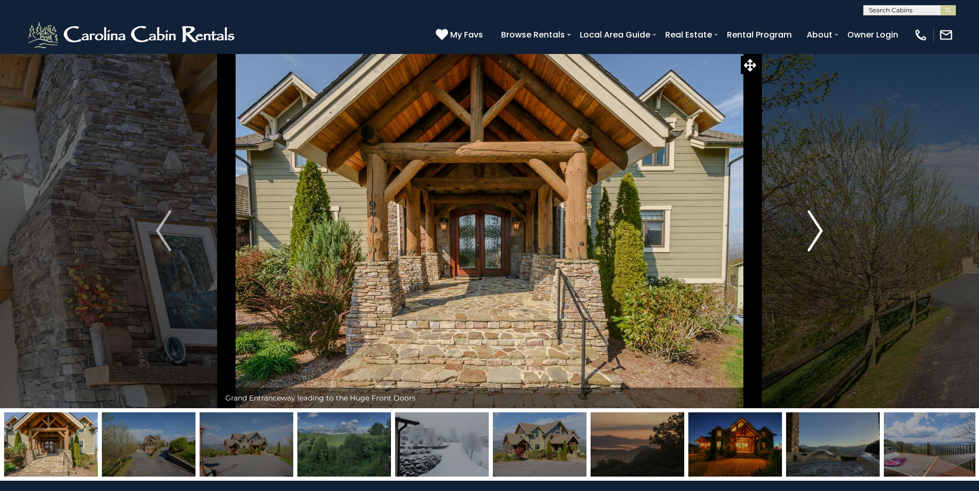
click at [818, 221] on img "Next" at bounding box center [815, 230] width 15 height 41
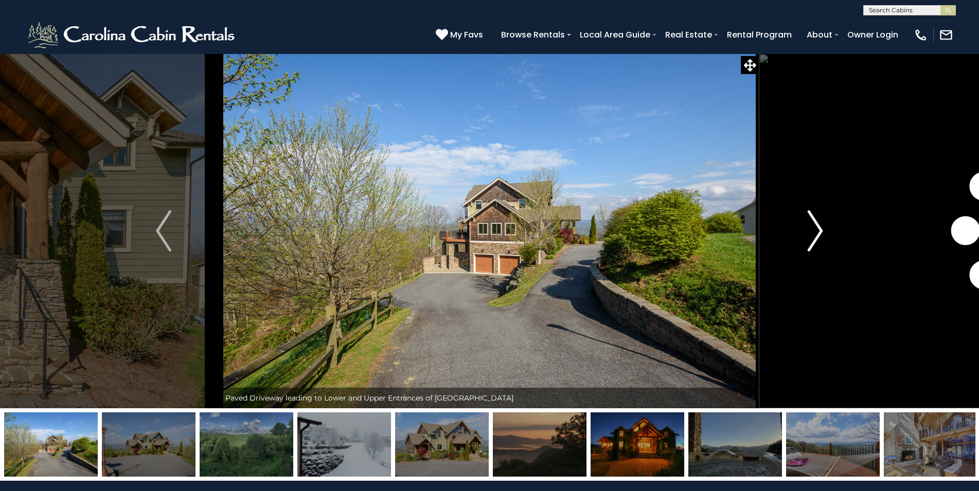
click at [818, 221] on img "Next" at bounding box center [815, 230] width 15 height 41
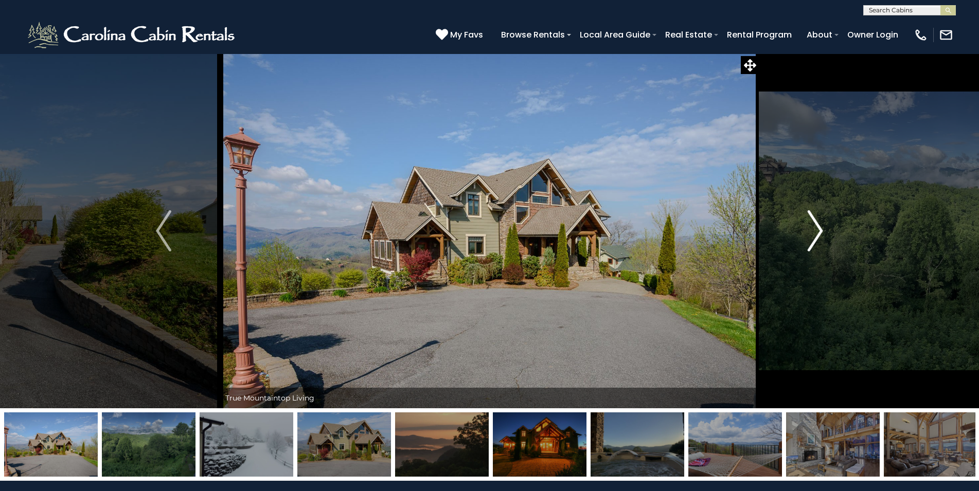
click at [818, 221] on img "Next" at bounding box center [815, 230] width 15 height 41
